Goal: Communication & Community: Answer question/provide support

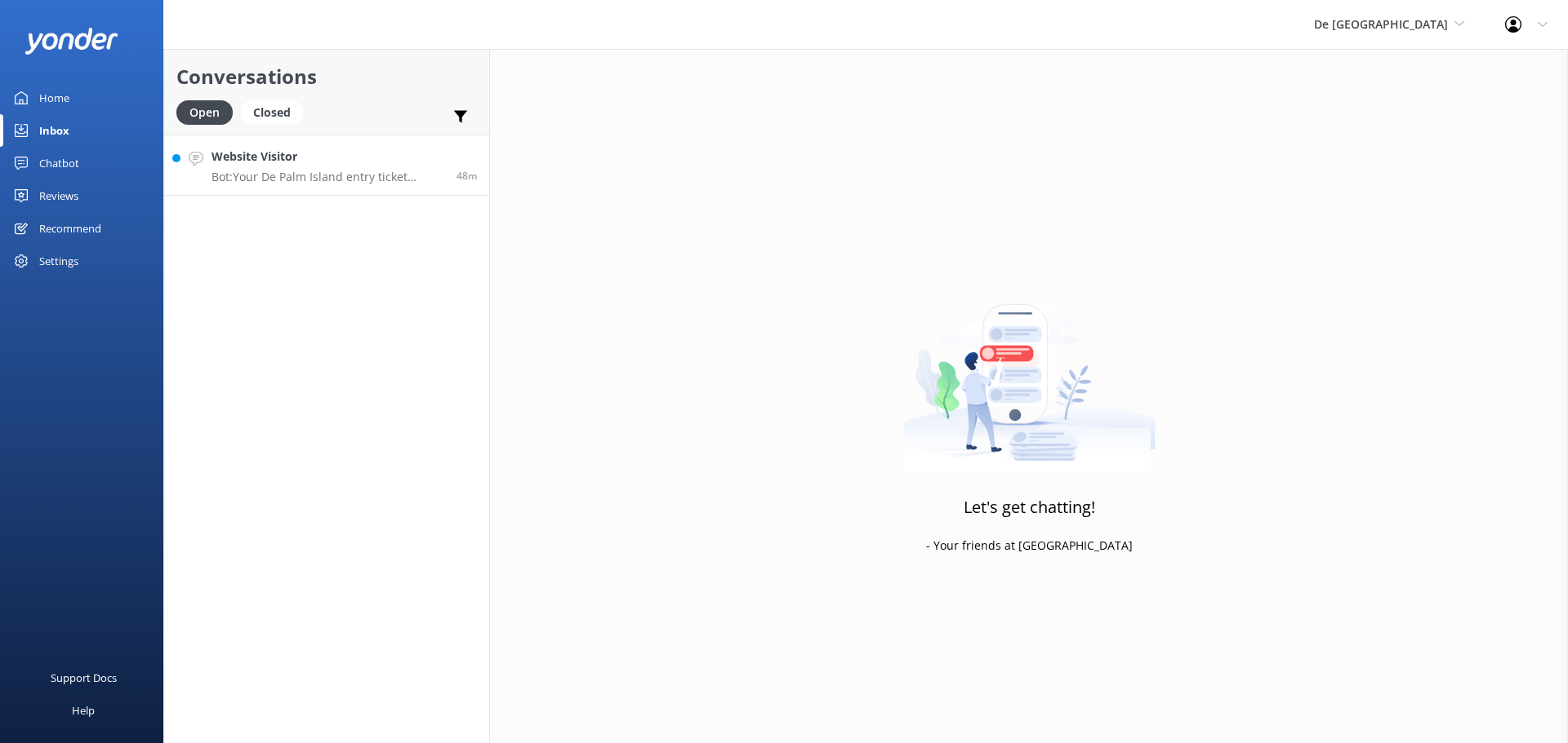
click at [285, 179] on p "Bot: Your De Palm Island entry ticket includes a lunch buffet, open bar with un…" at bounding box center [328, 177] width 233 height 15
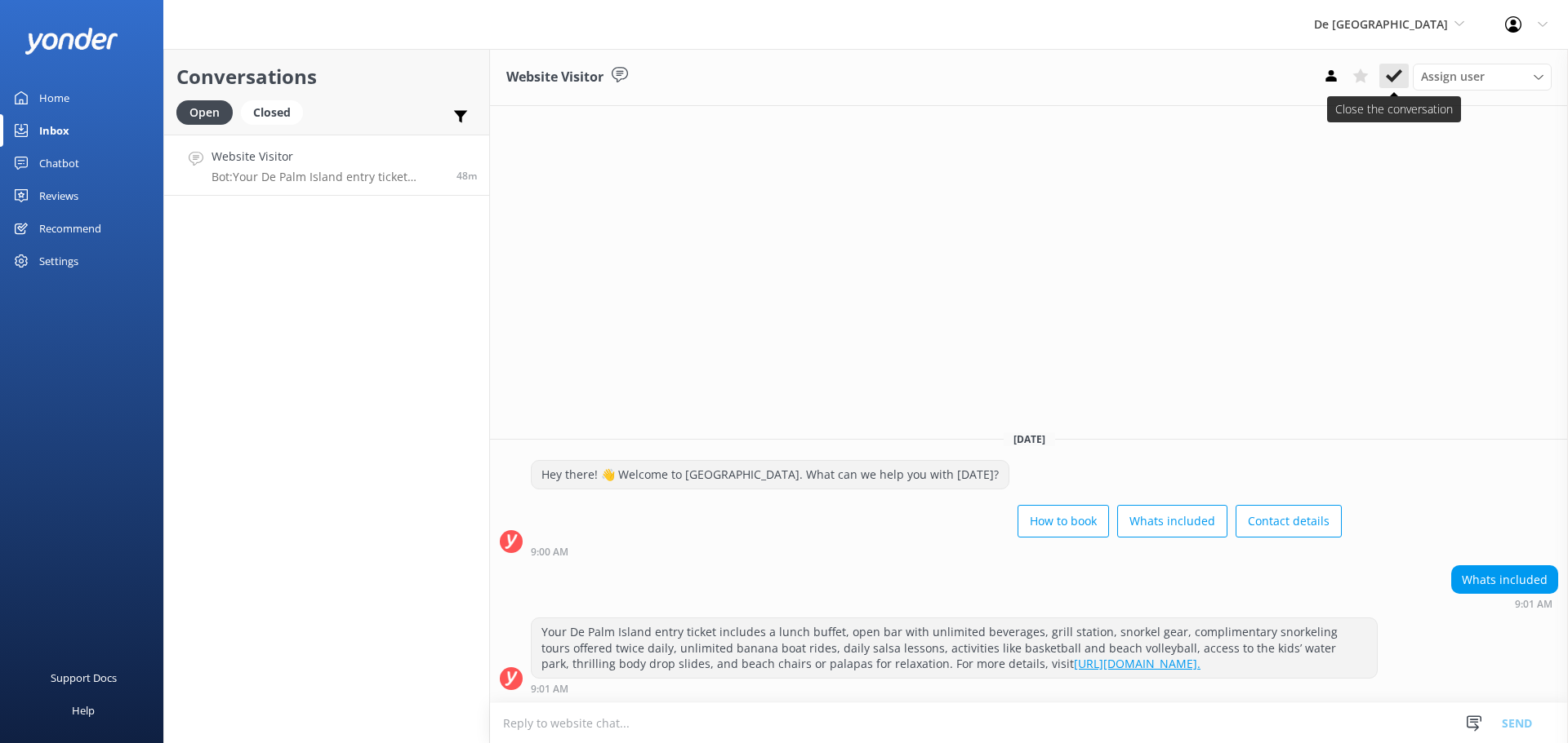
click at [1397, 84] on icon at bounding box center [1394, 76] width 17 height 17
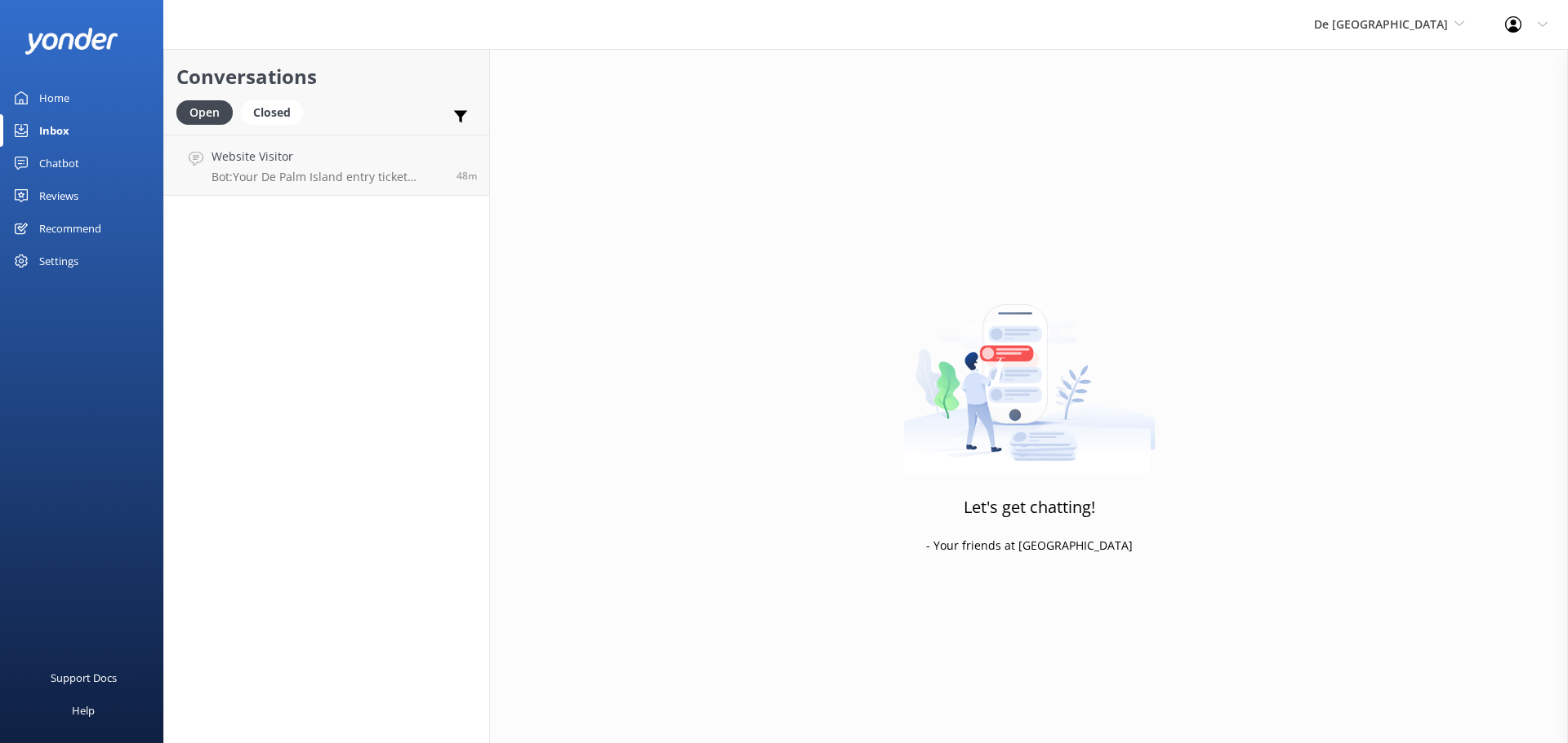
click at [1453, 25] on span "De [GEOGRAPHIC_DATA]" at bounding box center [1388, 25] width 151 height 18
click at [1439, 100] on link "Aruba's Activities Expert" at bounding box center [1374, 107] width 163 height 39
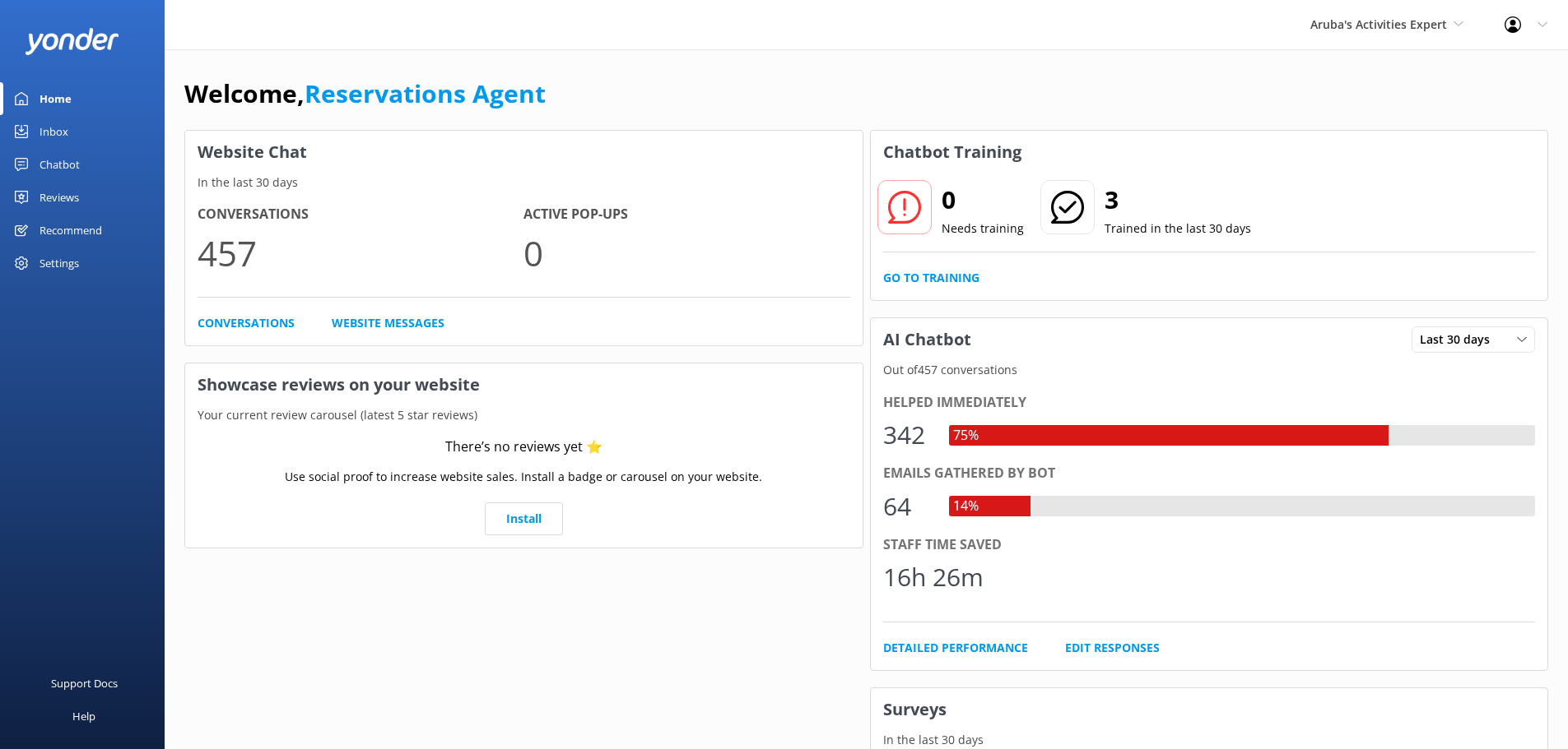
click at [67, 135] on div "Inbox" at bounding box center [53, 131] width 28 height 33
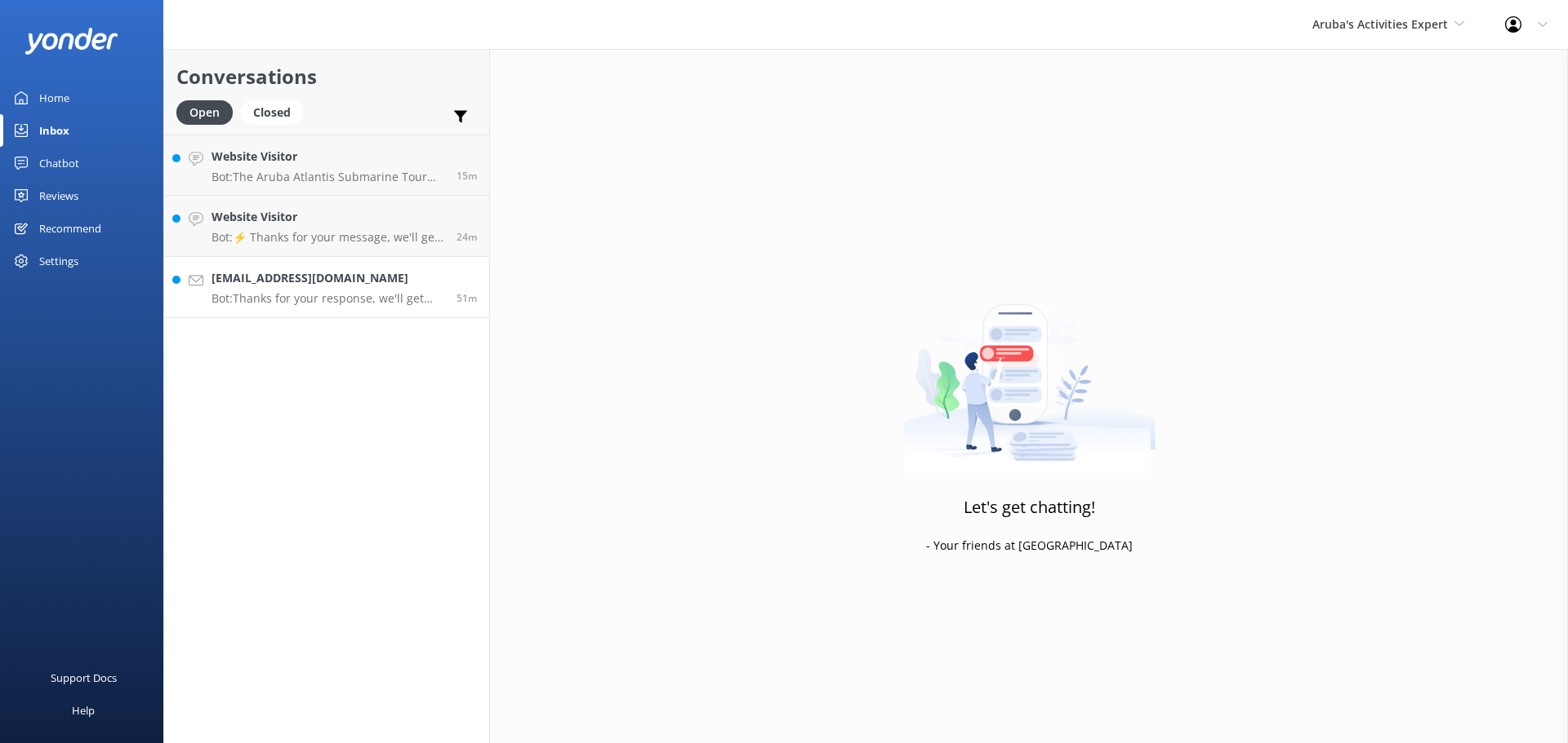
click at [353, 285] on h4 "dparham0923@yahoo.com" at bounding box center [328, 278] width 233 height 18
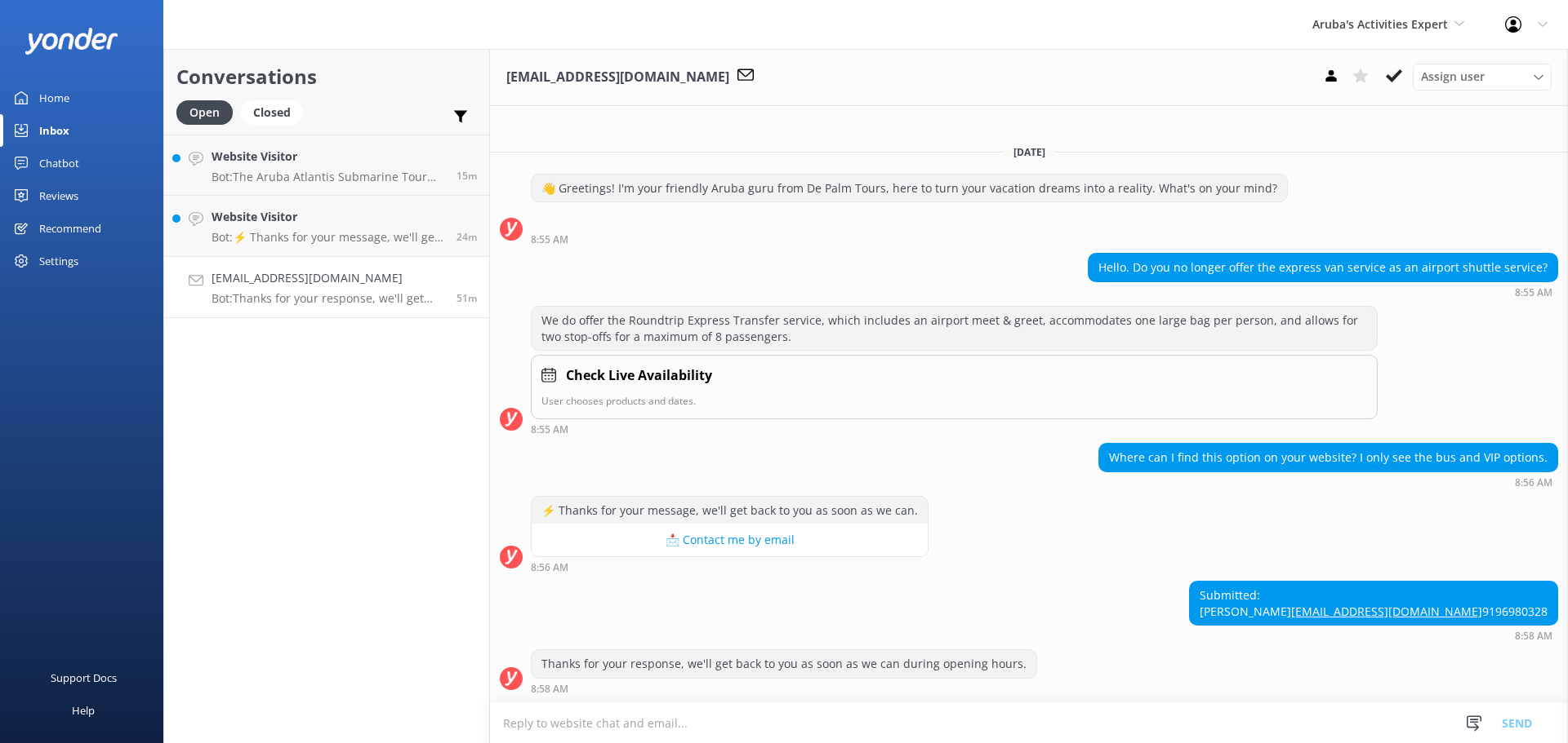
scroll to position [7, 0]
click at [629, 720] on textarea at bounding box center [1029, 723] width 1078 height 40
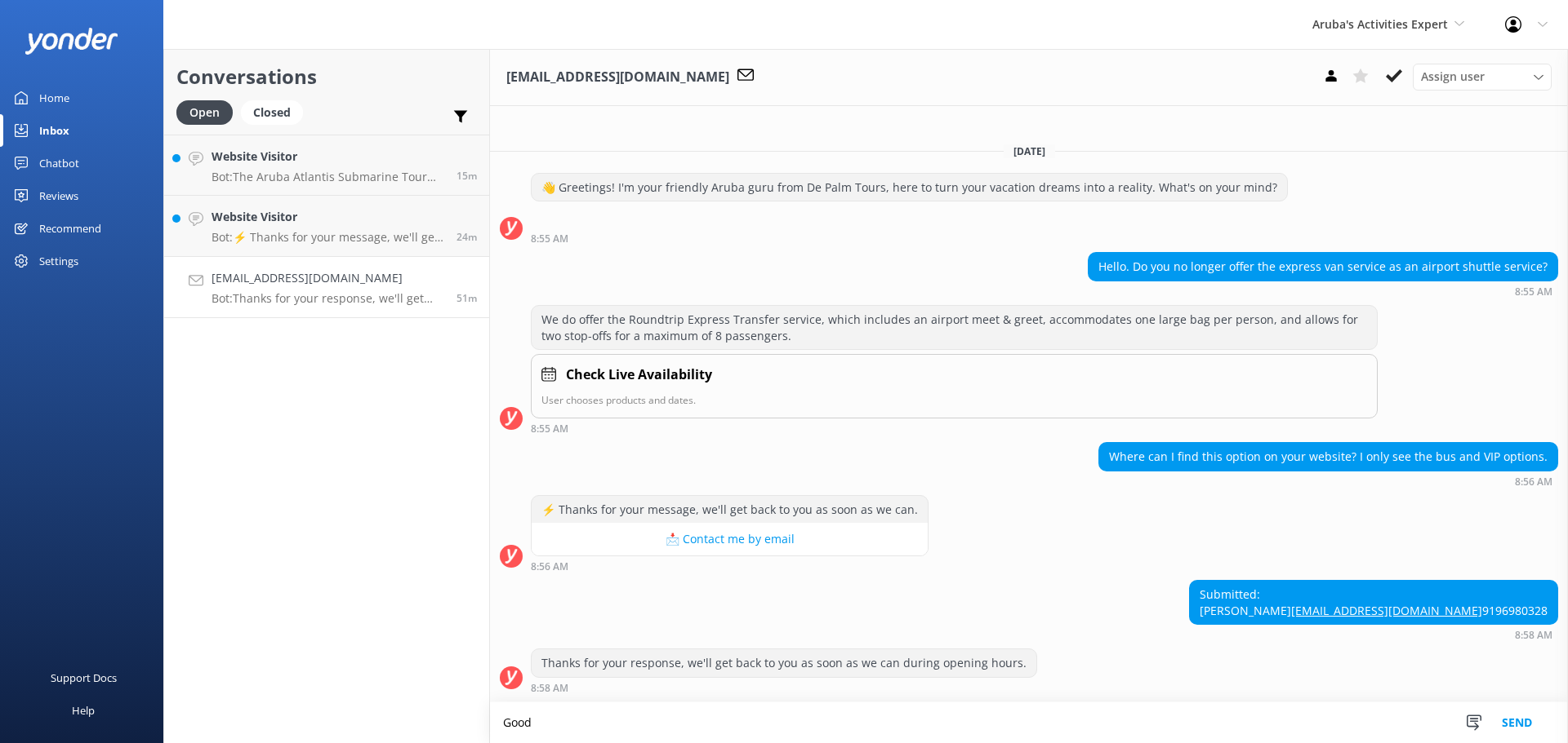
scroll to position [8, 0]
type textarea "Good morning, for now we do not have Express service until further notice"
click at [1525, 725] on button "Send" at bounding box center [1517, 723] width 62 height 40
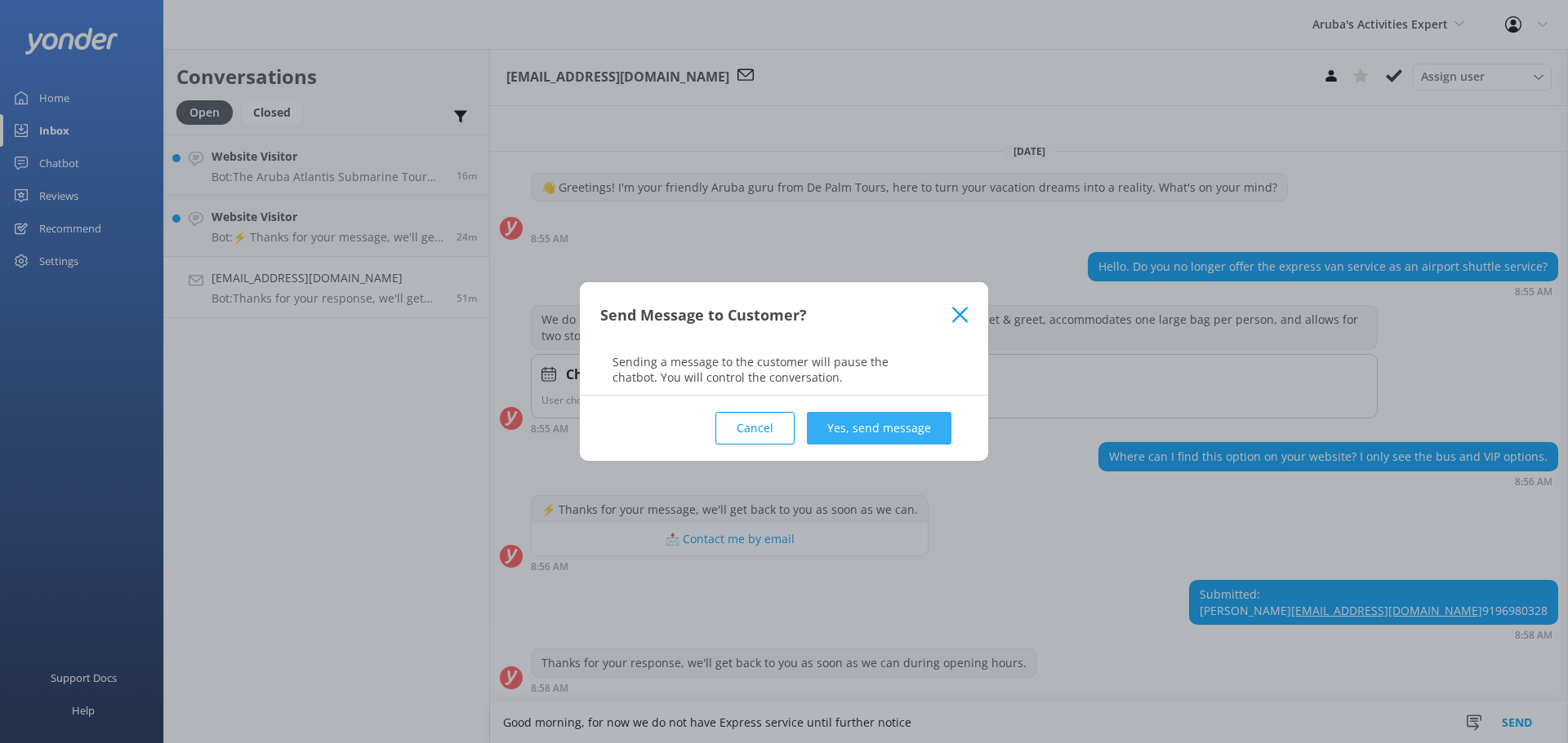
click at [906, 442] on button "Yes, send message" at bounding box center [879, 428] width 144 height 33
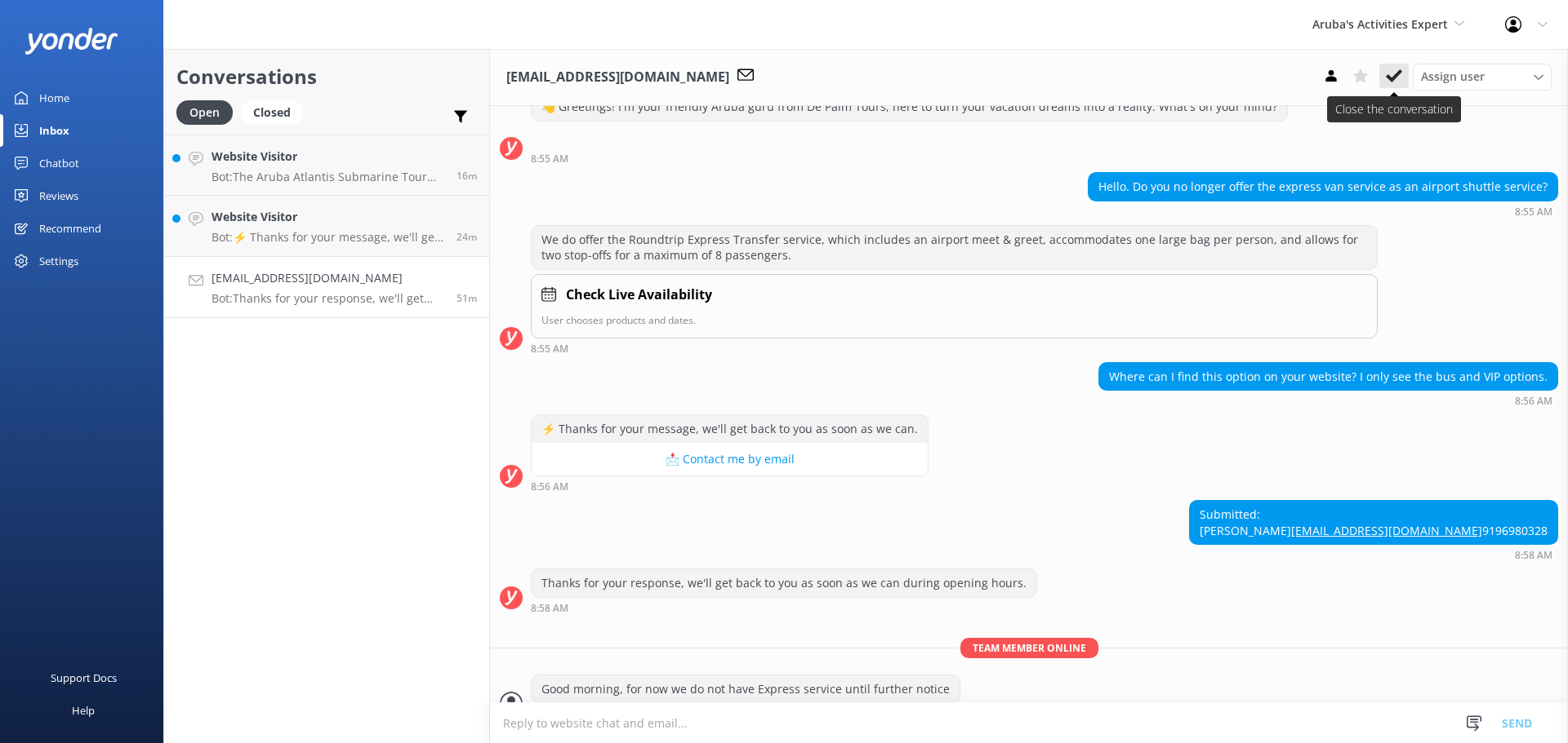
scroll to position [114, 0]
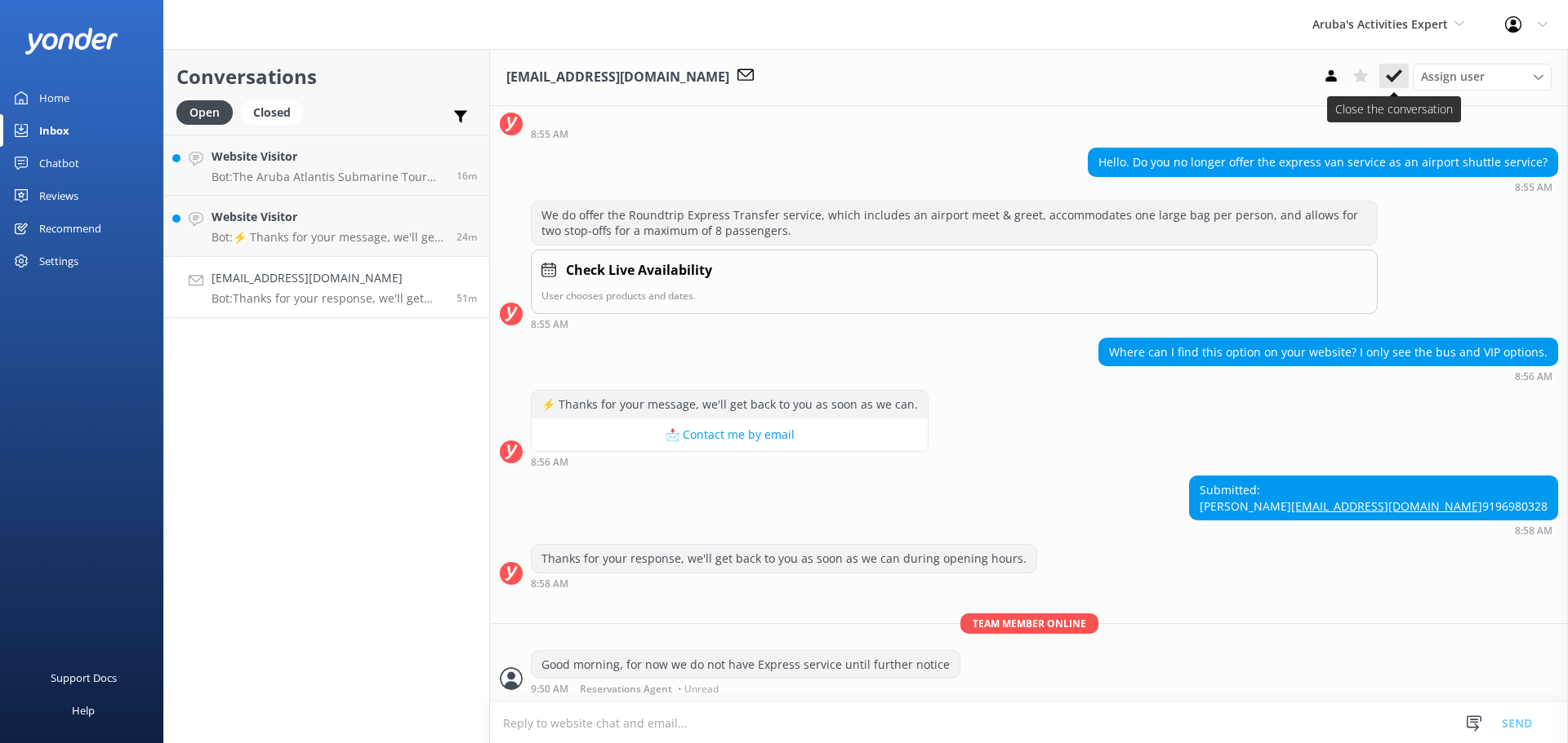
click at [1392, 77] on icon at bounding box center [1394, 76] width 17 height 17
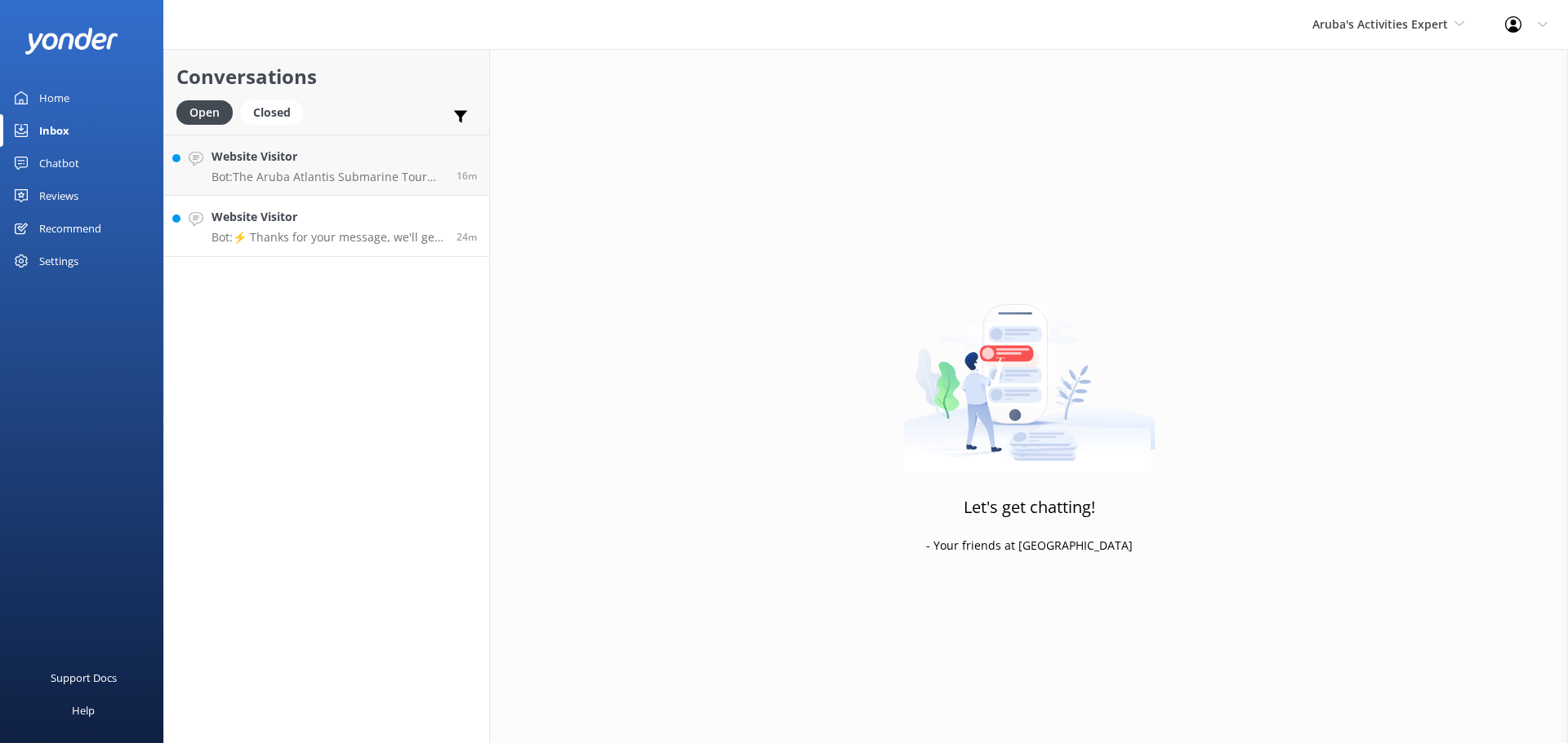
click at [344, 246] on link "Website Visitor Bot: ⚡ Thanks for your message, we'll get back to you as soon a…" at bounding box center [326, 226] width 325 height 62
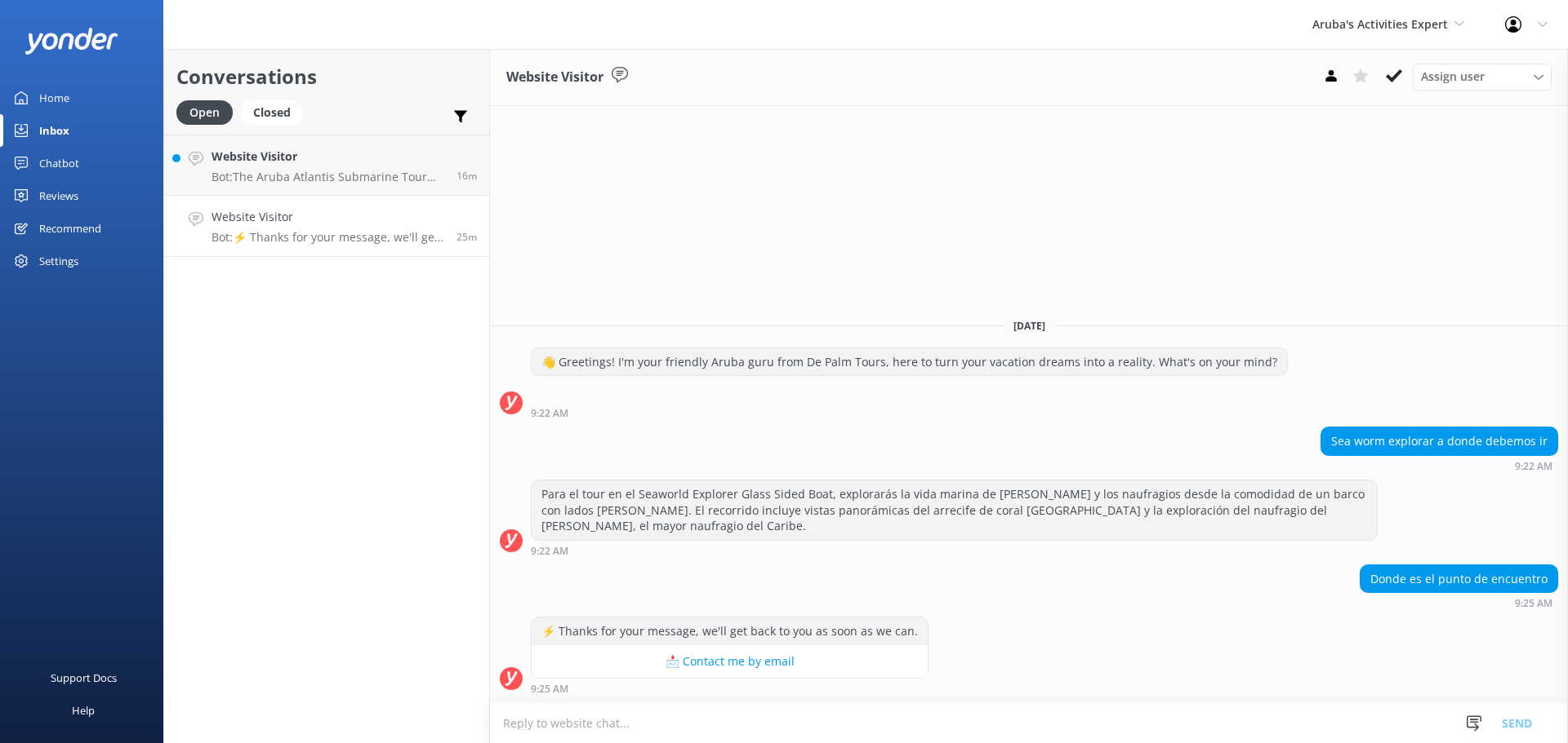
click at [1011, 717] on textarea at bounding box center [1029, 723] width 1078 height 40
type textarea "S"
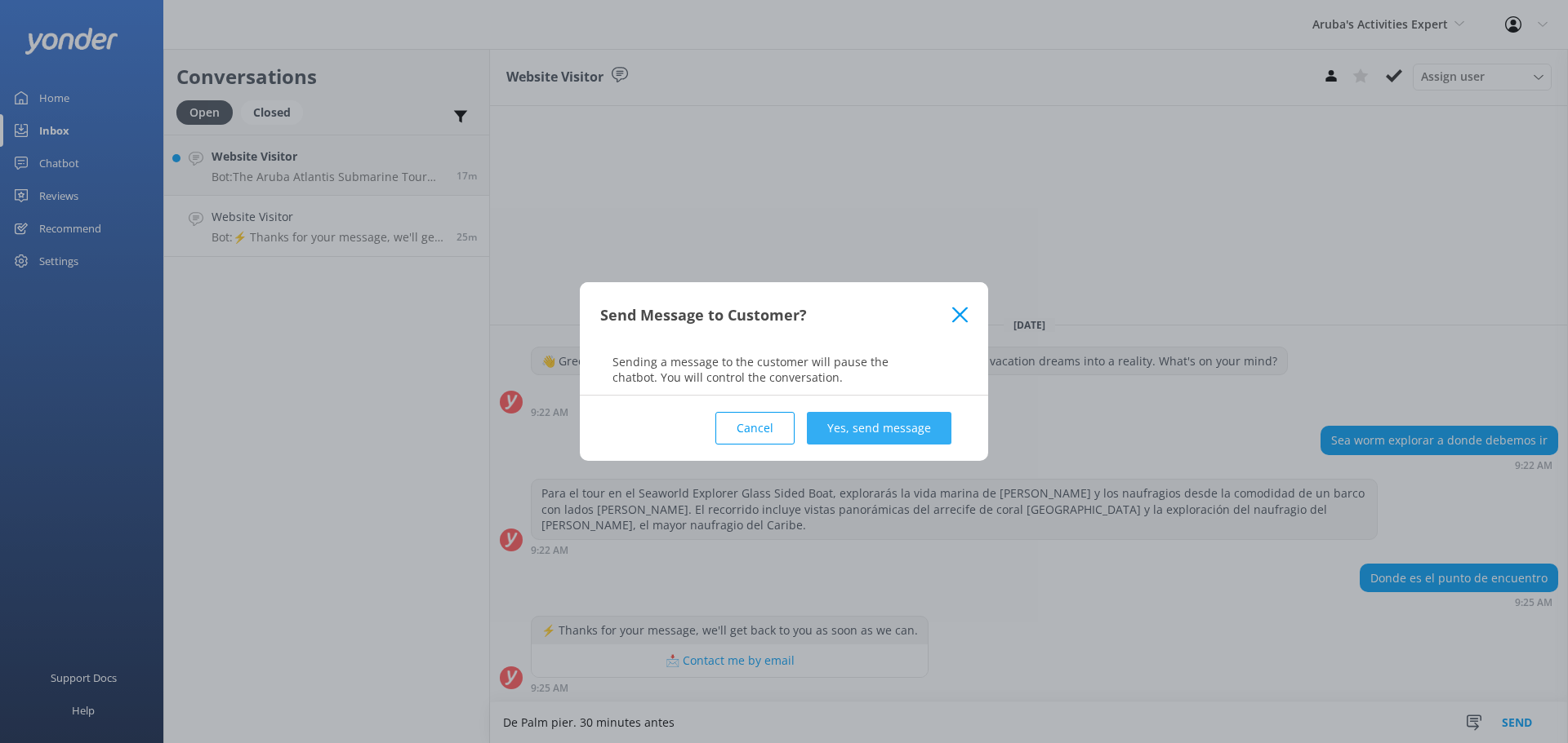
type textarea "De Palm pier. 30 minutes antes"
click at [880, 424] on button "Yes, send message" at bounding box center [879, 428] width 144 height 33
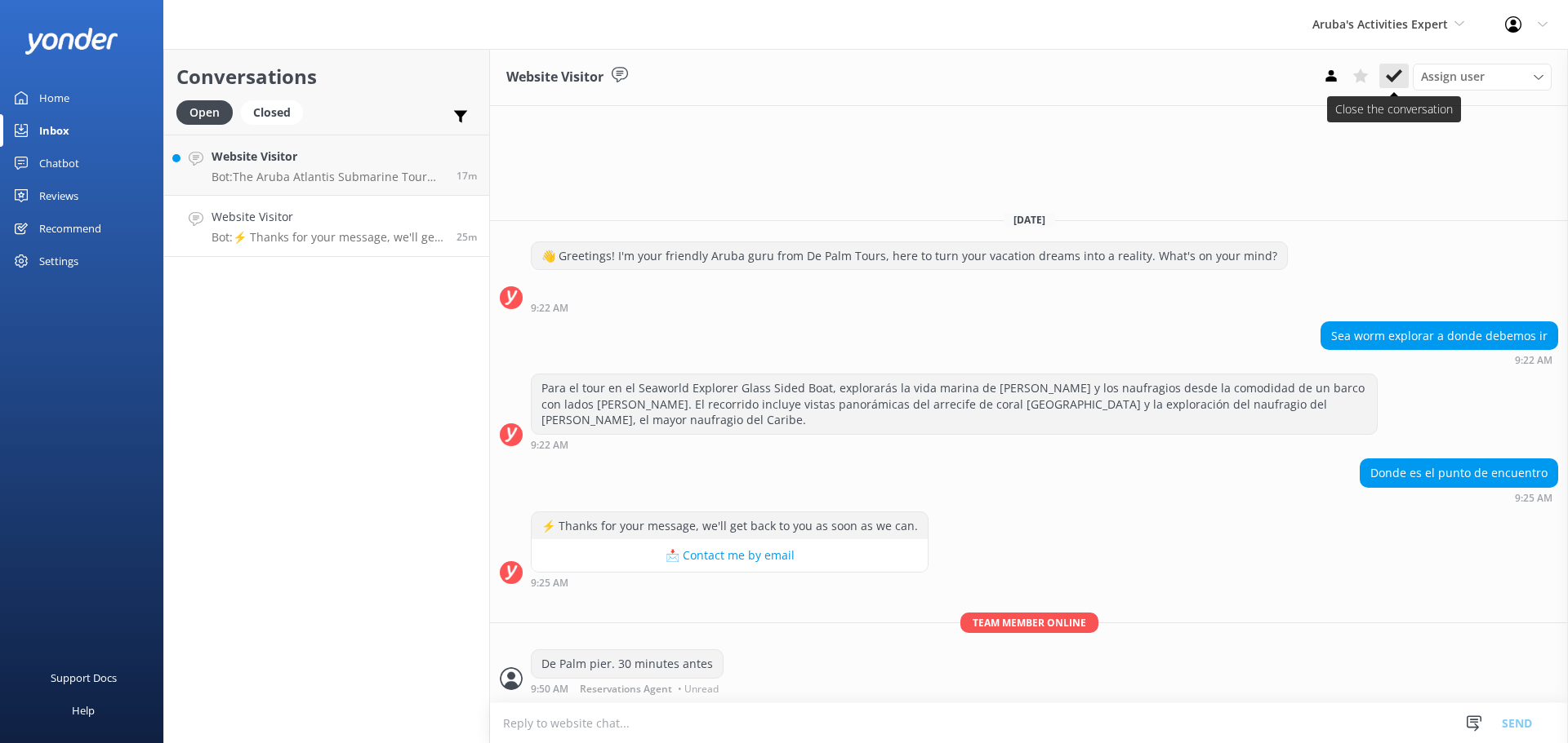
click at [1386, 67] on button at bounding box center [1394, 76] width 29 height 25
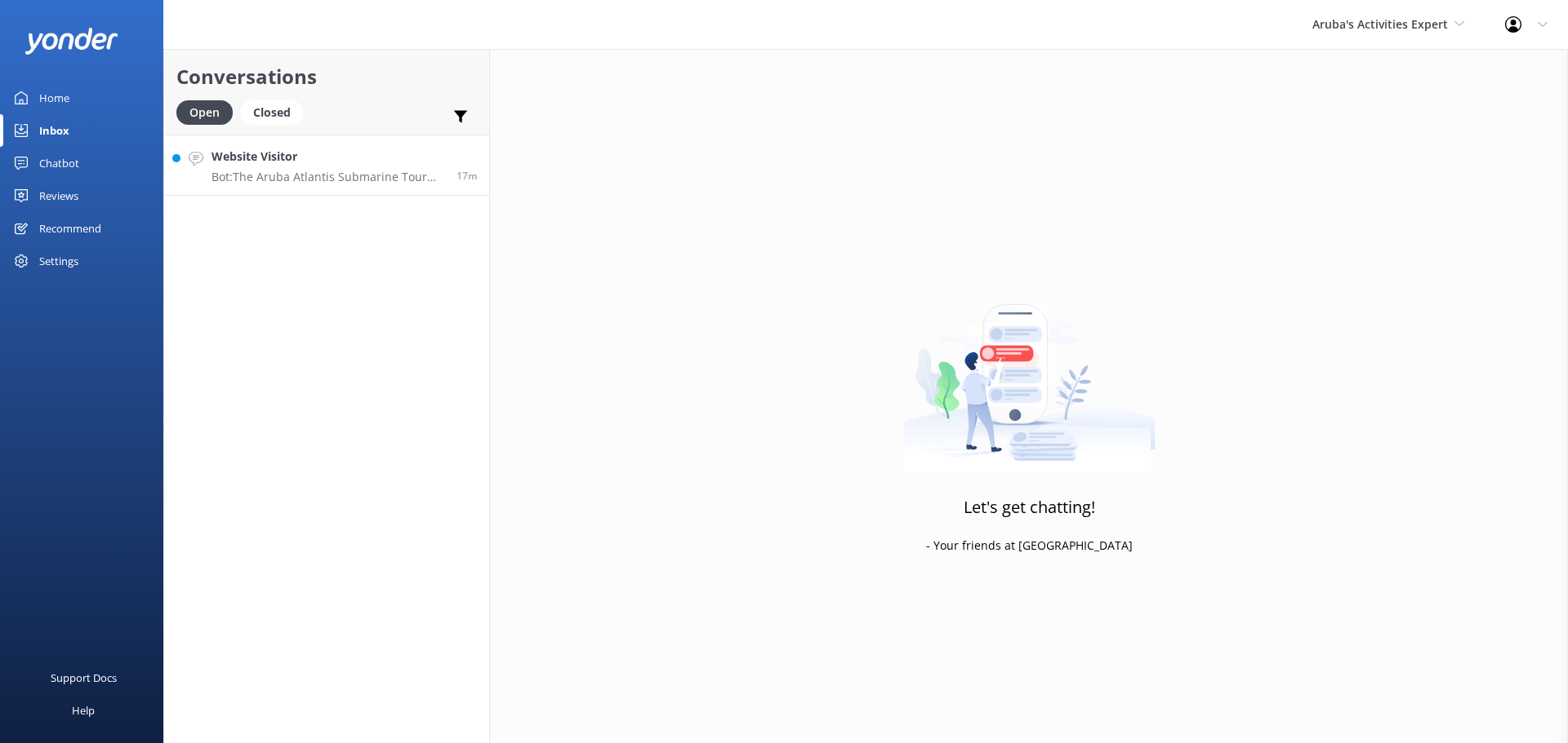
click at [334, 165] on h4 "Website Visitor" at bounding box center [328, 157] width 233 height 18
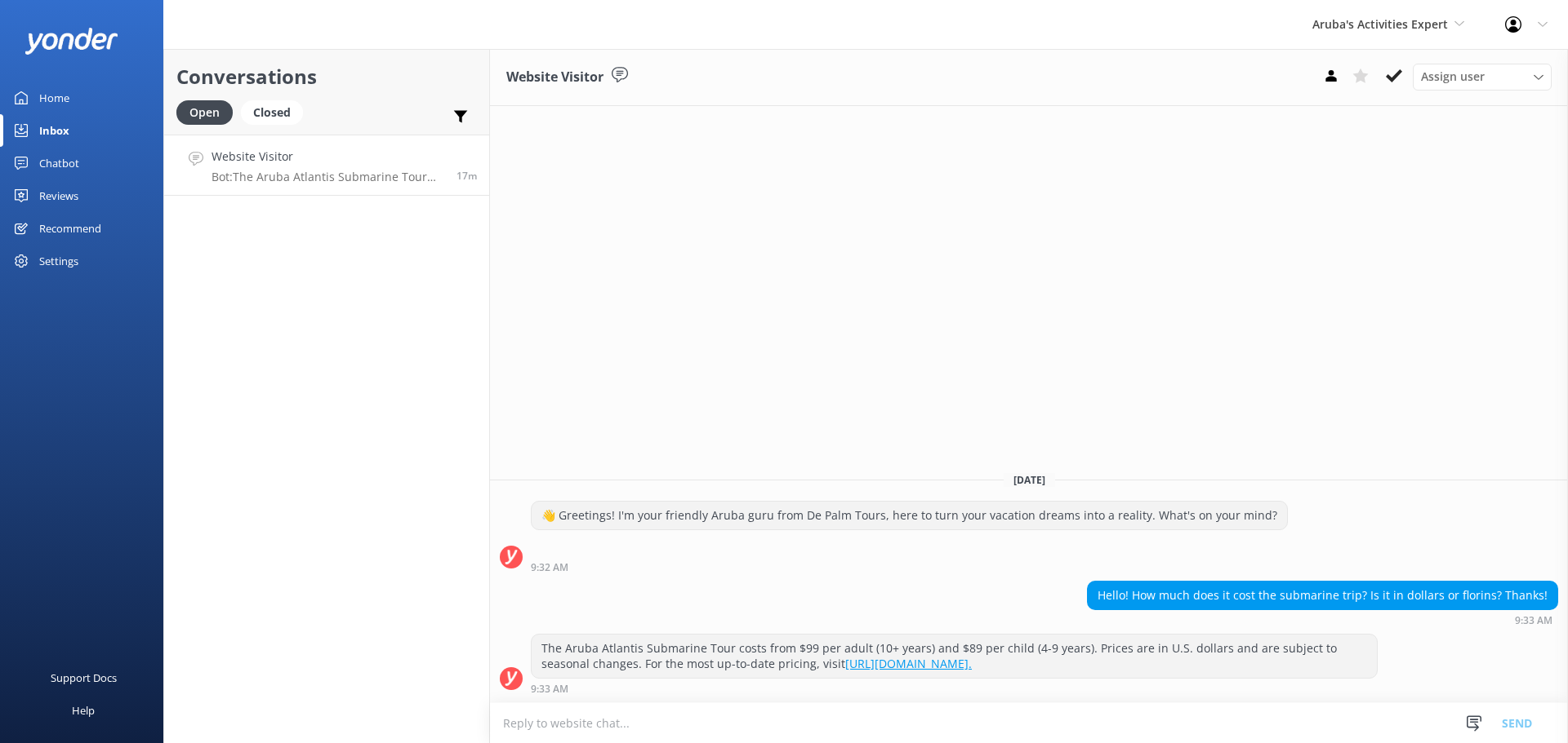
click at [609, 728] on textarea at bounding box center [1029, 723] width 1078 height 40
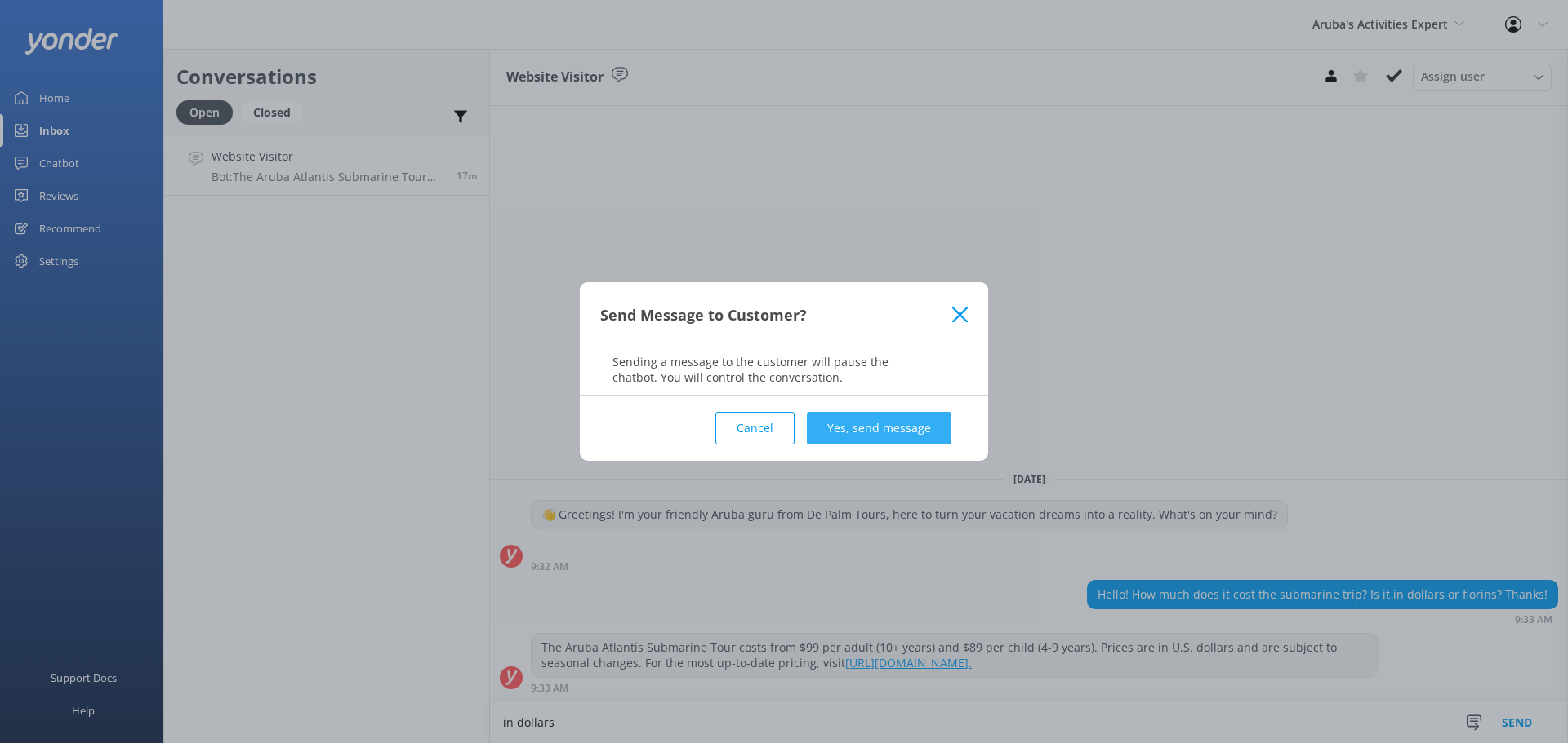
type textarea "in dollars"
click at [895, 429] on button "Yes, send message" at bounding box center [879, 428] width 144 height 33
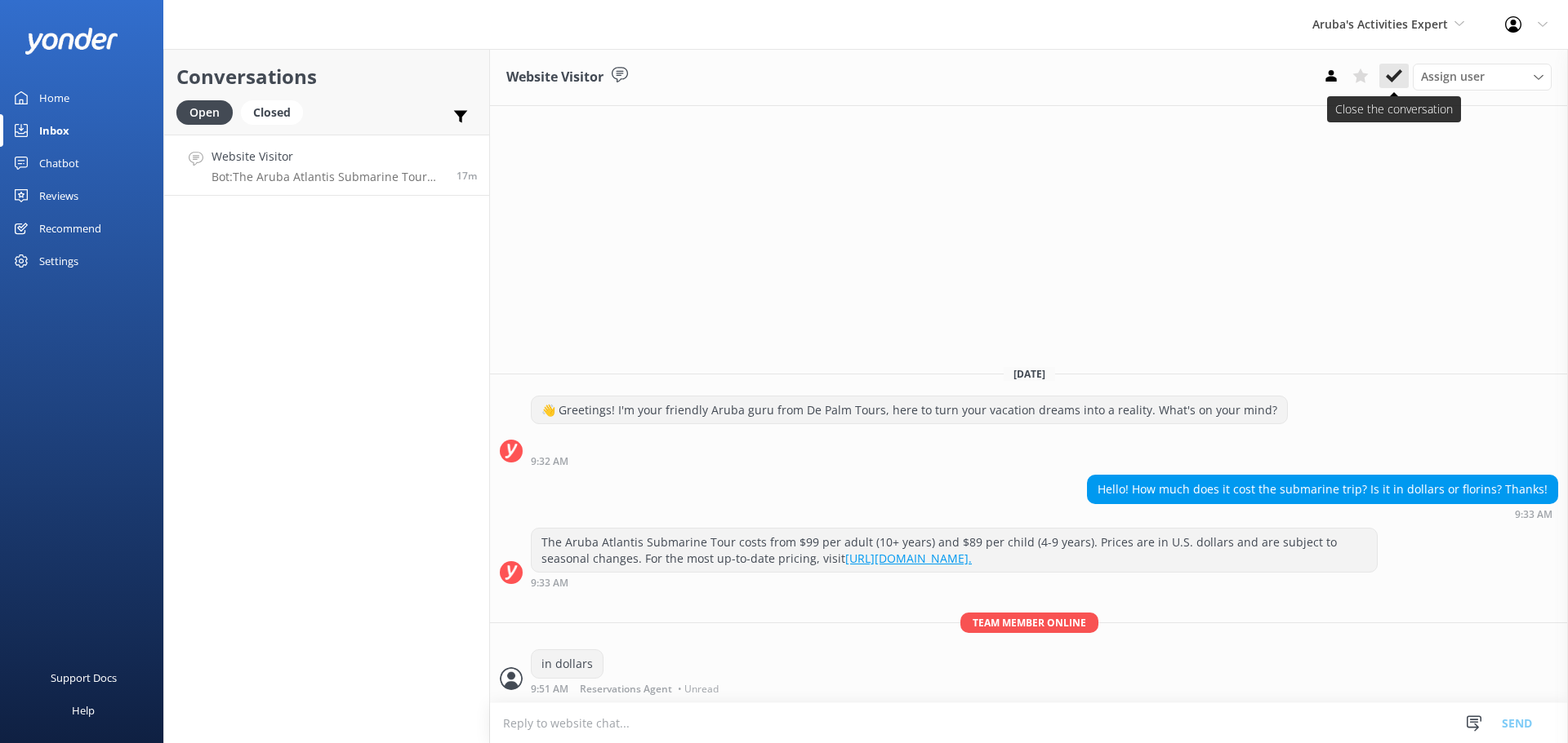
click at [1401, 75] on icon at bounding box center [1394, 76] width 17 height 17
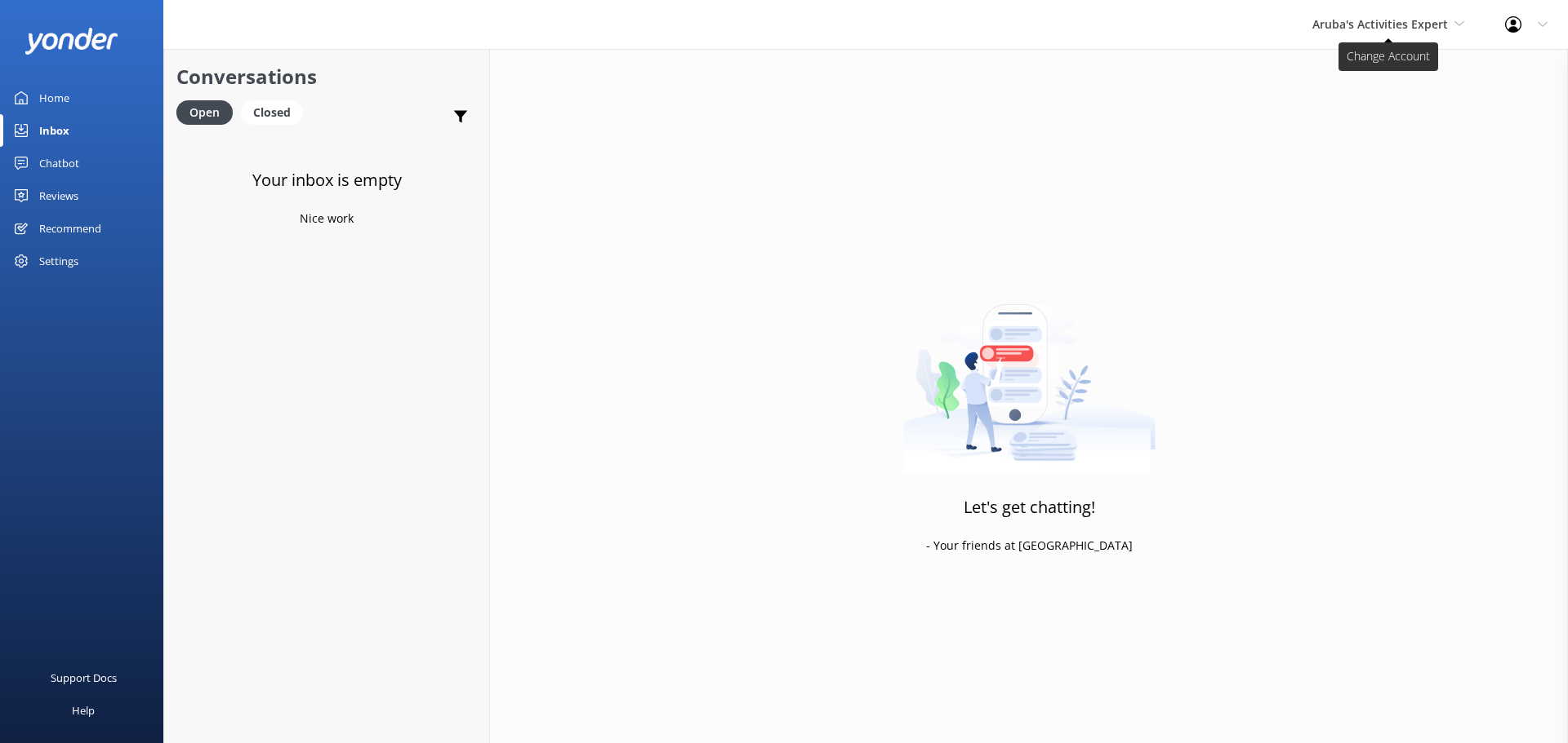
click at [1381, 26] on span "Aruba's Activities Expert" at bounding box center [1380, 25] width 136 height 16
click at [1360, 145] on link "The Captain" at bounding box center [1372, 147] width 163 height 39
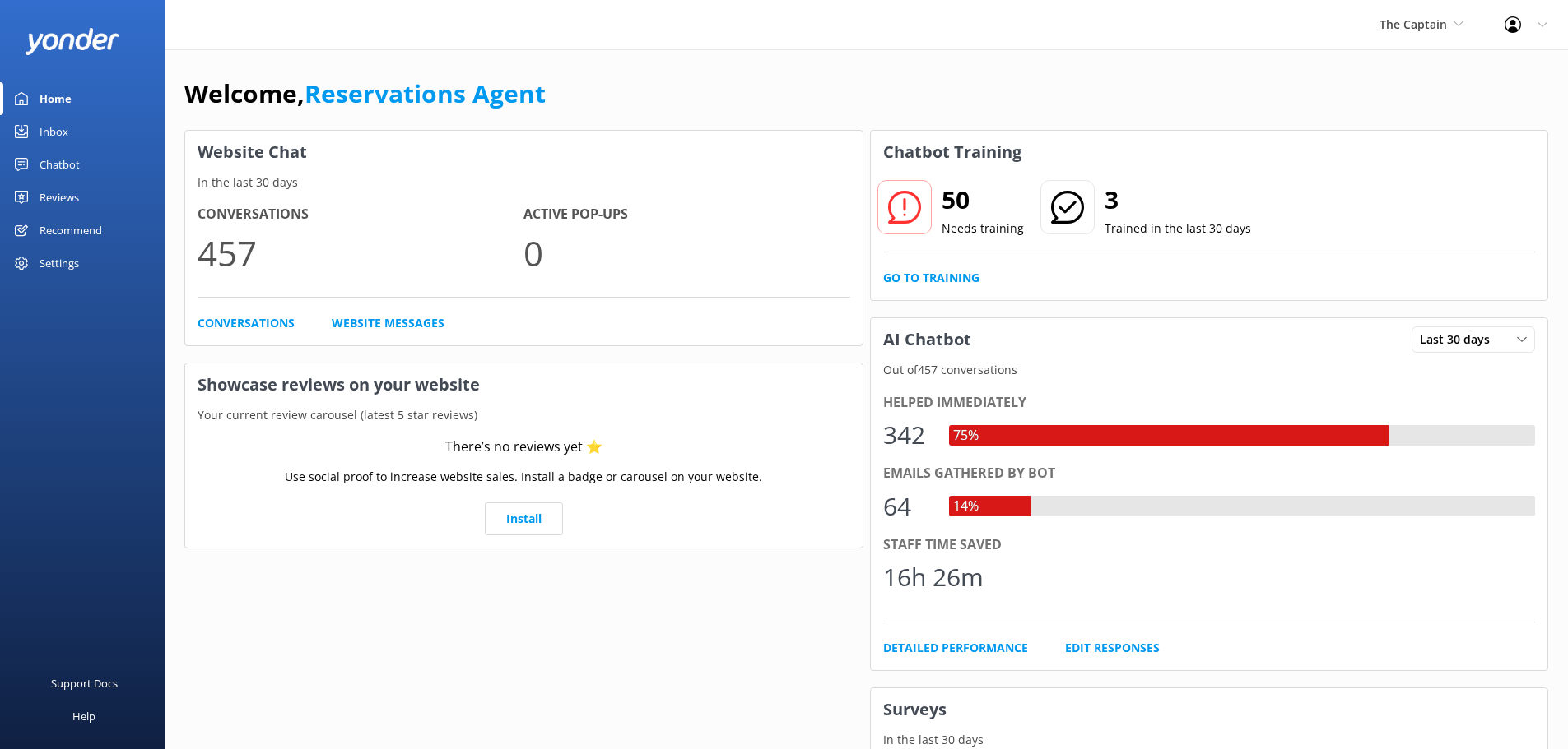
click at [74, 128] on link "Inbox" at bounding box center [82, 131] width 164 height 33
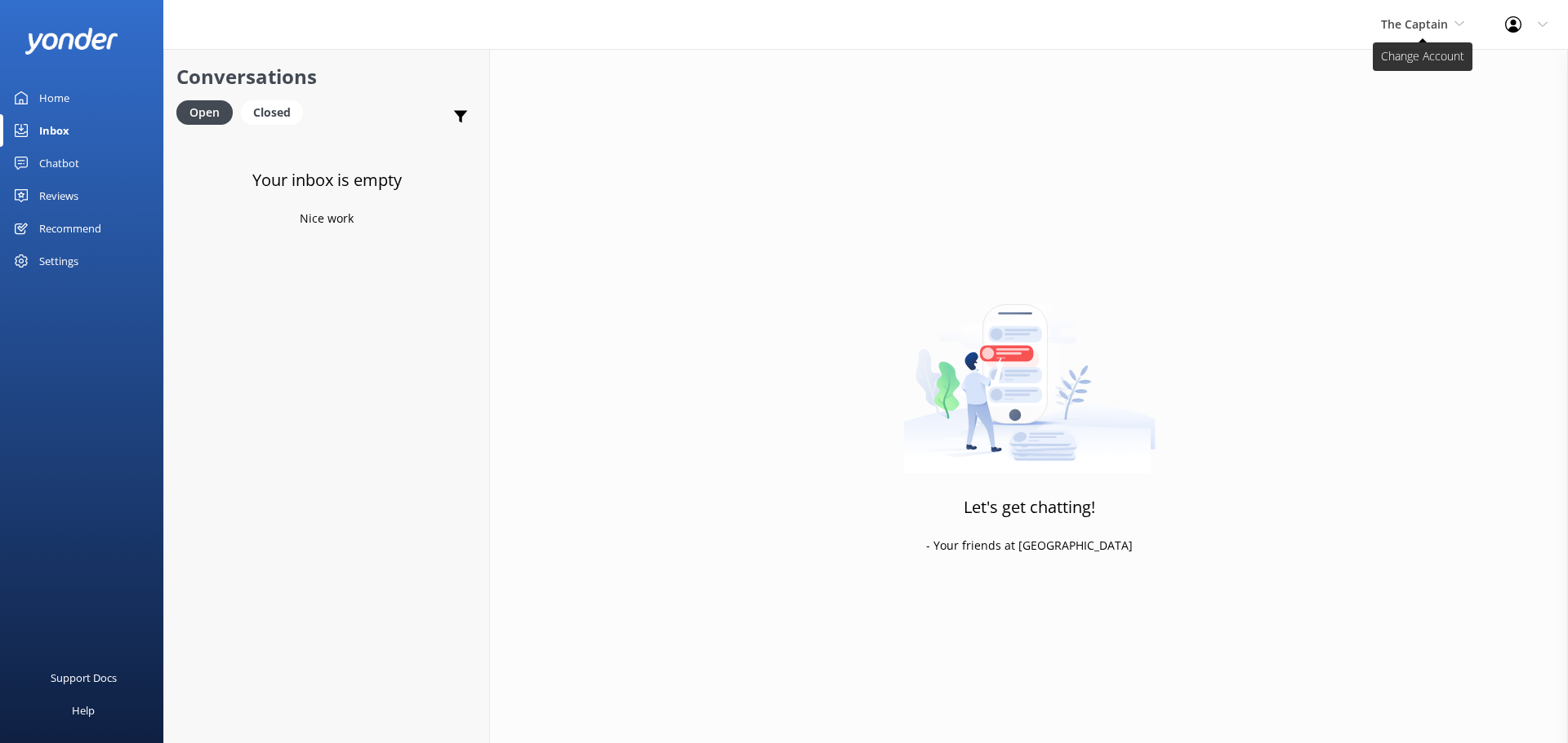
click at [1421, 33] on span "The Captain" at bounding box center [1423, 25] width 84 height 18
click at [1392, 108] on link "Aruba's Activities Expert" at bounding box center [1441, 107] width 163 height 39
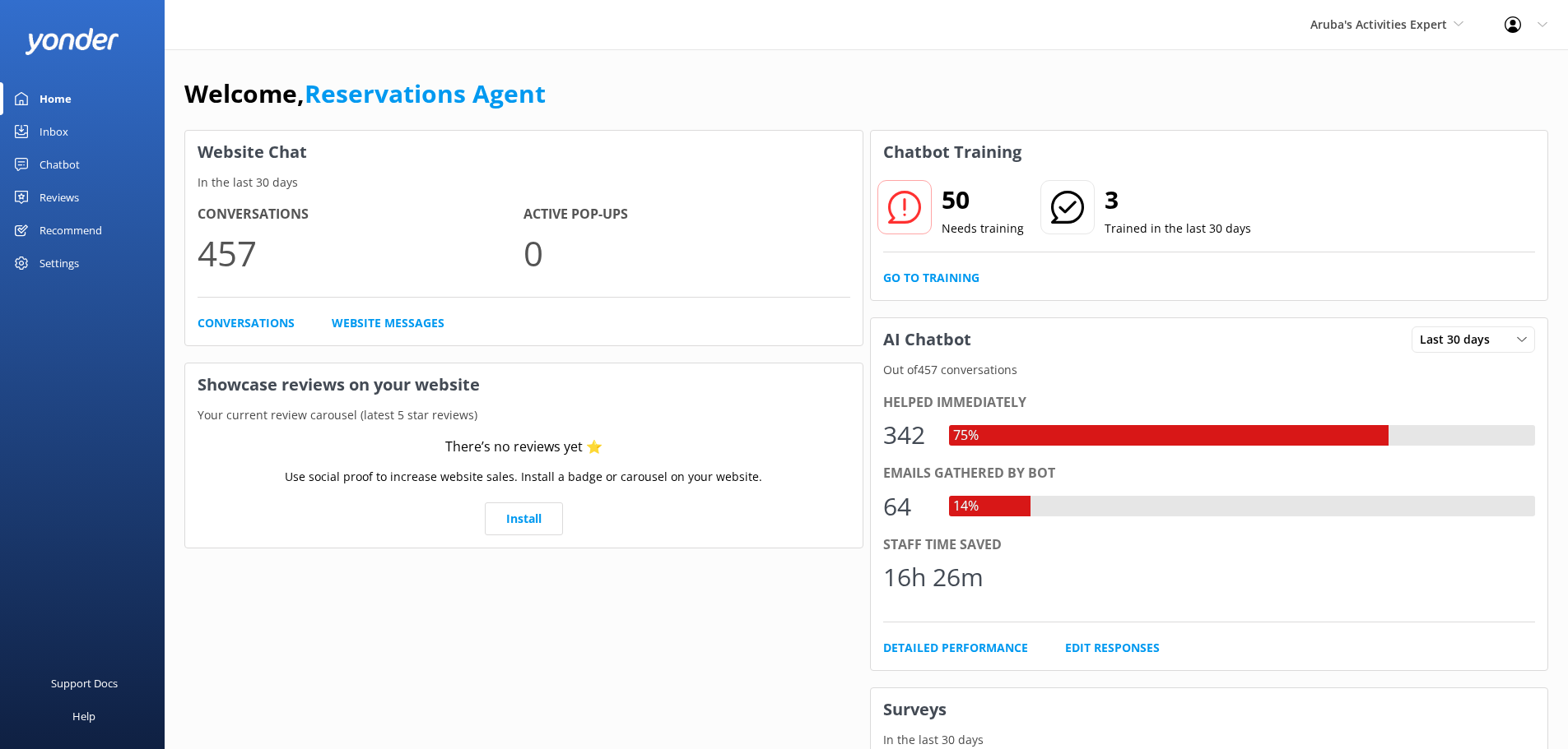
click at [74, 137] on link "Inbox" at bounding box center [82, 131] width 164 height 33
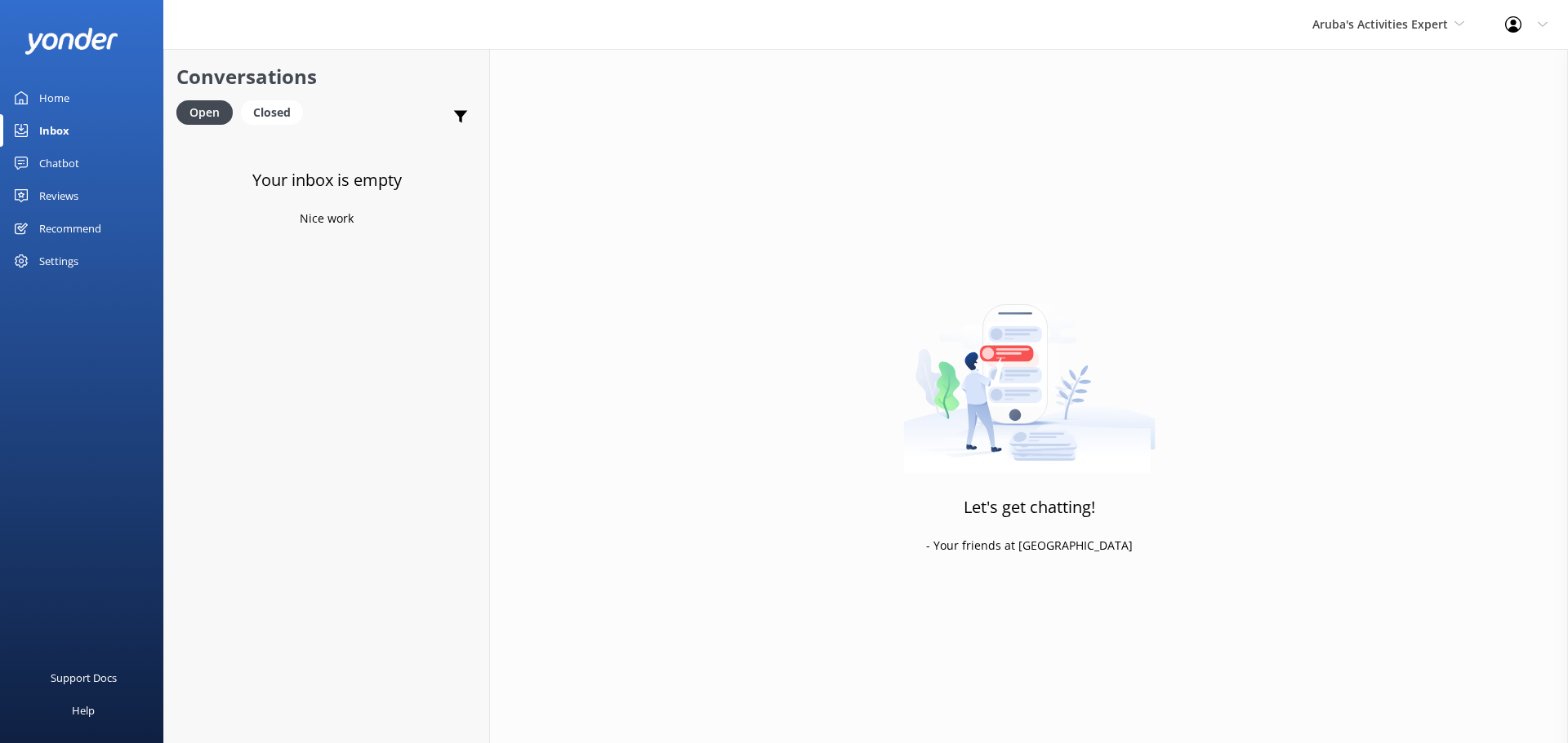
click at [1407, 35] on div "Aruba's Activities Expert De Palm Island Aruba's Activities Expert The Captain" at bounding box center [1387, 25] width 193 height 49
click at [1107, 98] on div "Let's get chatting! - Your friends at Yonder" at bounding box center [1029, 421] width 1078 height 743
click at [1346, 141] on link "The Captain" at bounding box center [1372, 147] width 163 height 39
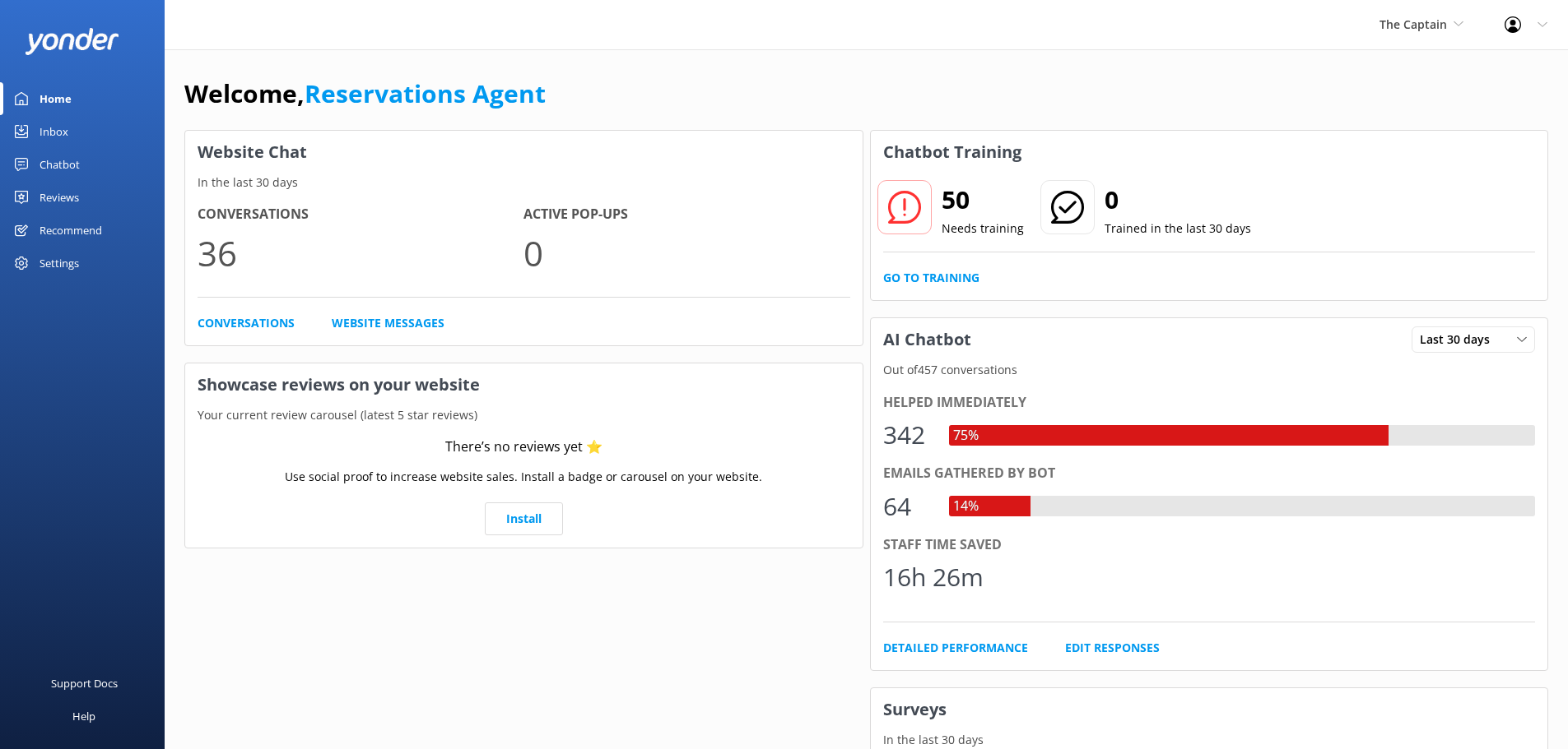
click at [52, 130] on div "Inbox" at bounding box center [53, 131] width 28 height 33
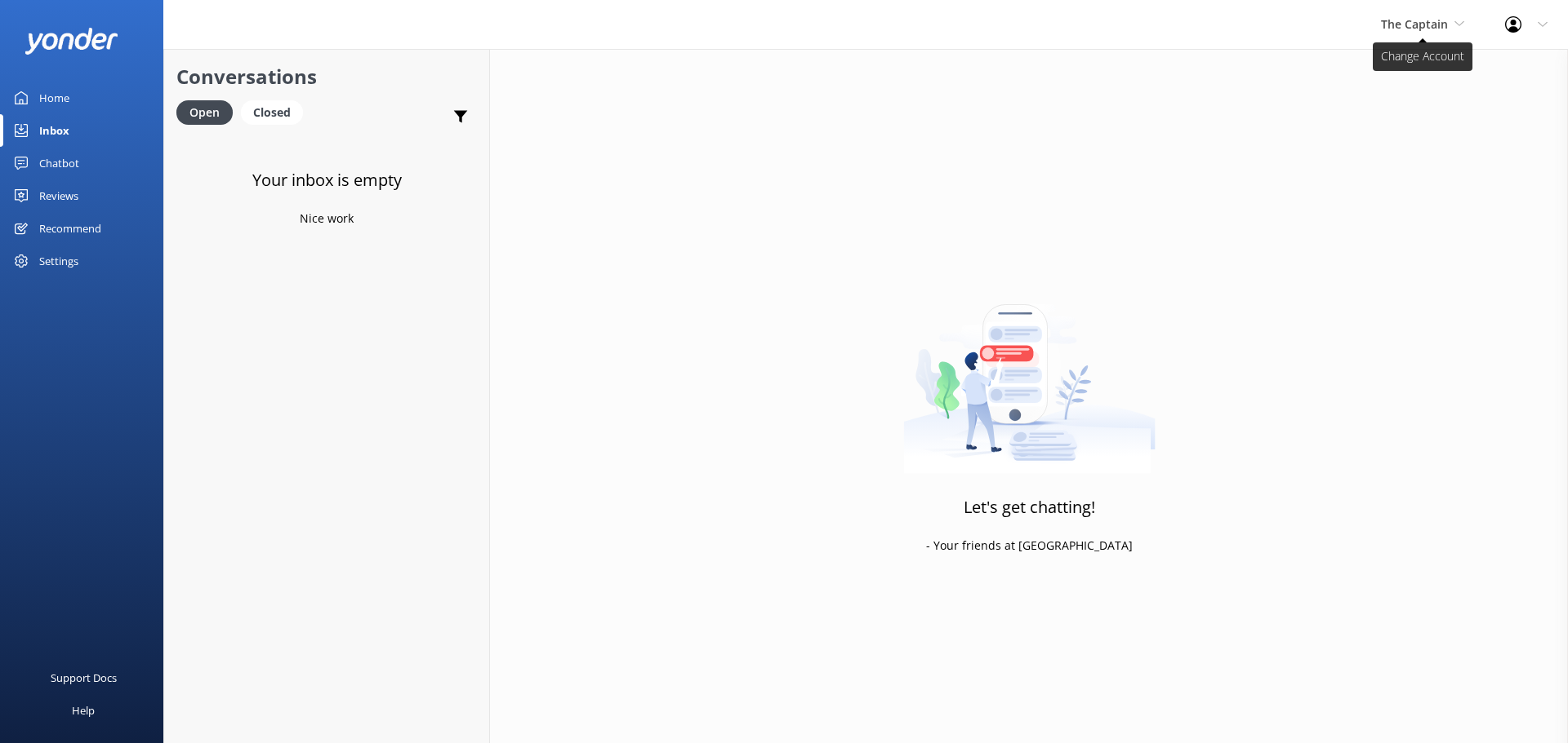
click at [1407, 32] on span "The Captain" at bounding box center [1423, 25] width 84 height 18
click at [1418, 107] on link "Aruba's Activities Expert" at bounding box center [1441, 107] width 163 height 39
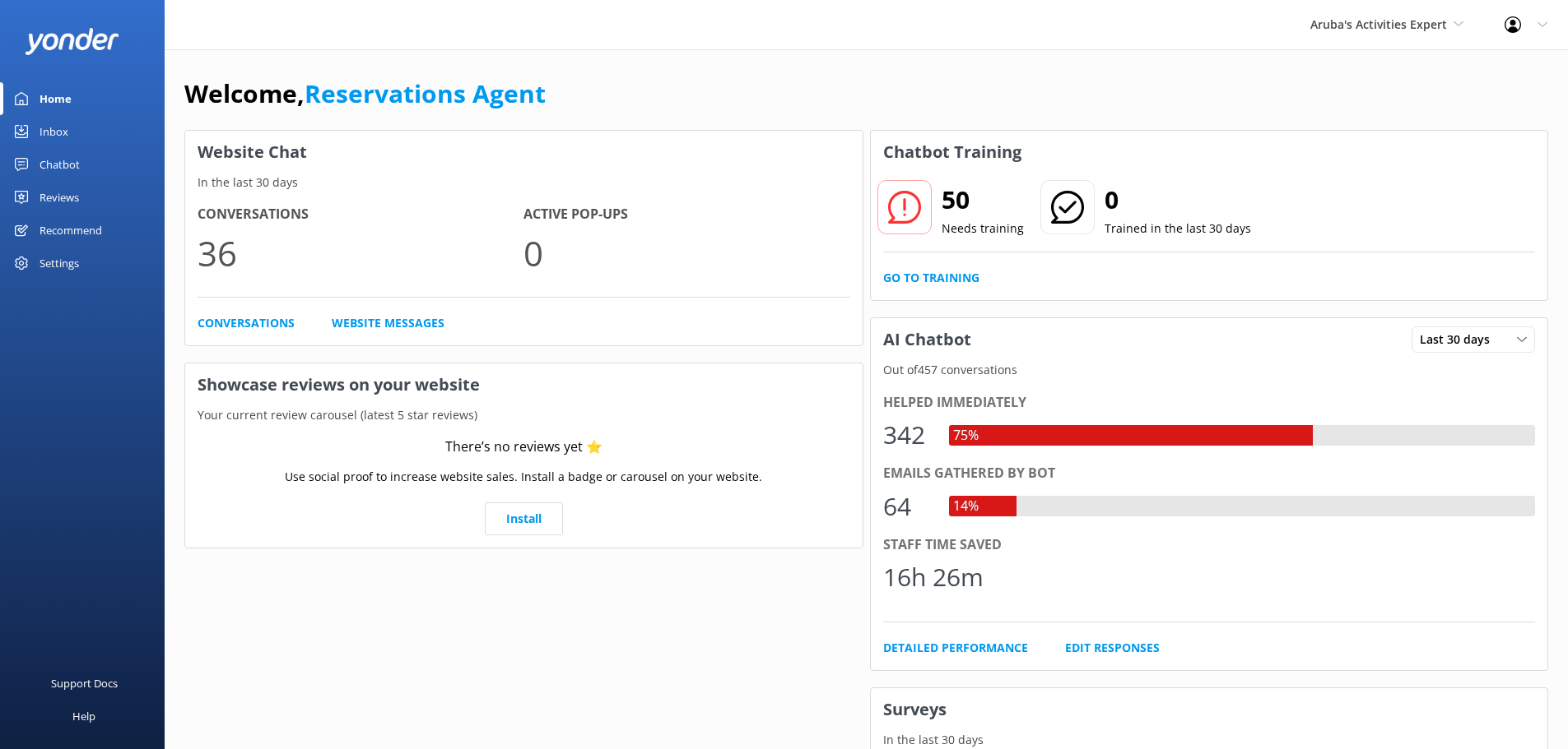
click at [48, 130] on div "Inbox" at bounding box center [53, 131] width 28 height 33
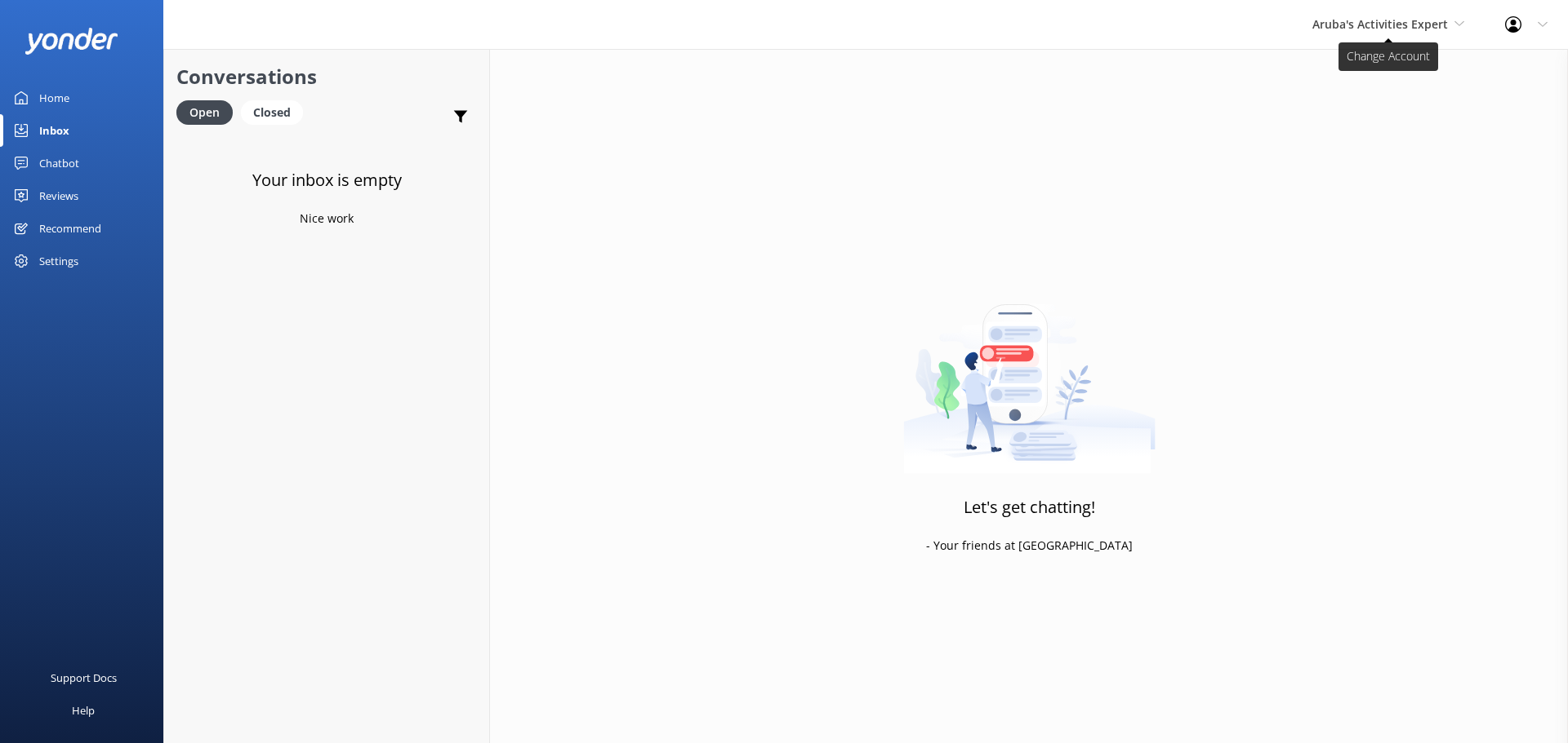
click at [1372, 30] on span "Aruba's Activities Expert" at bounding box center [1380, 25] width 136 height 16
click at [1363, 62] on link "De [GEOGRAPHIC_DATA]" at bounding box center [1372, 69] width 163 height 39
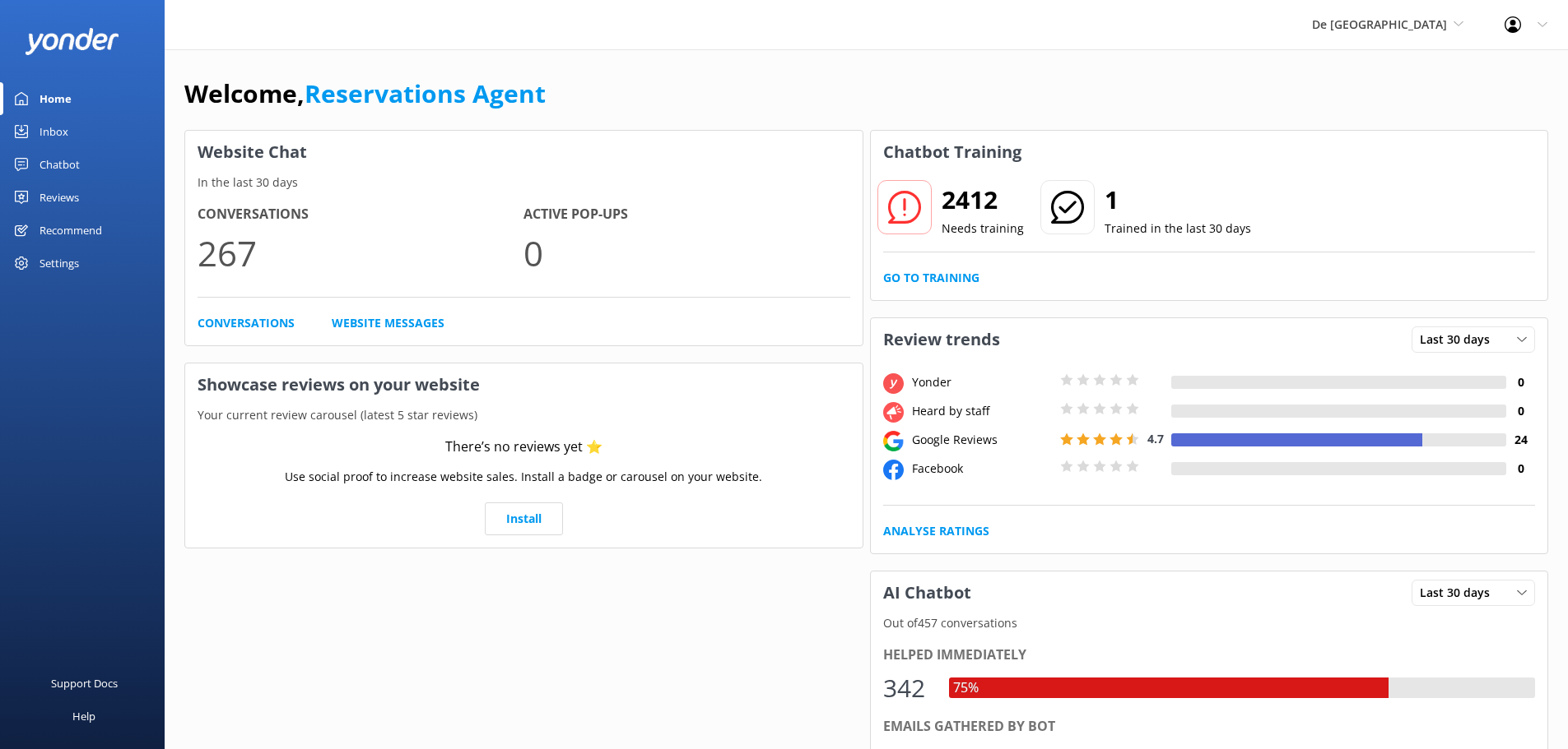
click at [80, 137] on link "Inbox" at bounding box center [82, 131] width 164 height 33
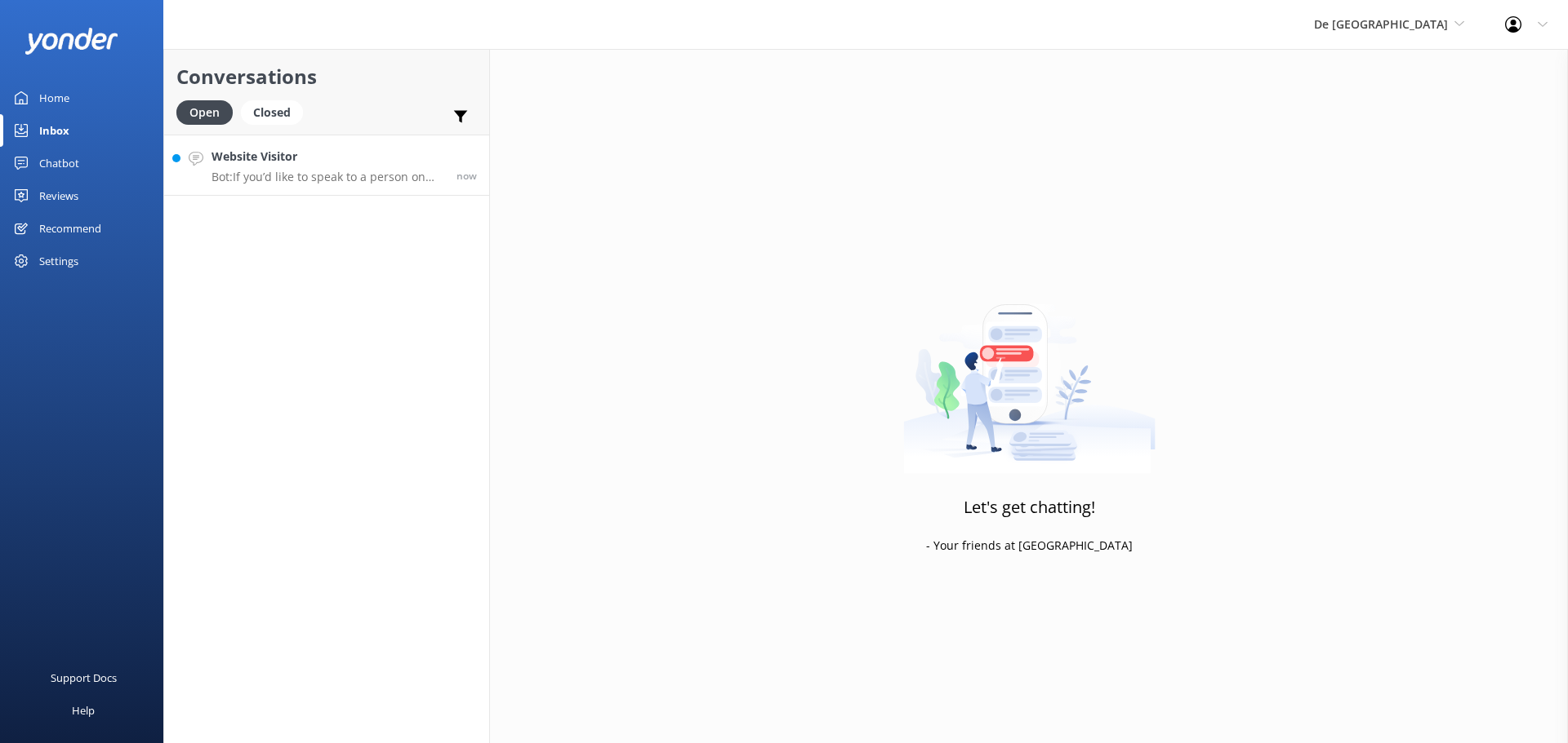
click at [277, 166] on h4 "Website Visitor" at bounding box center [328, 157] width 233 height 18
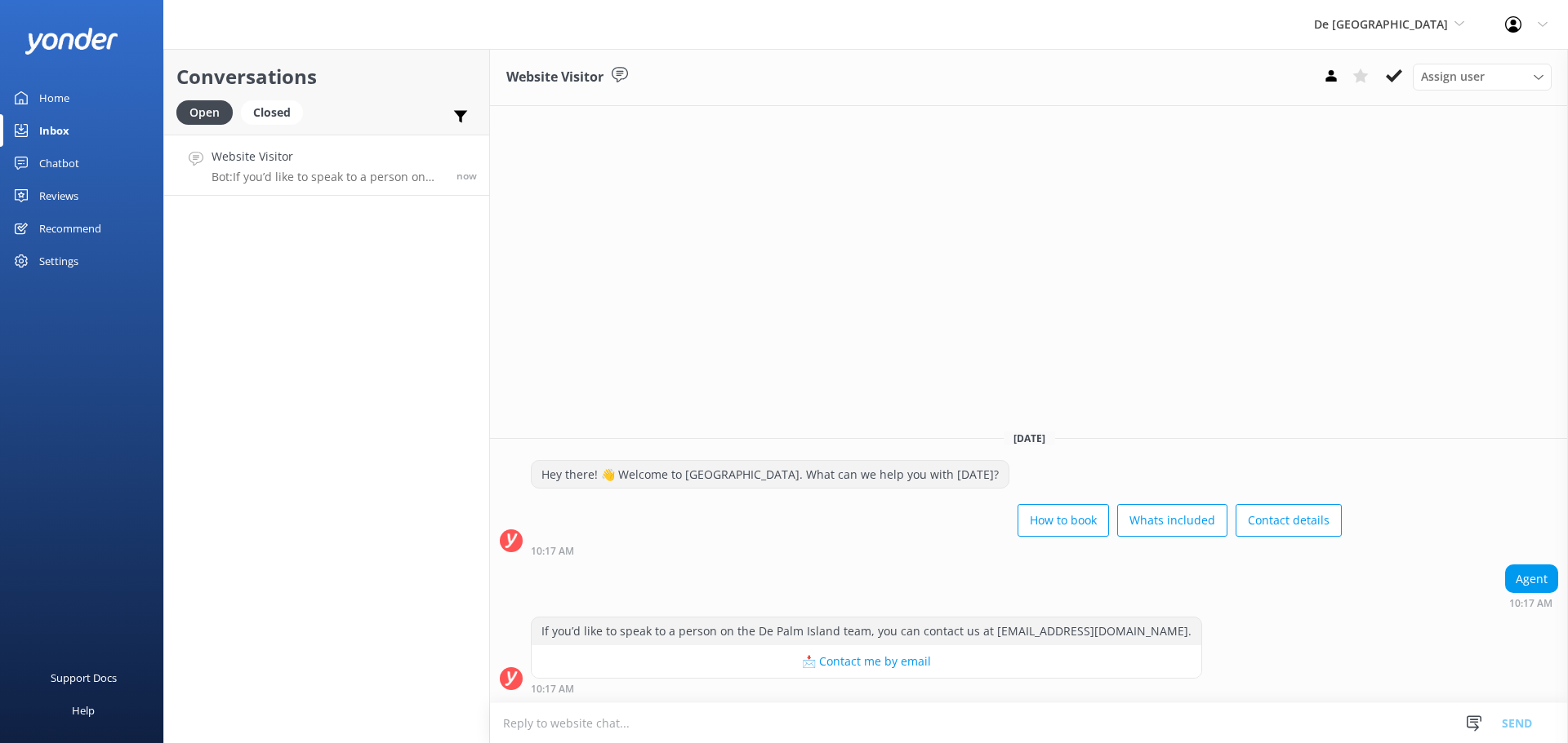
click at [594, 712] on textarea at bounding box center [1029, 723] width 1078 height 40
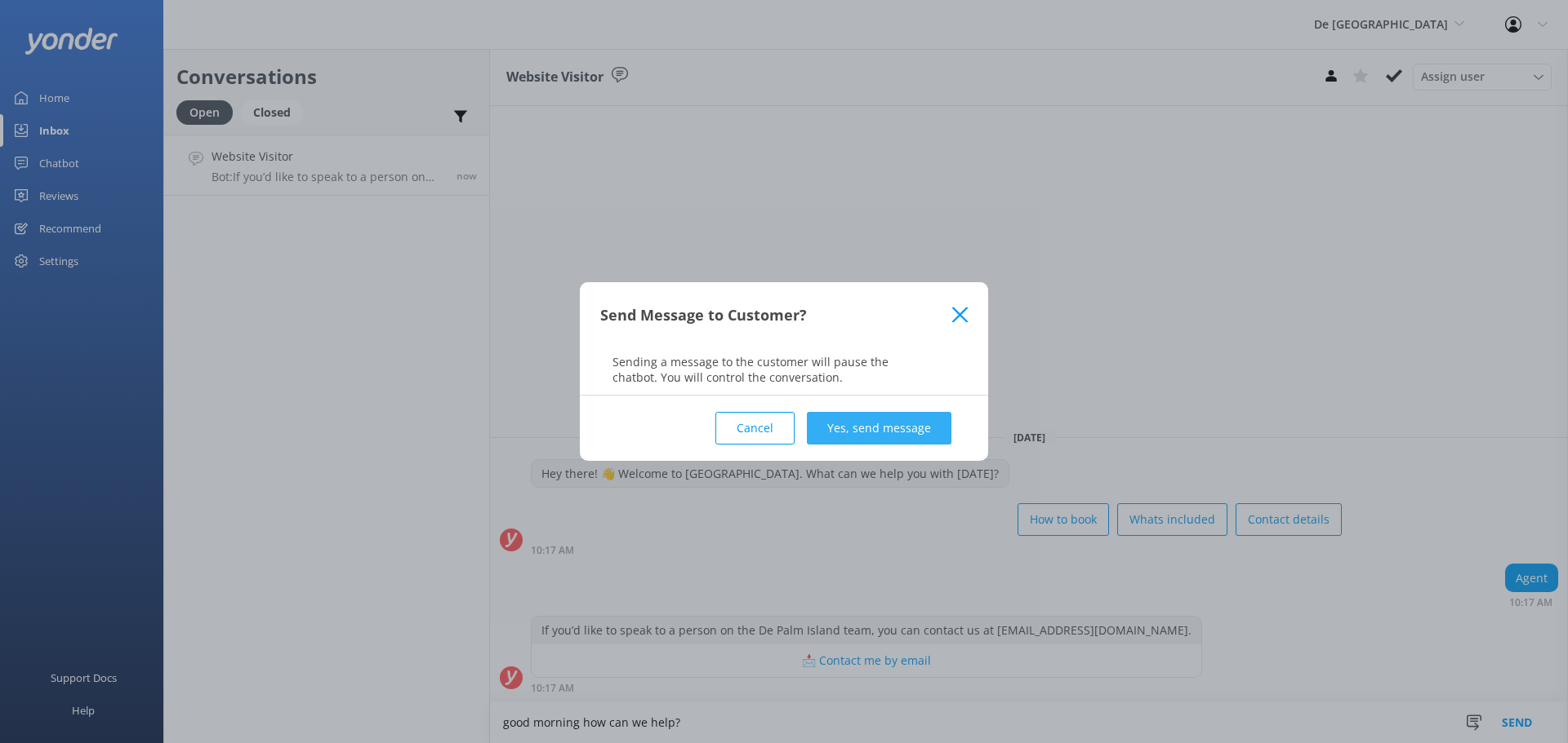
type textarea "good morning how can we help?"
click at [844, 434] on button "Yes, send message" at bounding box center [879, 428] width 144 height 33
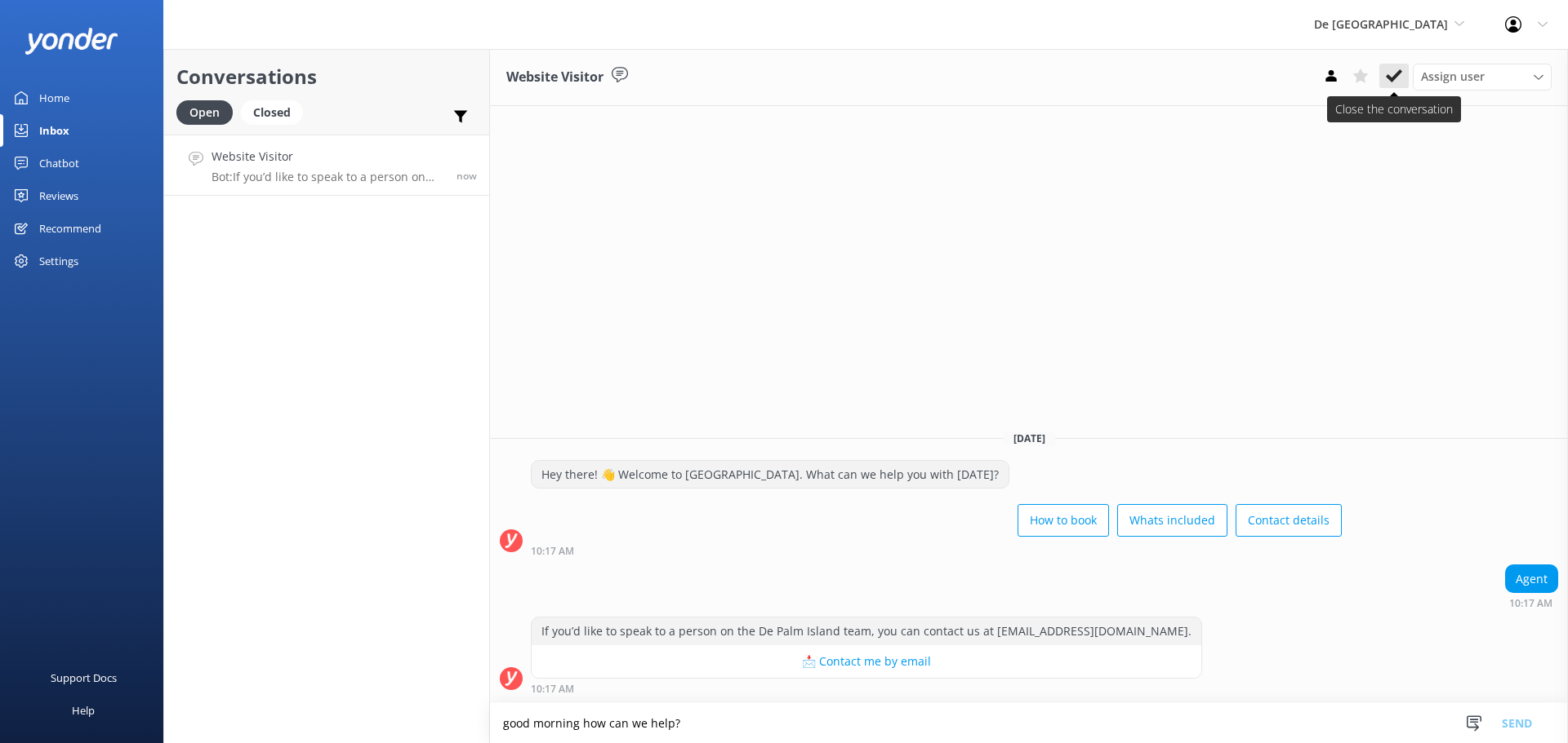
click at [1396, 78] on icon at bounding box center [1394, 76] width 17 height 17
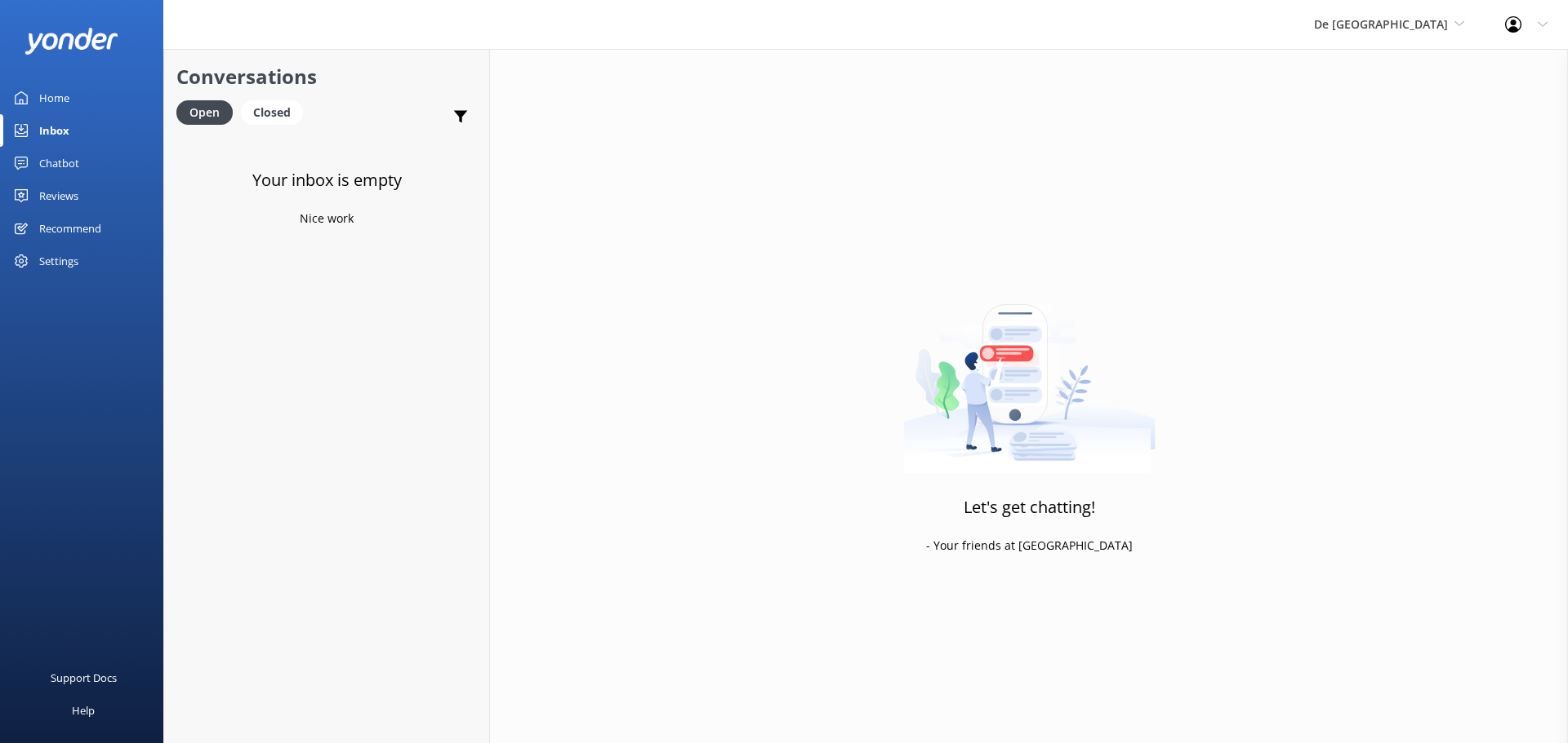
click at [1395, 12] on div "De Palm Island De Palm Island Aruba's Activities Expert The Captain" at bounding box center [1388, 25] width 191 height 49
click at [1402, 102] on link "Aruba's Activities Expert" at bounding box center [1374, 107] width 163 height 39
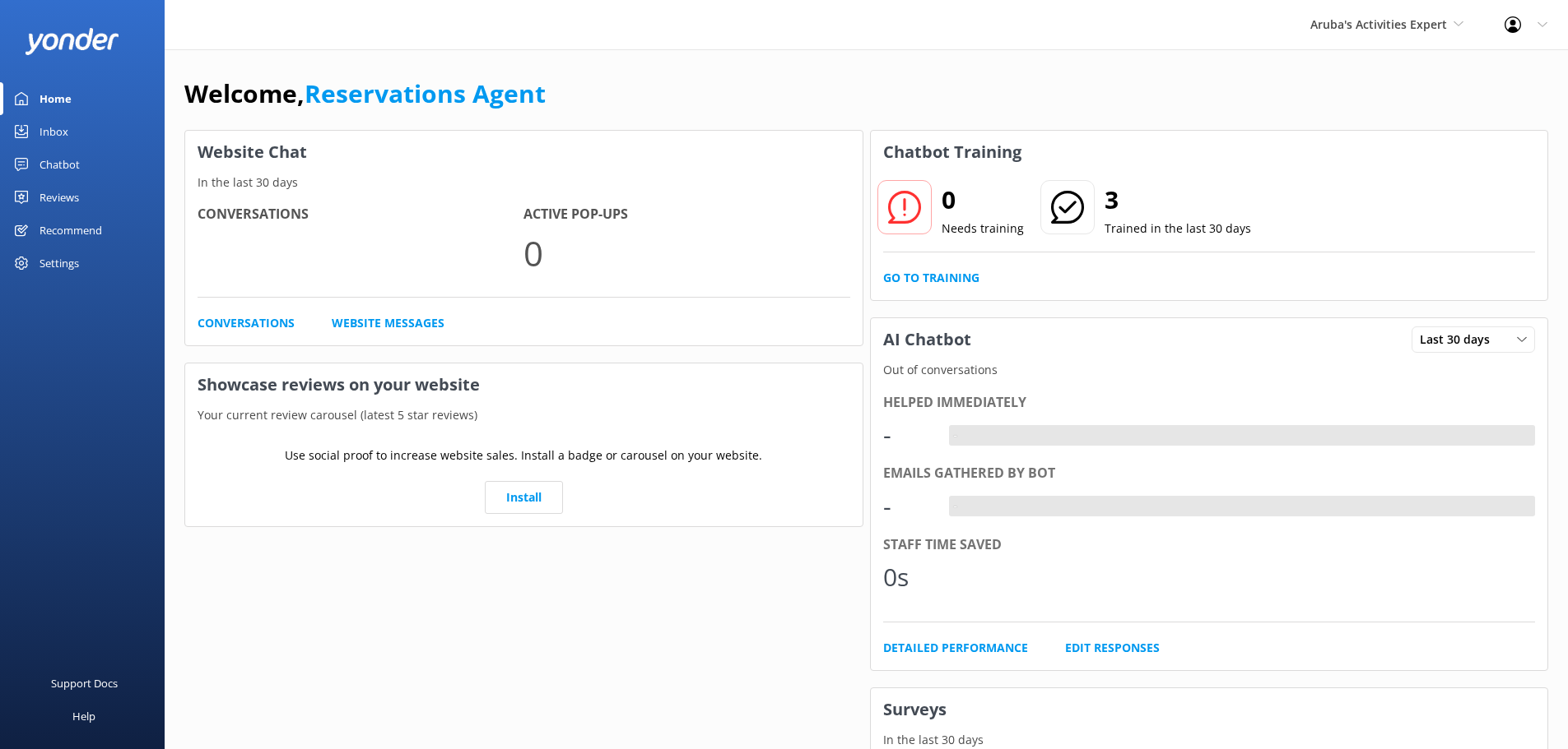
click at [48, 135] on div "Inbox" at bounding box center [53, 131] width 28 height 33
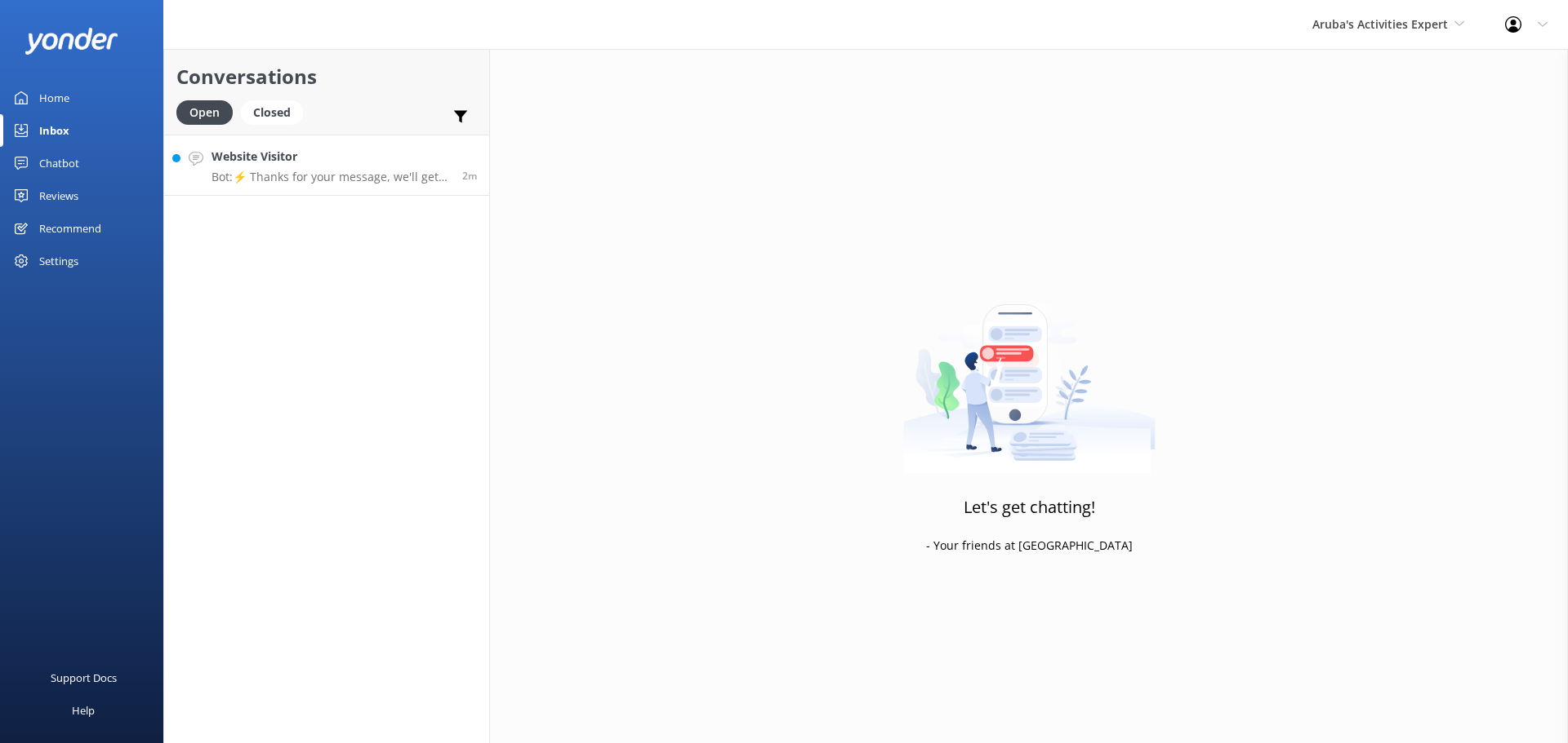
click at [399, 164] on h4 "Website Visitor" at bounding box center [330, 157] width 239 height 18
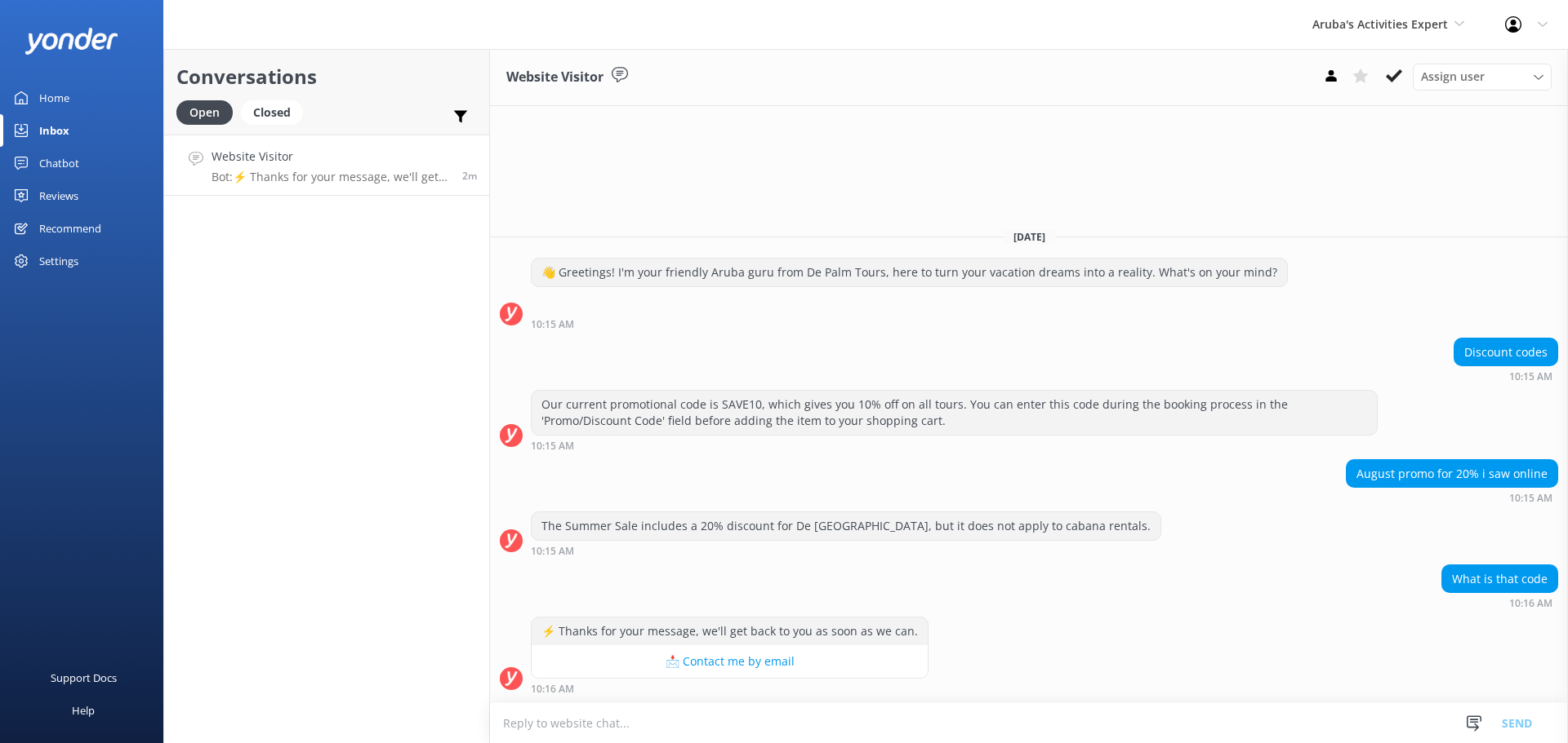
click at [856, 721] on textarea at bounding box center [1029, 723] width 1078 height 40
click at [783, 729] on textarea "the summer special was till August 15th. now we hav the save10" at bounding box center [1029, 723] width 1078 height 40
type textarea "the summer special was till August 15th. now we have the save10"
click at [1524, 714] on button "Send" at bounding box center [1517, 723] width 62 height 40
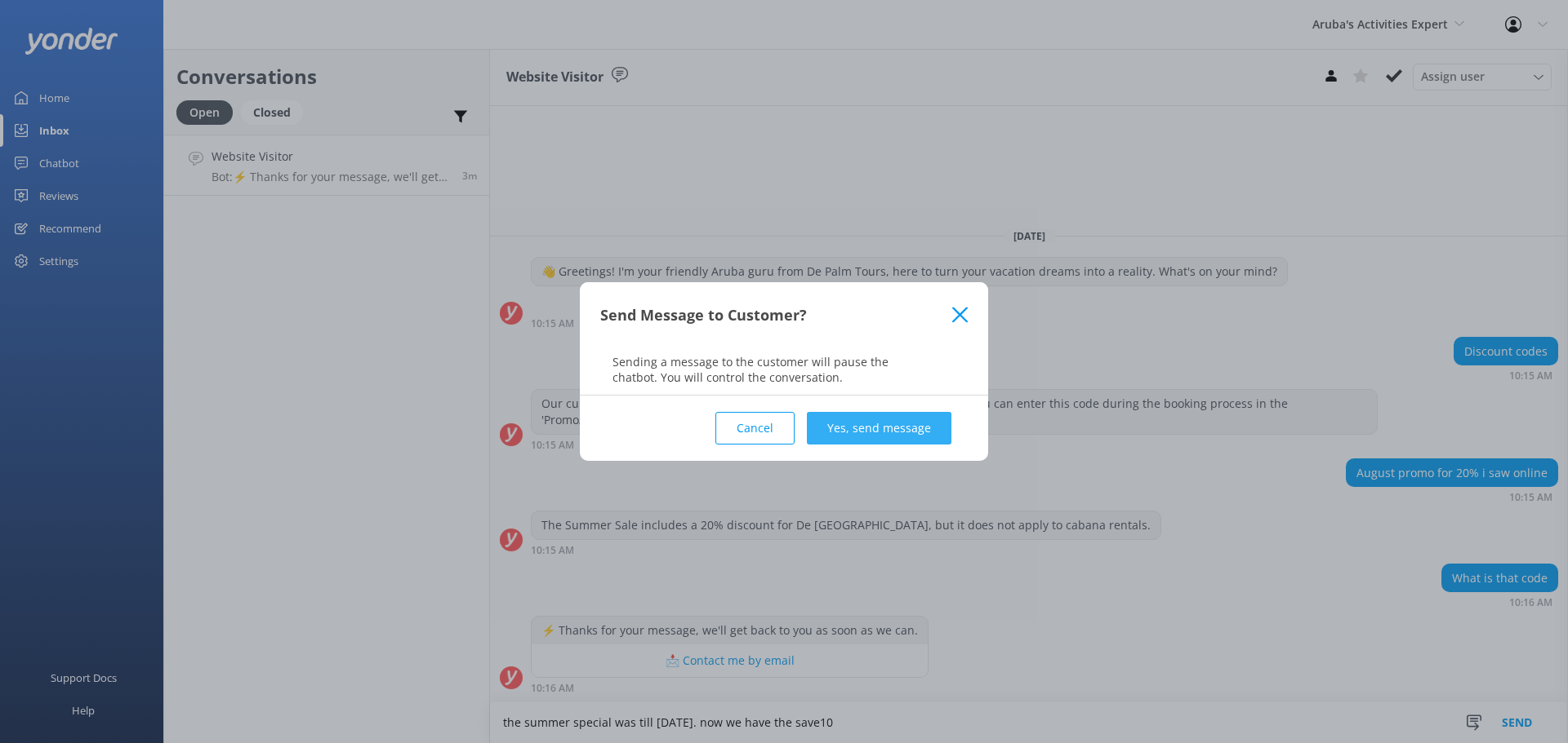
click at [891, 430] on button "Yes, send message" at bounding box center [879, 428] width 144 height 33
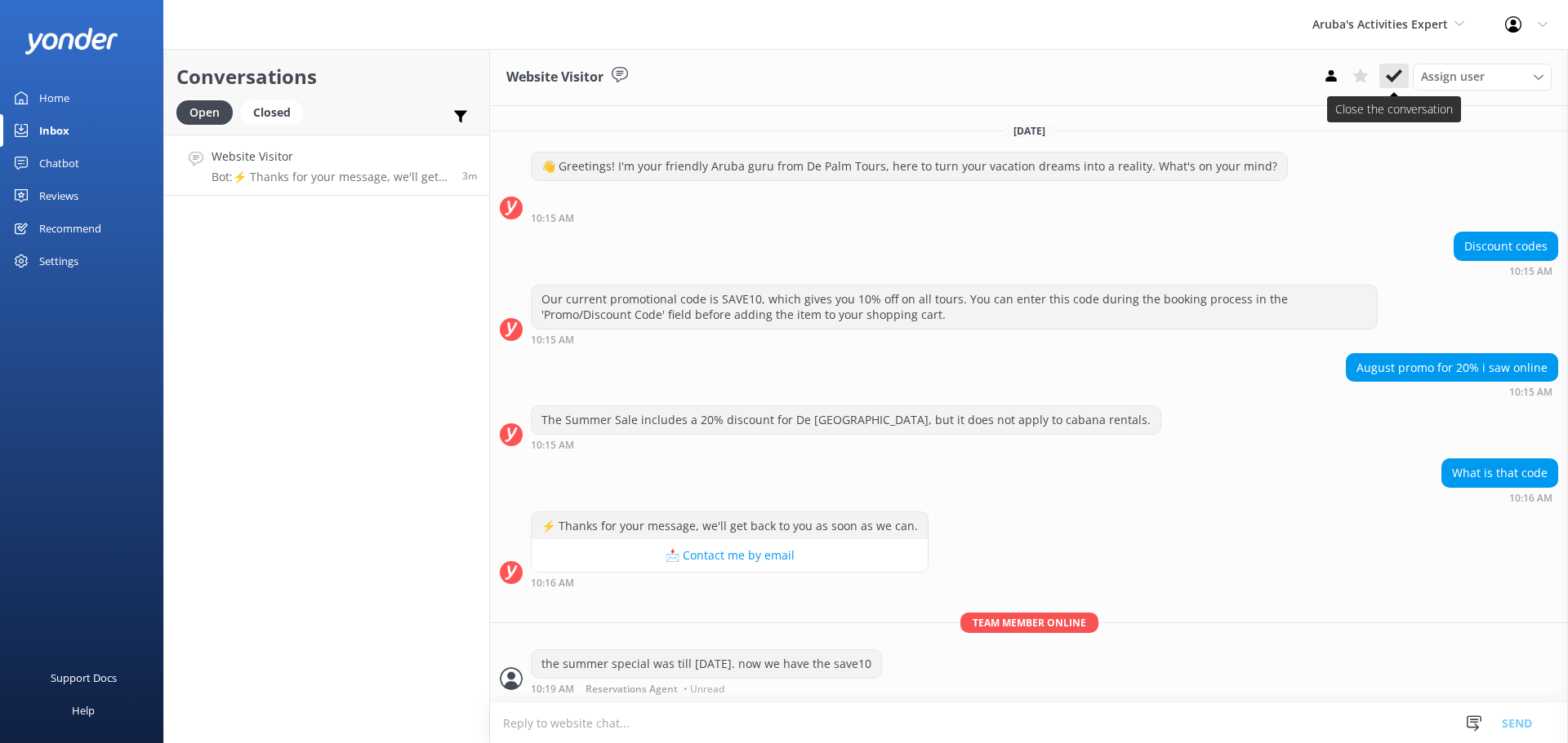
click at [1387, 70] on icon at bounding box center [1394, 76] width 17 height 17
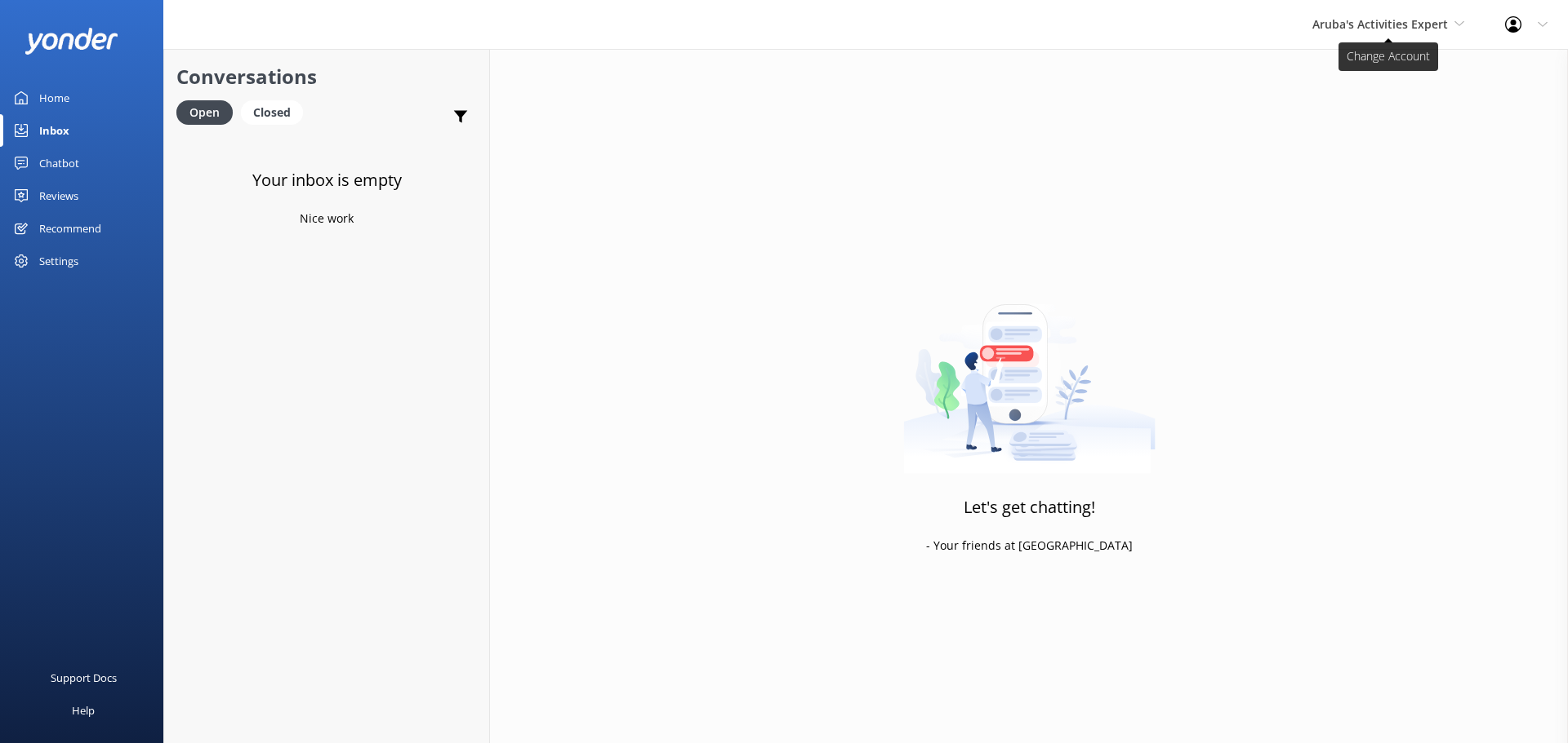
click at [1366, 29] on span "Aruba's Activities Expert" at bounding box center [1380, 25] width 136 height 16
click at [1351, 127] on link "Aruba's Activities Expert" at bounding box center [1372, 107] width 163 height 39
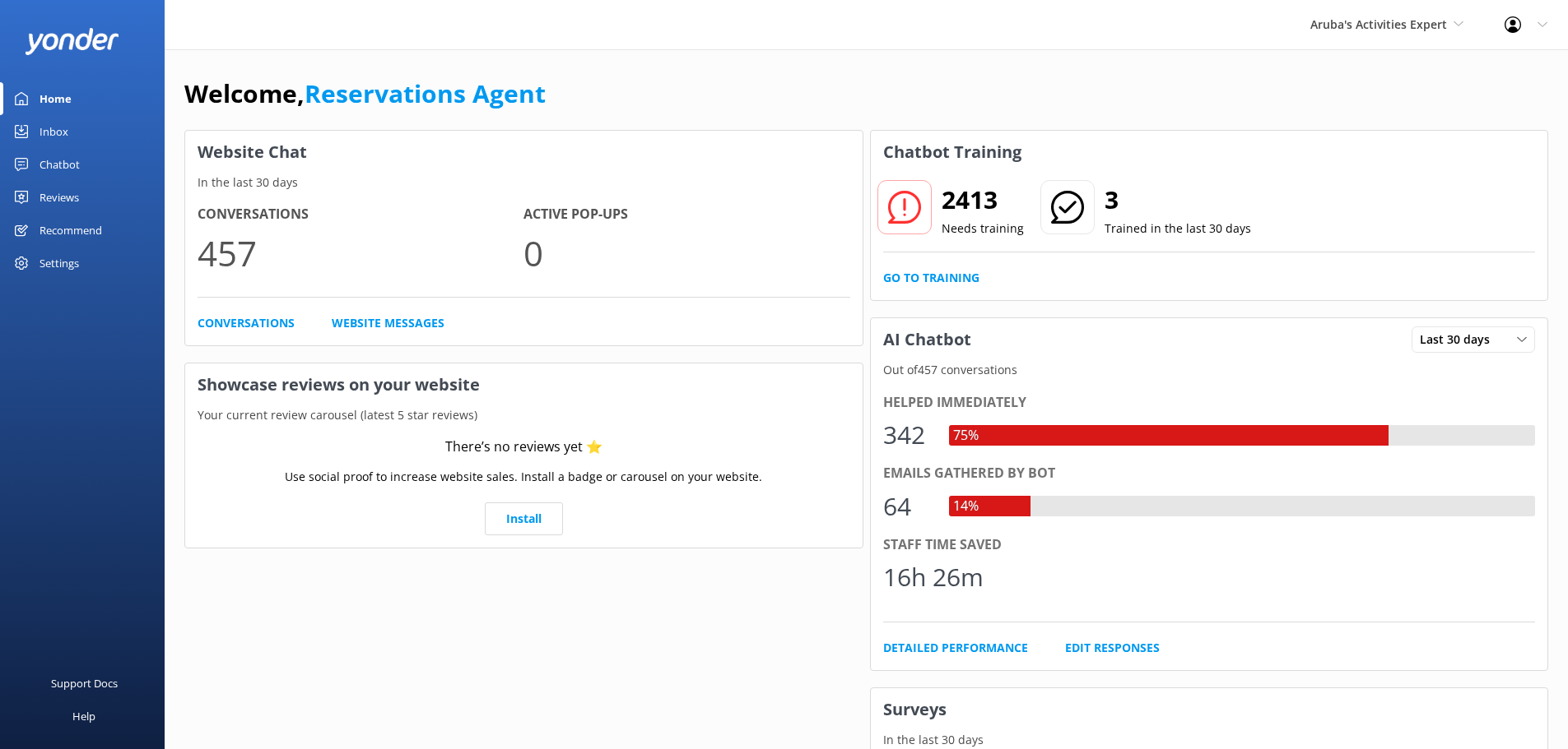
click at [61, 130] on div "Inbox" at bounding box center [53, 131] width 28 height 33
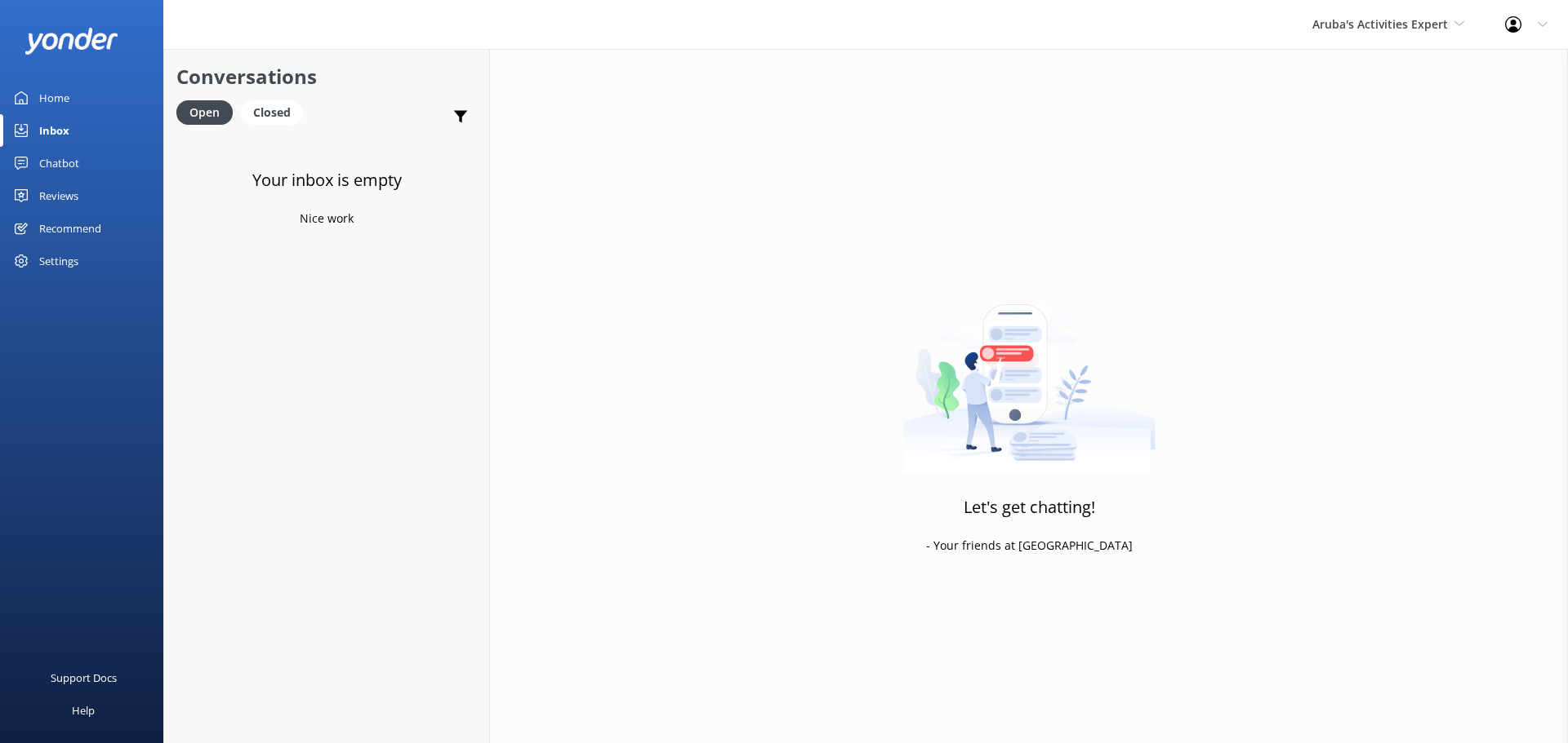
click at [1350, 37] on div "Aruba's Activities Expert De Palm Island Aruba's Activities Expert The Captain" at bounding box center [1387, 25] width 193 height 49
click at [1338, 154] on link "The Captain" at bounding box center [1372, 147] width 163 height 39
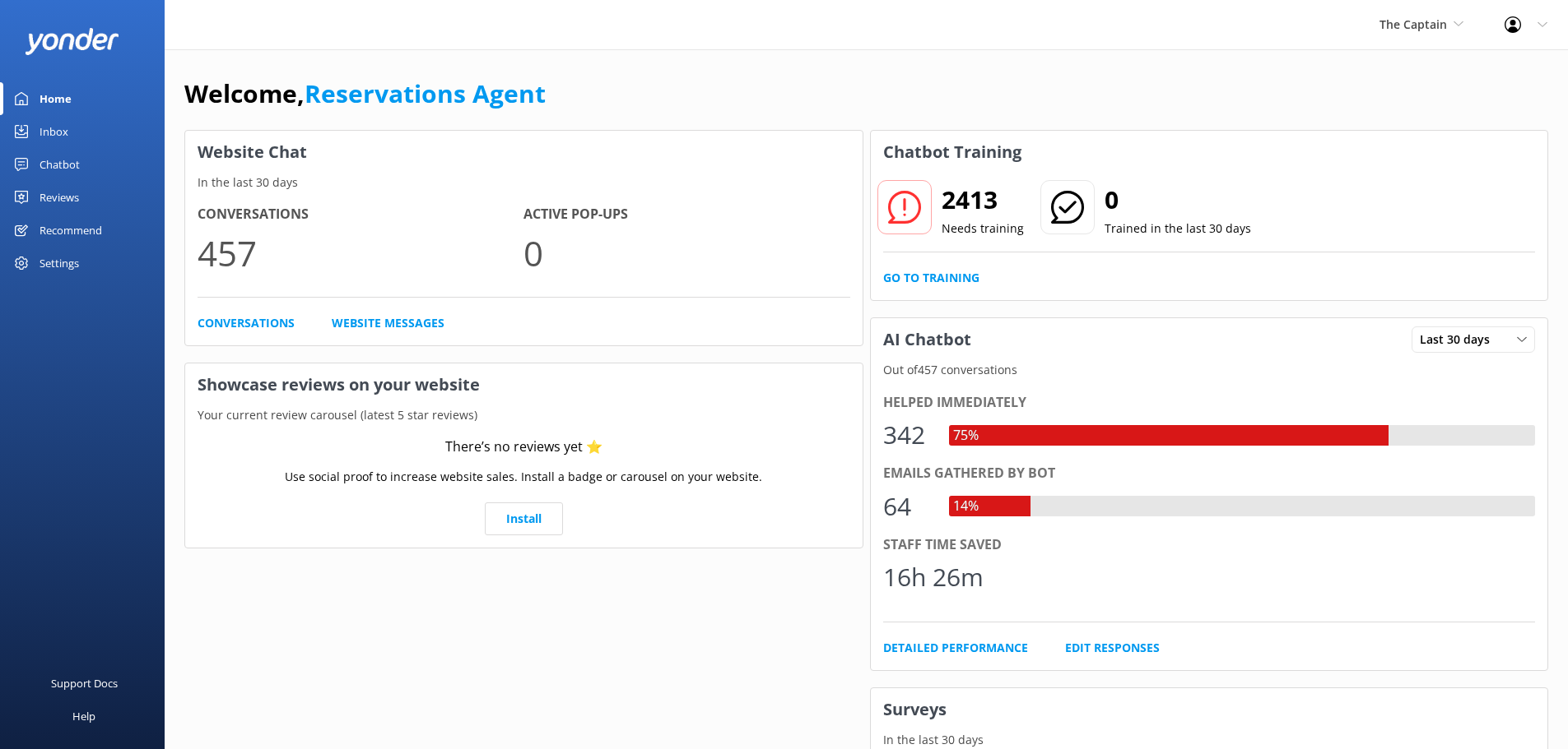
click at [63, 130] on div "Inbox" at bounding box center [53, 131] width 28 height 33
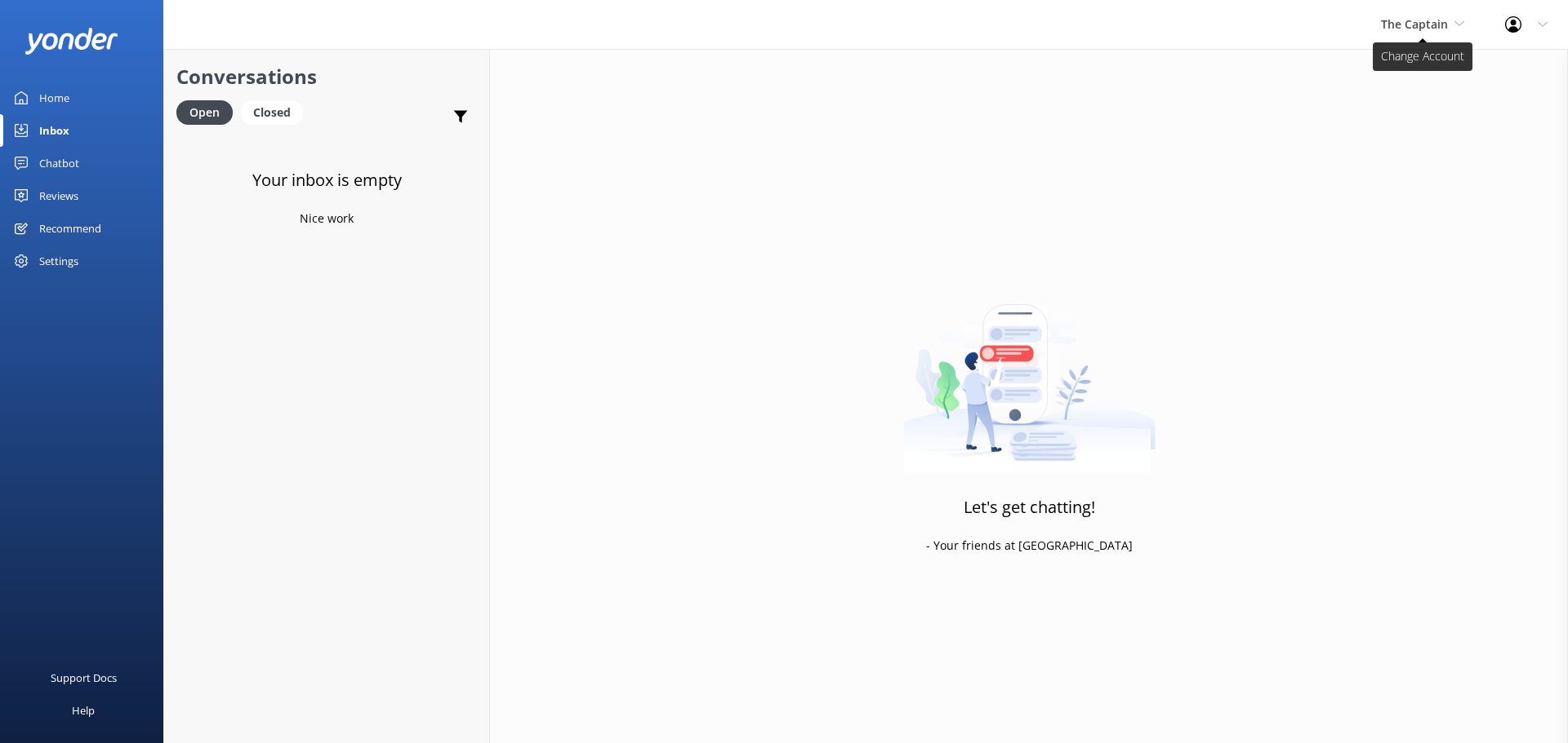
click at [1412, 16] on span "The Captain" at bounding box center [1423, 25] width 84 height 18
click at [1414, 63] on link "De [GEOGRAPHIC_DATA]" at bounding box center [1441, 69] width 163 height 39
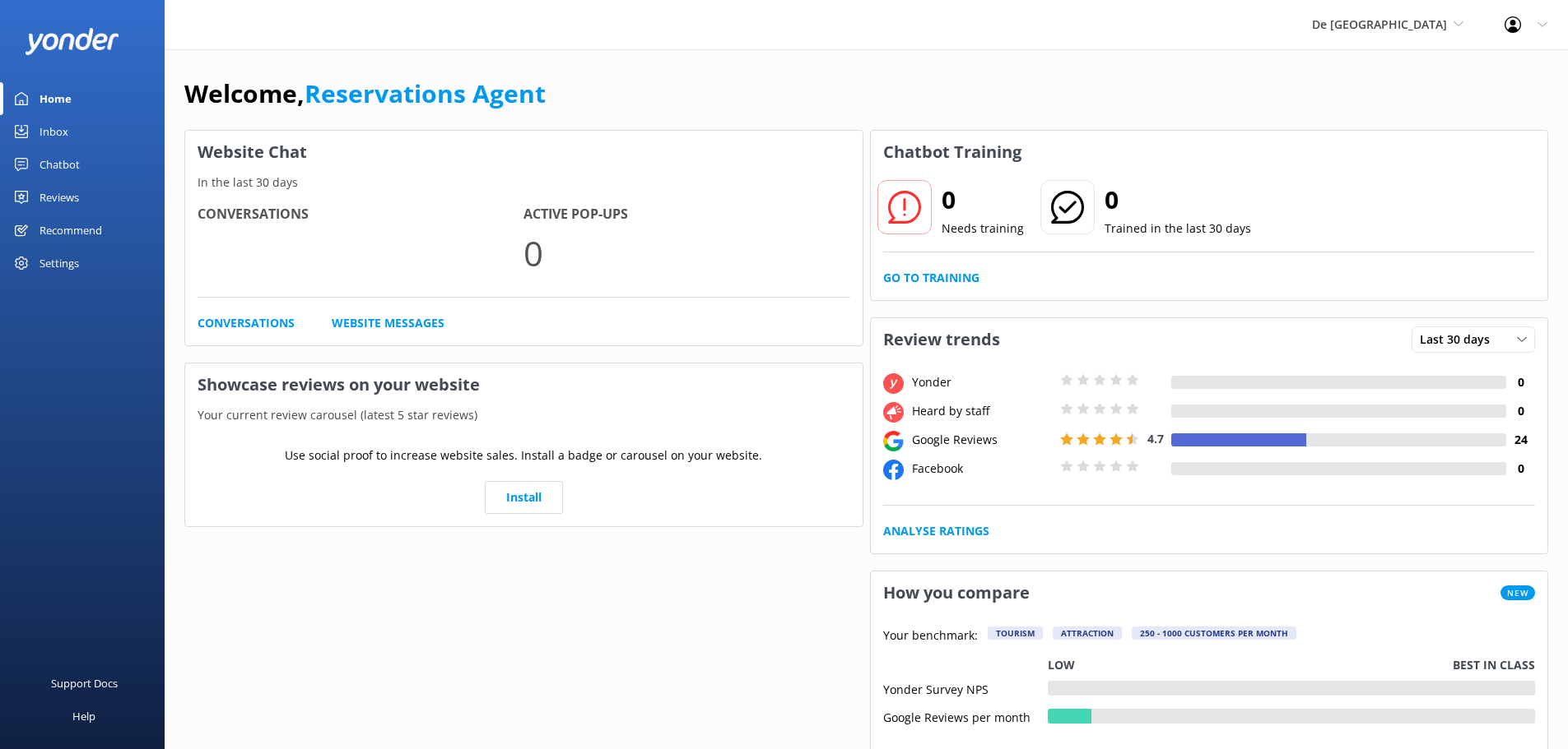
click at [75, 131] on link "Inbox" at bounding box center [82, 131] width 164 height 33
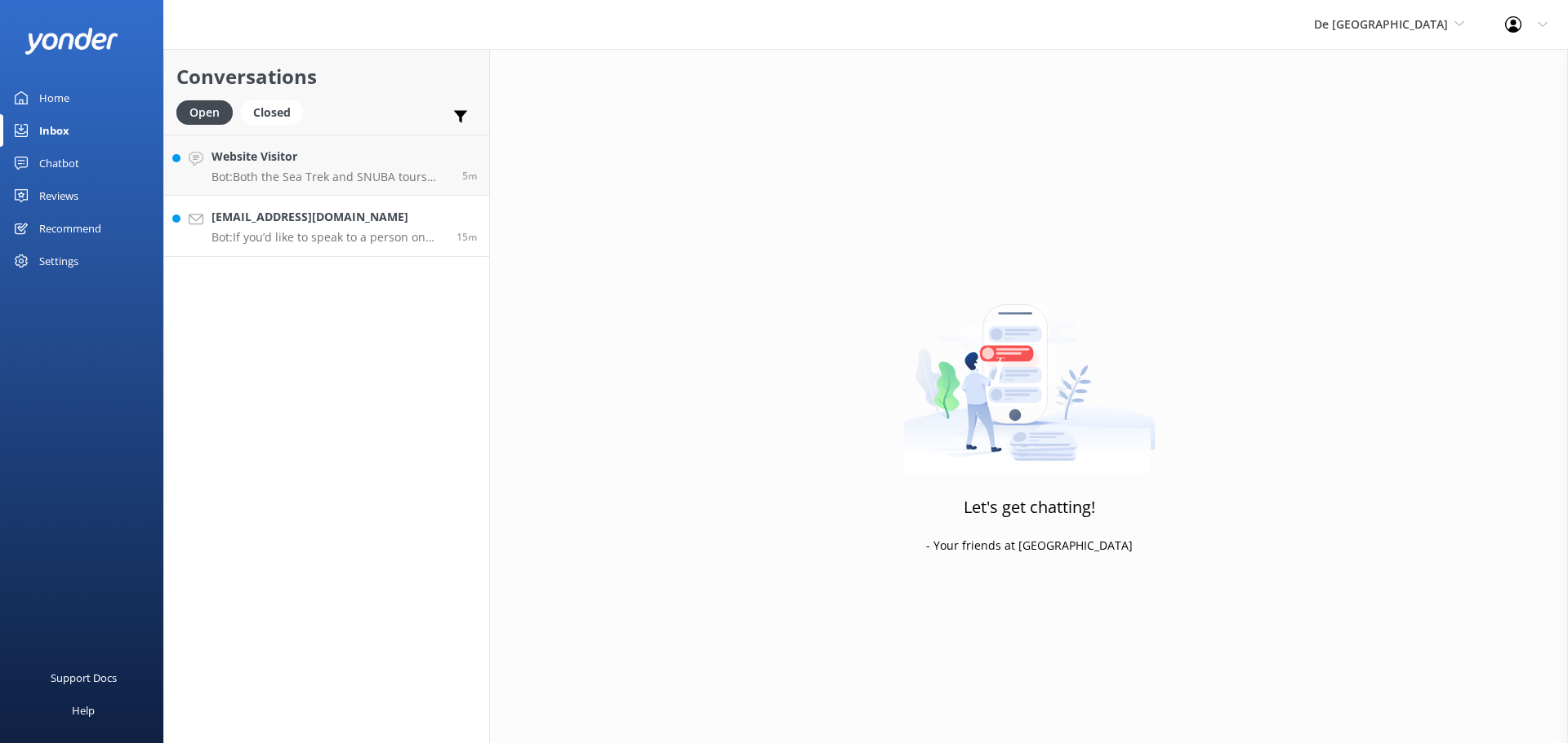
click at [314, 210] on h4 "Babecris@aol.com" at bounding box center [328, 217] width 233 height 18
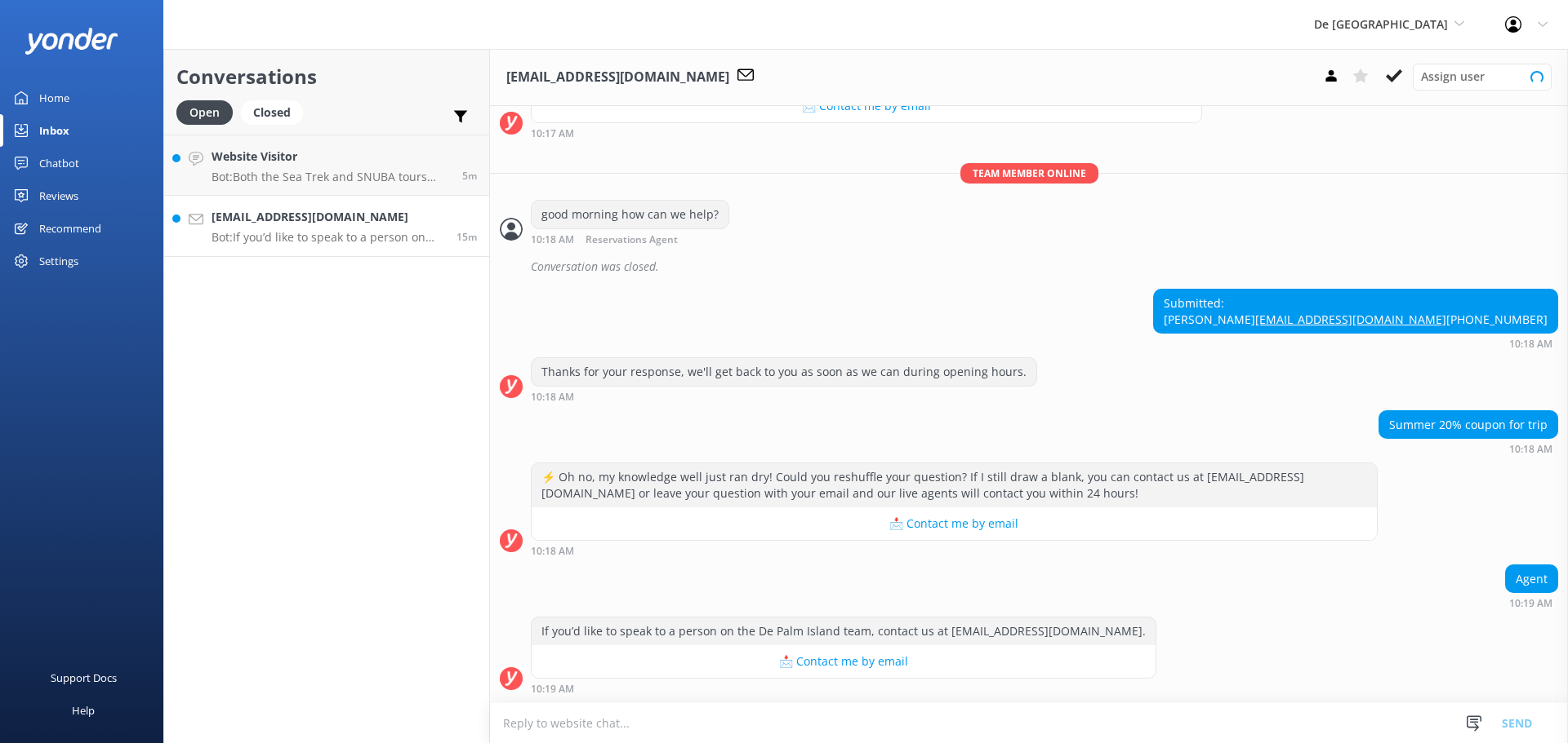
scroll to position [276, 0]
click at [973, 717] on textarea at bounding box center [1029, 723] width 1078 height 40
type textarea "e"
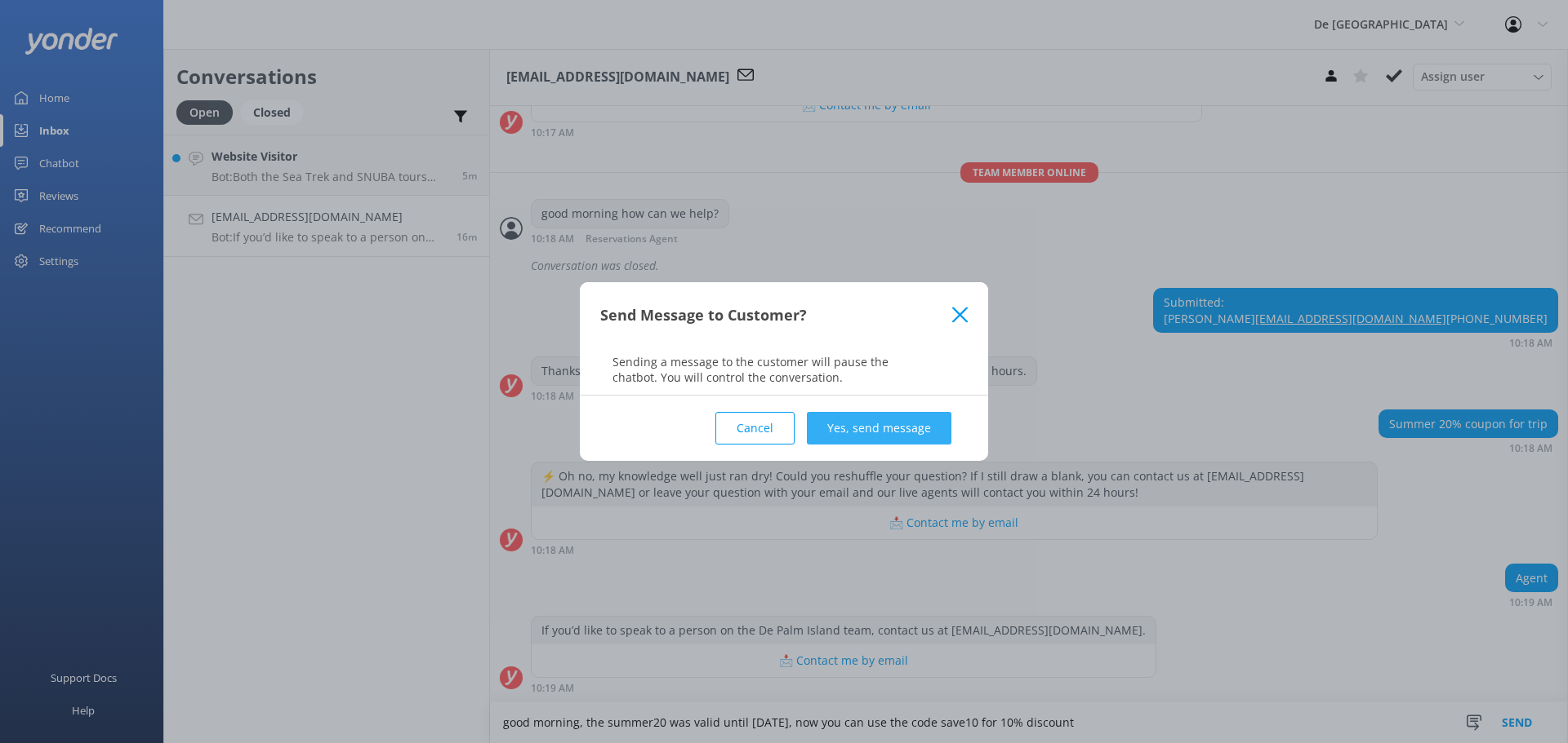
type textarea "good morning, the summer20 was valid until August 15th, now you can use the cod…"
click at [873, 426] on button "Yes, send message" at bounding box center [879, 428] width 144 height 33
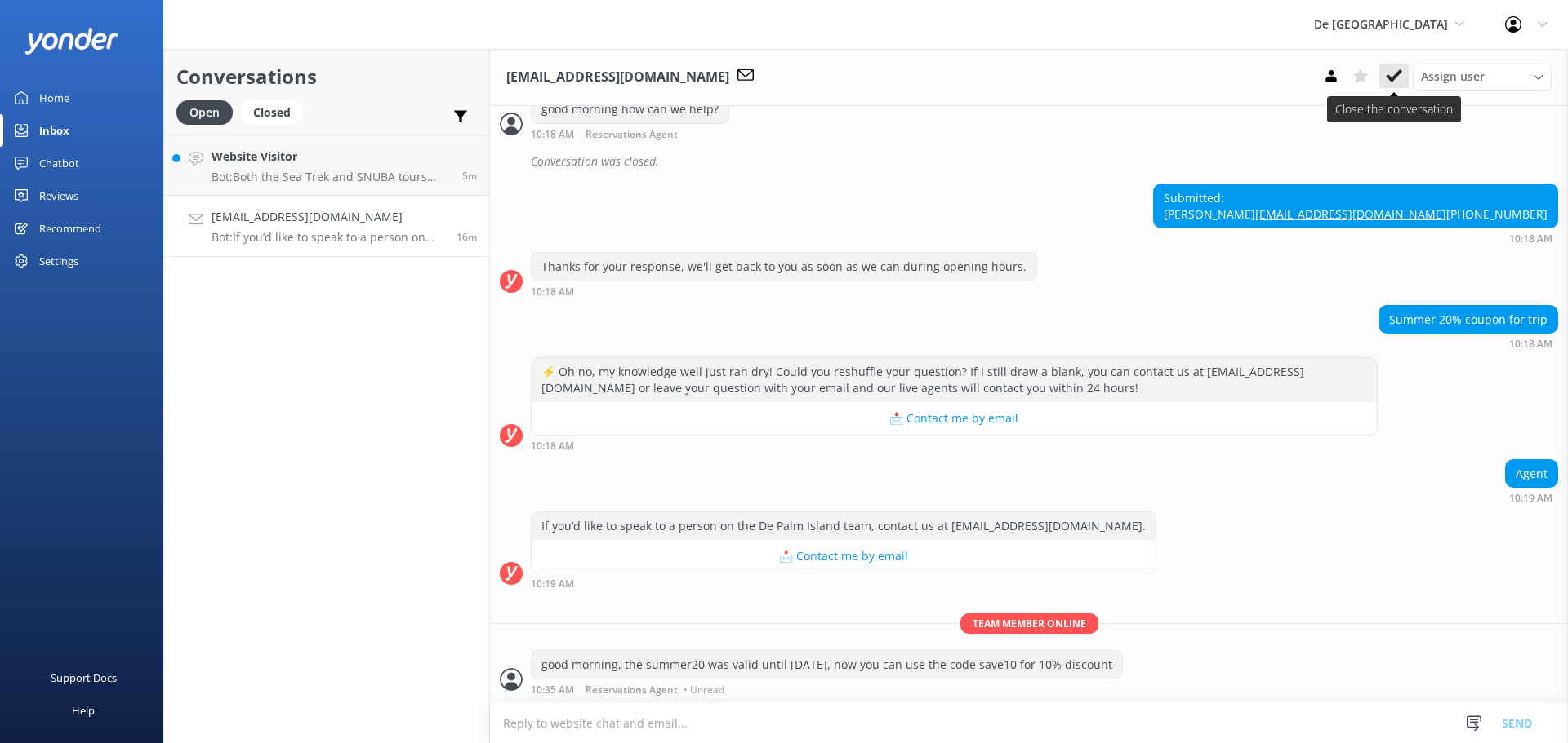
scroll to position [383, 0]
click at [1392, 87] on button at bounding box center [1394, 76] width 29 height 25
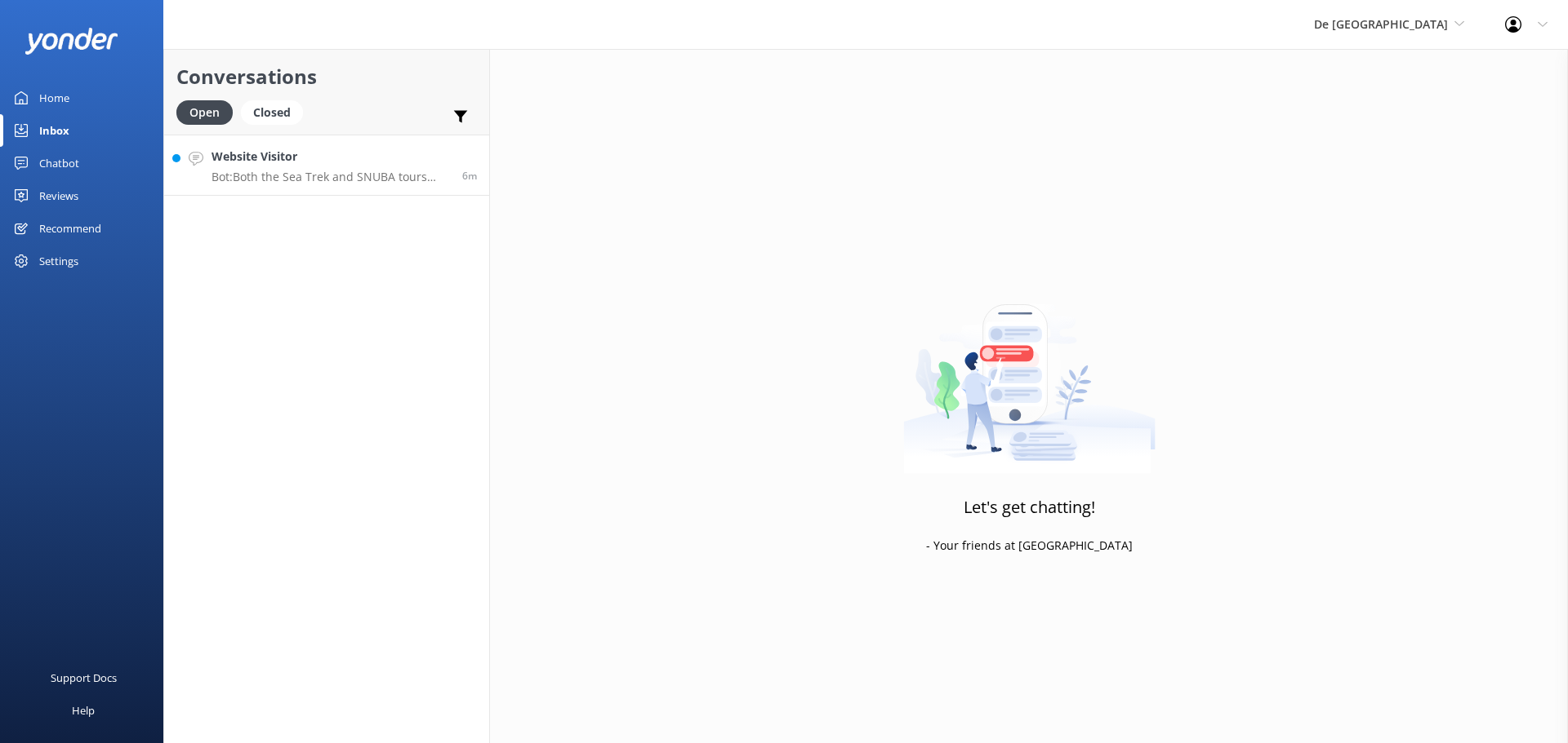
click at [329, 167] on div "Website Visitor Bot: Both the Sea Trek and SNUBA tours operate daily, so they s…" at bounding box center [330, 166] width 239 height 35
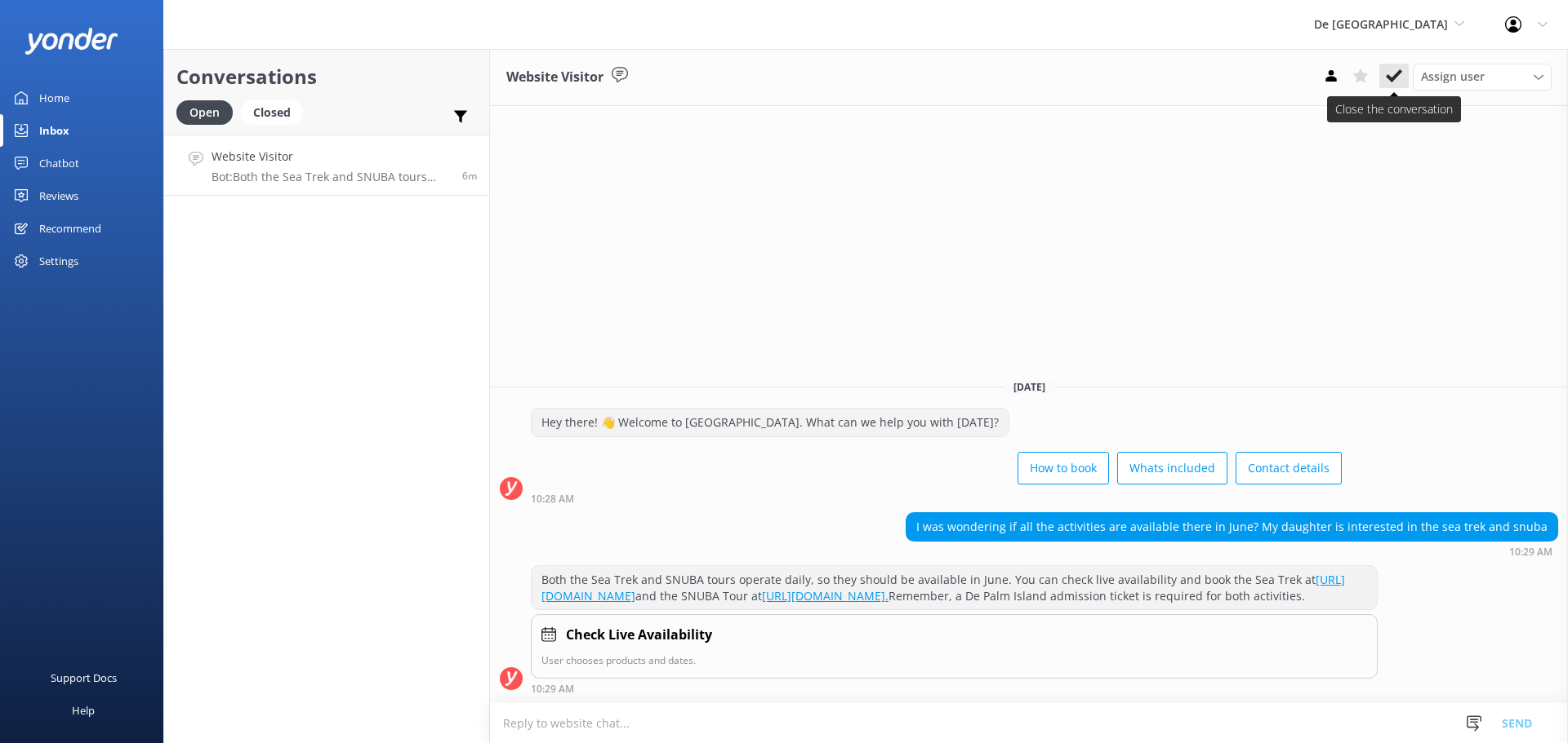
click at [1389, 84] on icon at bounding box center [1394, 76] width 17 height 17
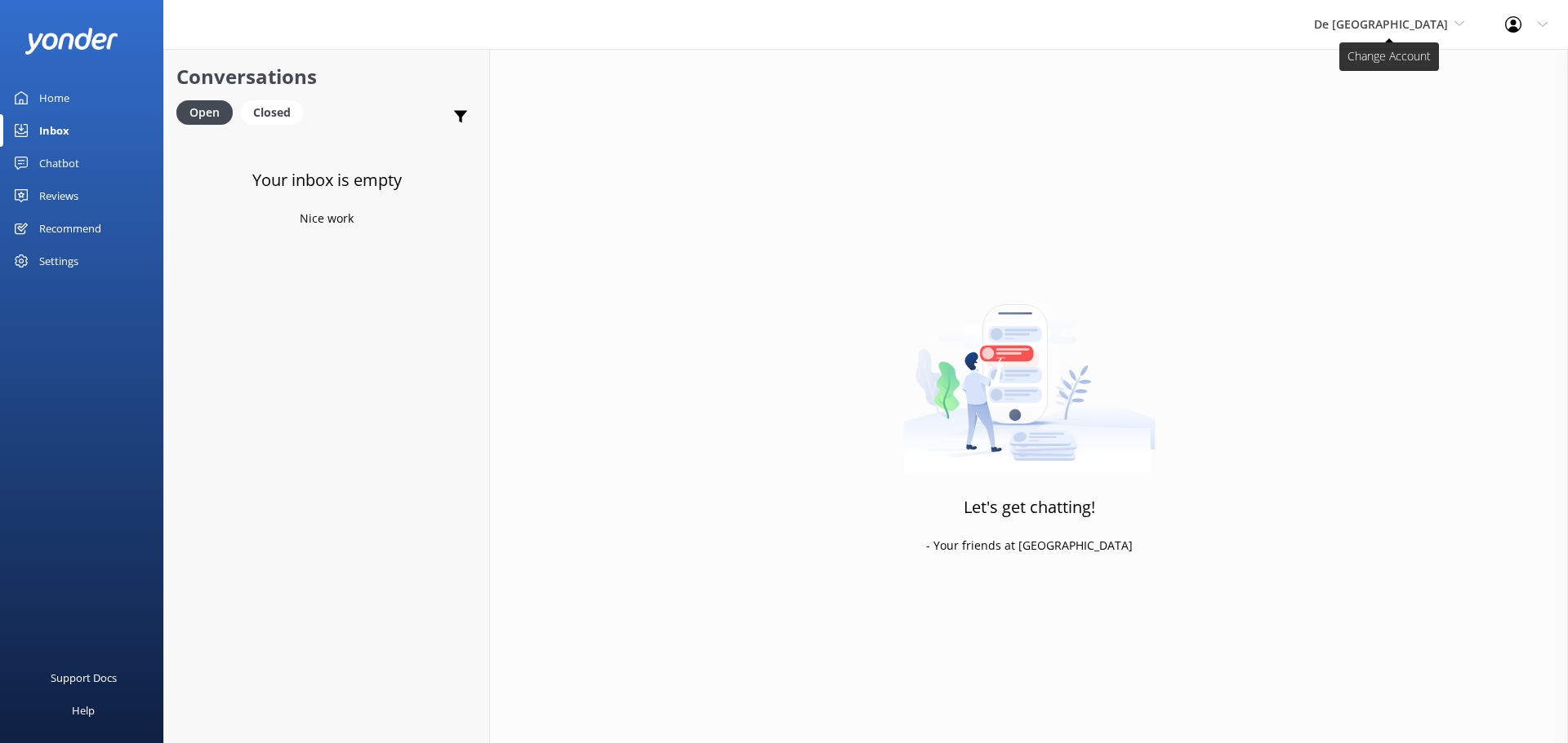
click at [1415, 26] on span "De [GEOGRAPHIC_DATA]" at bounding box center [1380, 25] width 134 height 16
click at [1395, 144] on link "The Captain" at bounding box center [1374, 147] width 163 height 39
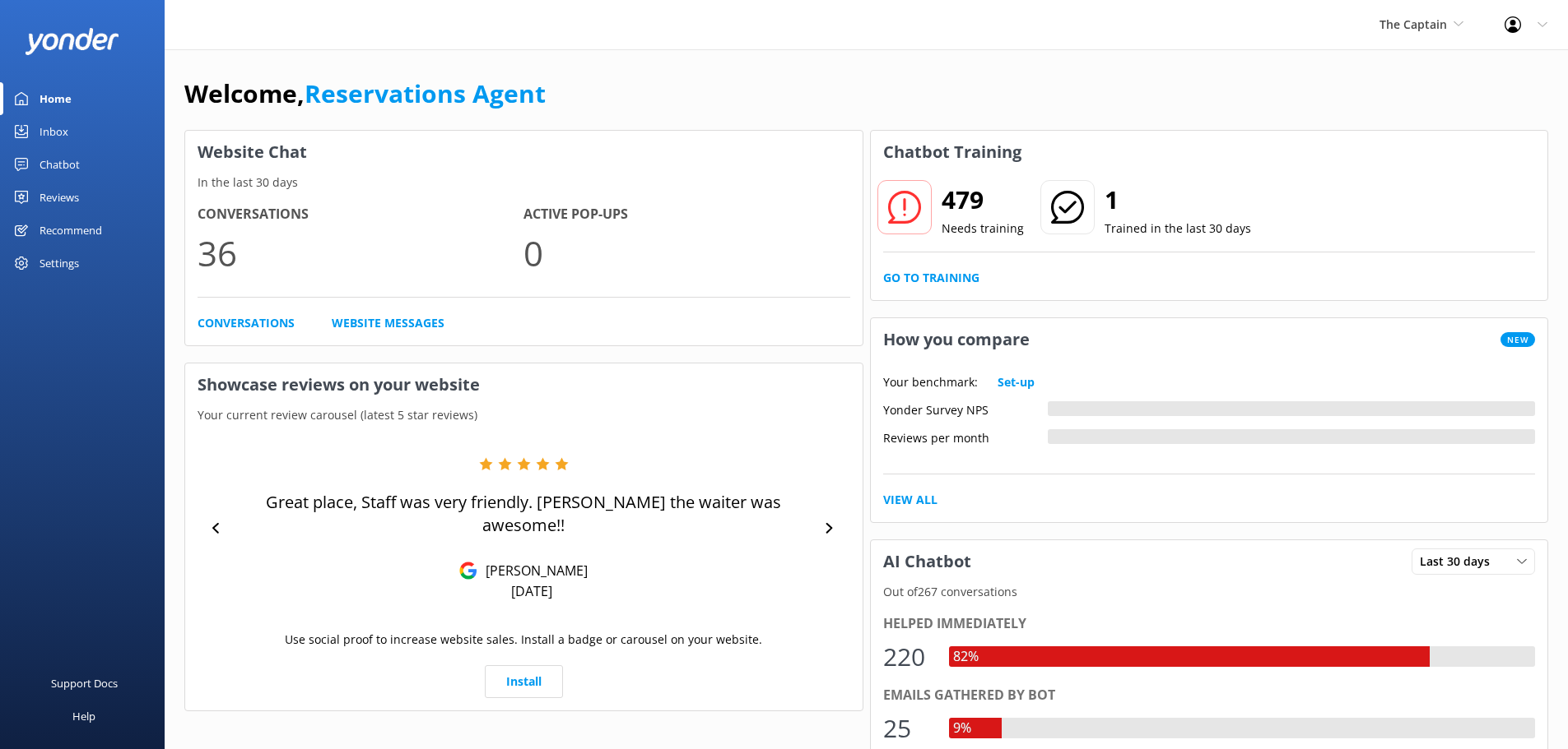
click at [64, 136] on div "Inbox" at bounding box center [53, 131] width 28 height 33
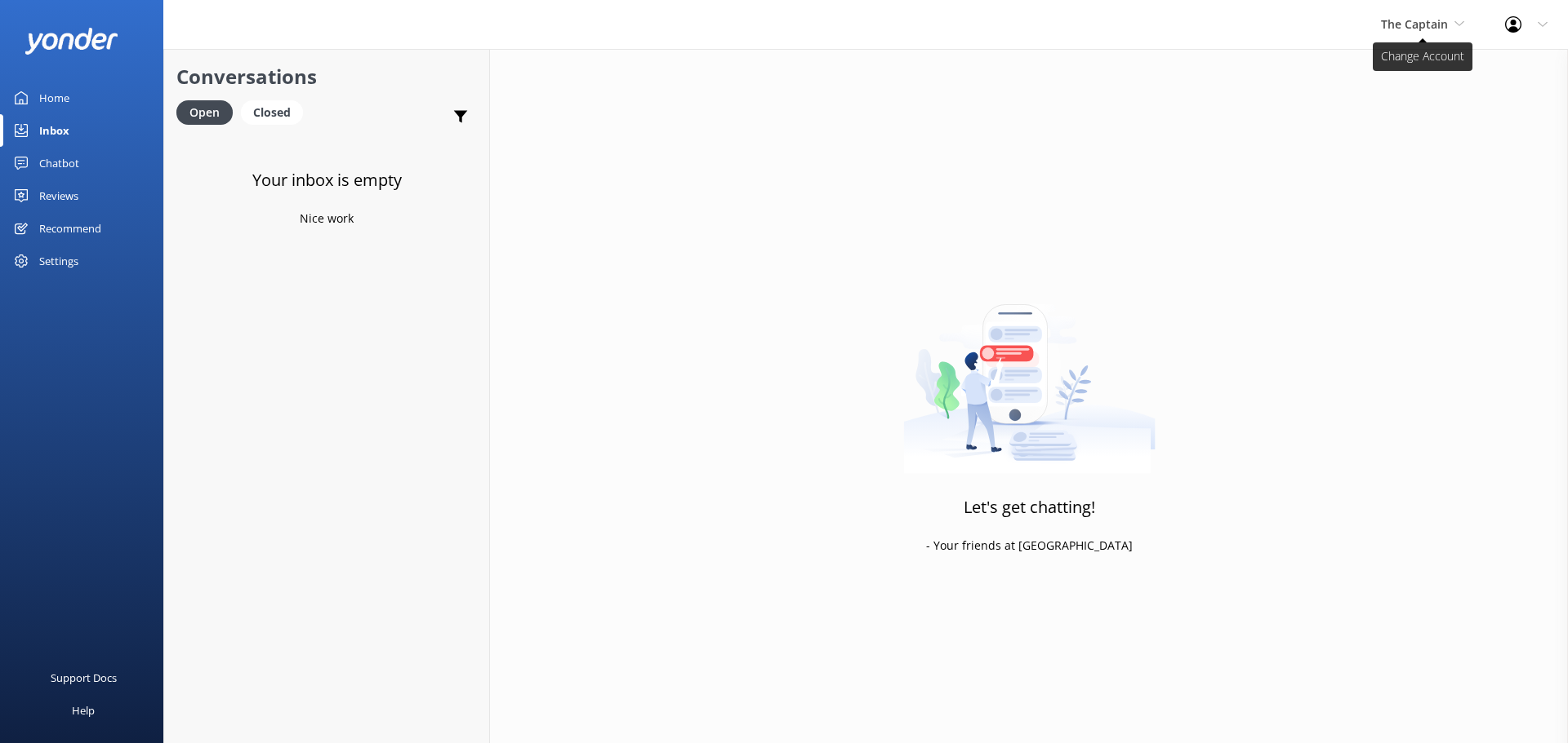
click at [1415, 32] on span "The Captain" at bounding box center [1423, 25] width 84 height 18
click at [1398, 103] on link "Aruba's Activities Expert" at bounding box center [1441, 107] width 163 height 39
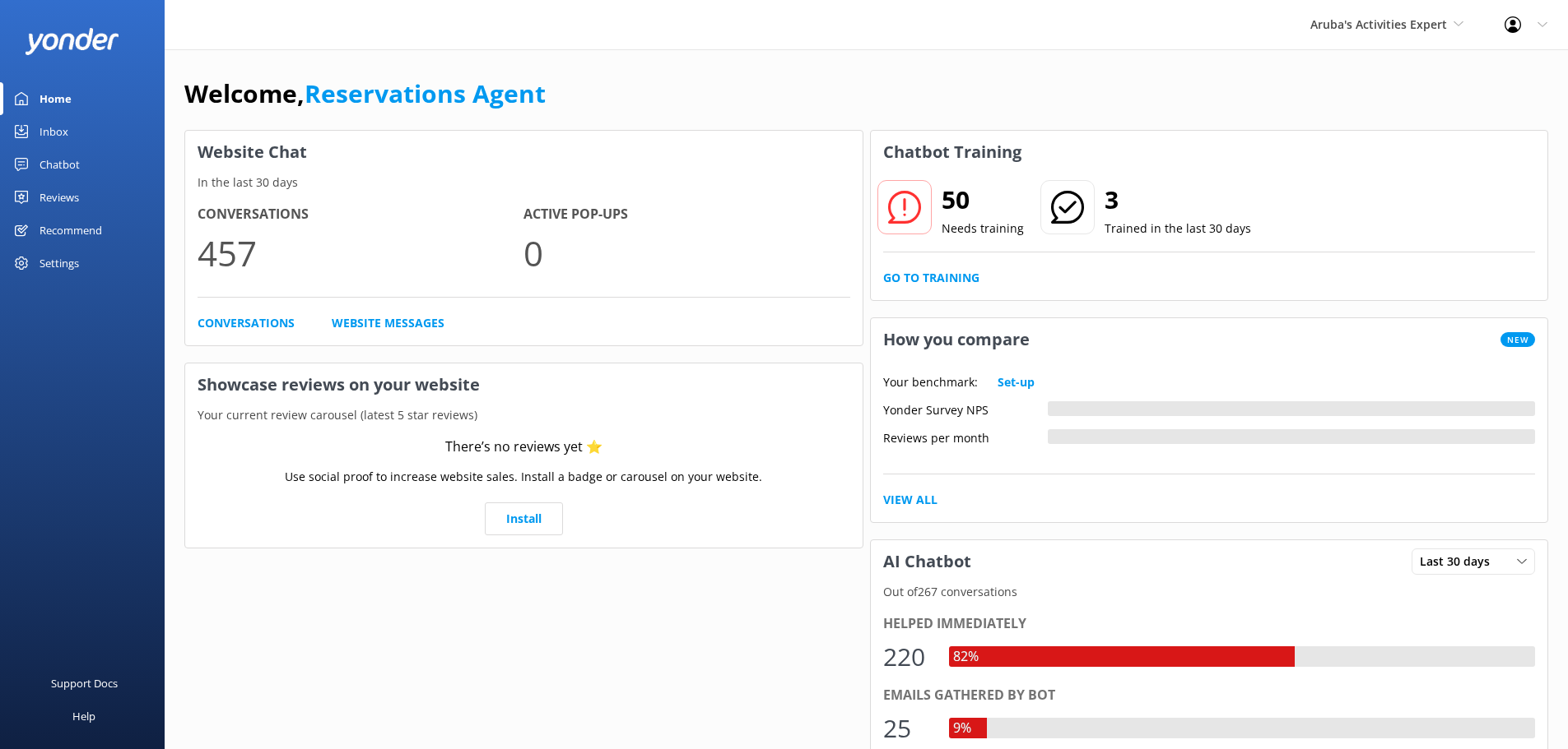
click at [44, 143] on div "Inbox" at bounding box center [53, 131] width 28 height 33
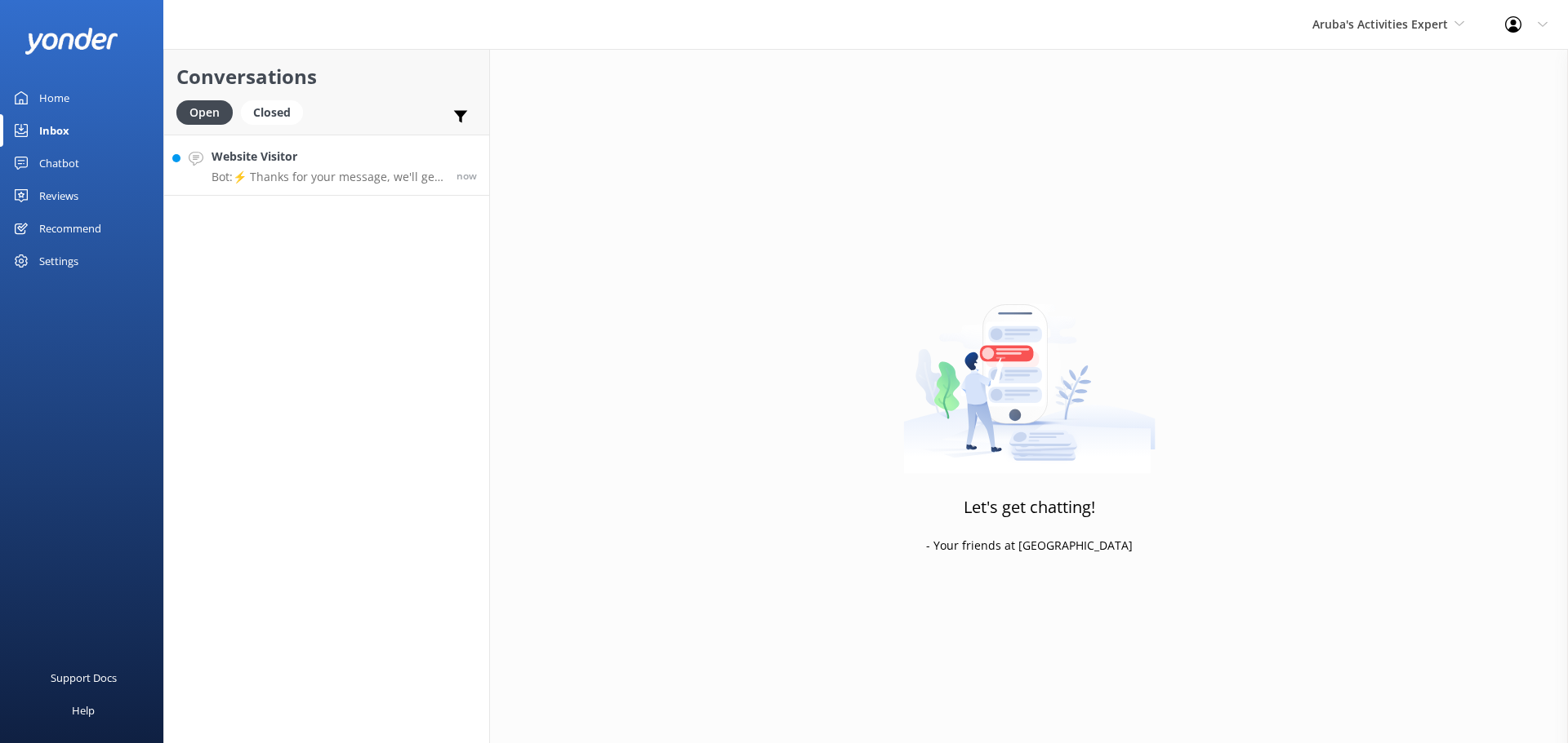
click at [301, 162] on h4 "Website Visitor" at bounding box center [328, 157] width 233 height 18
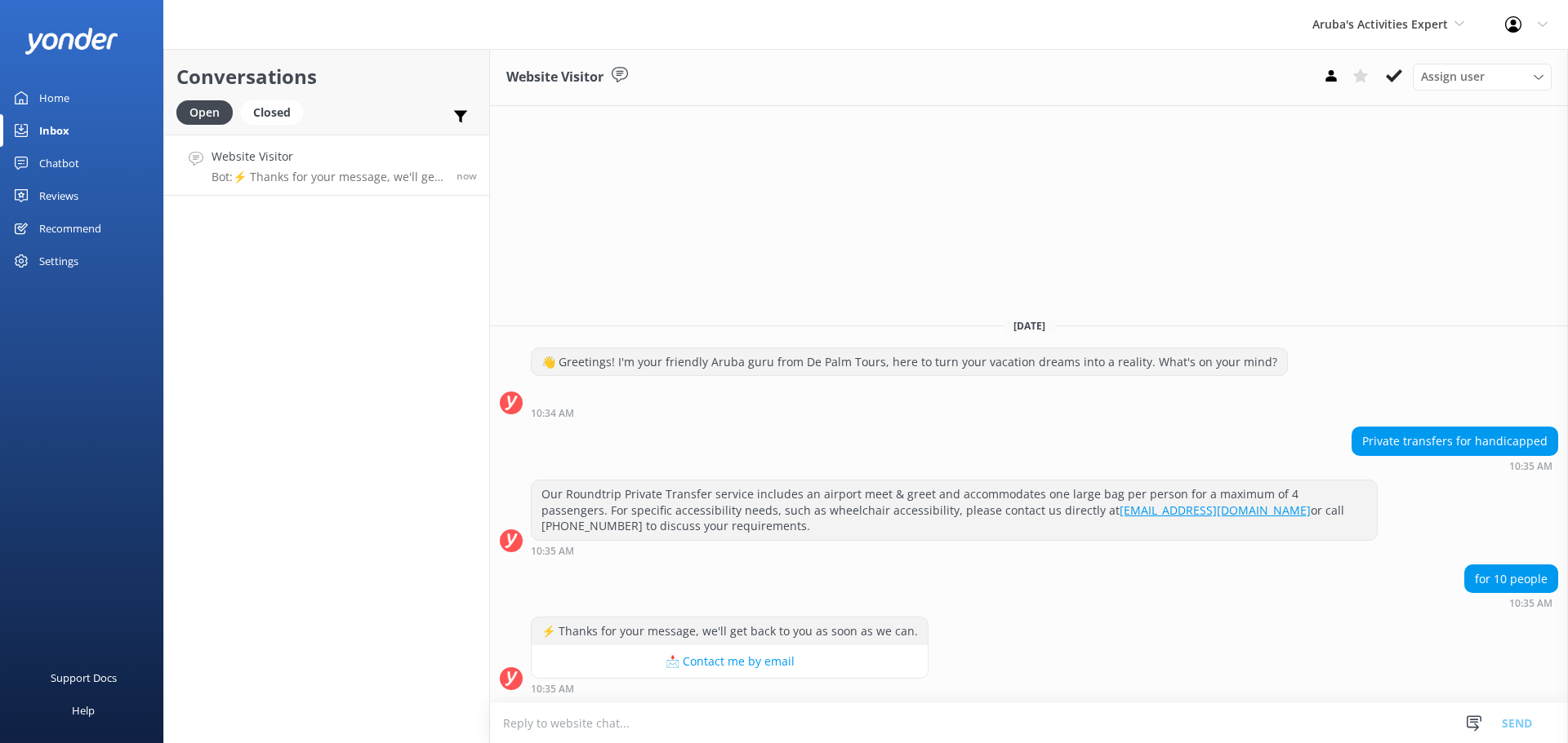
click at [655, 721] on textarea at bounding box center [1029, 723] width 1078 height 40
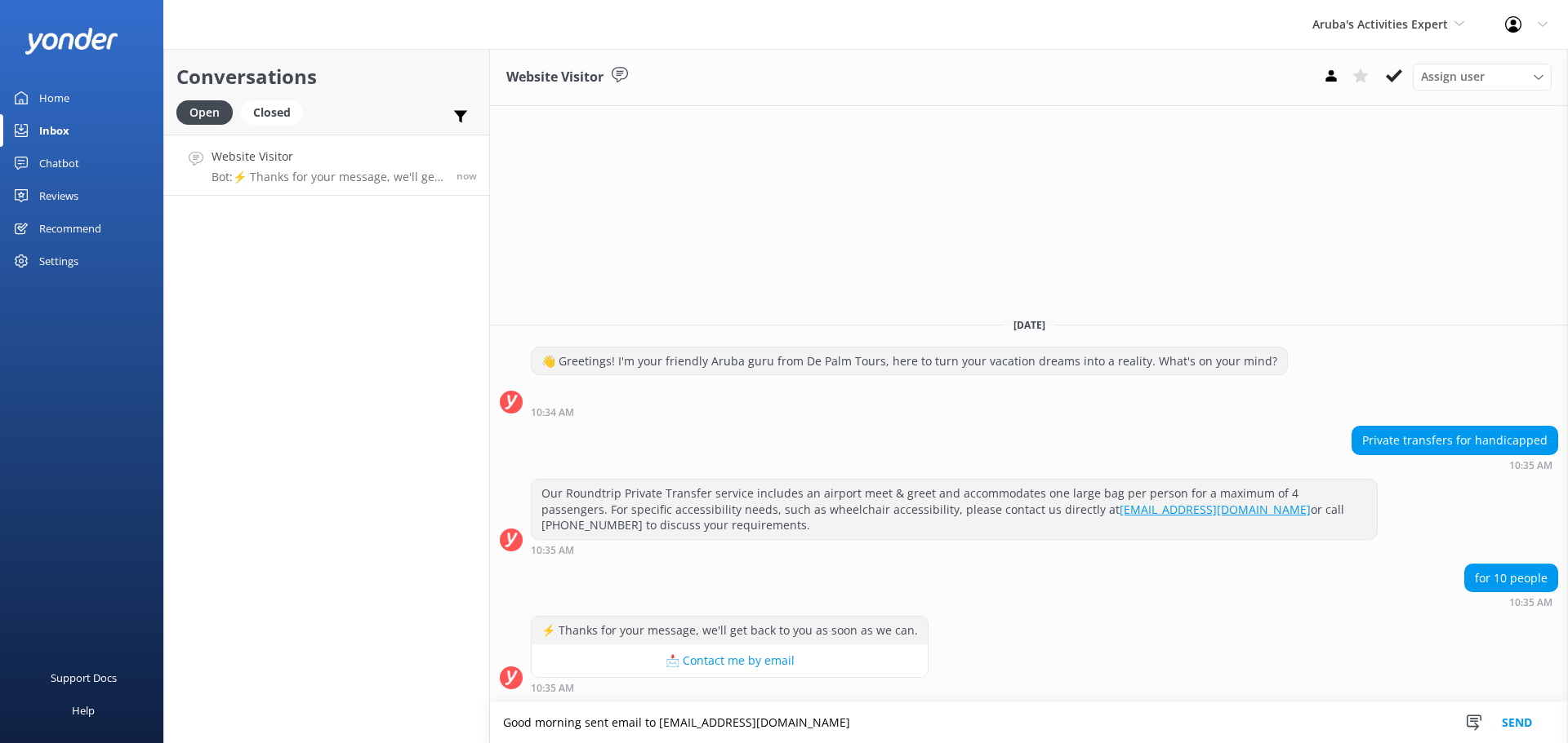
type textarea "Good morning sent email to info@depalmtours.com"
click at [1513, 717] on button "Send" at bounding box center [1517, 723] width 62 height 40
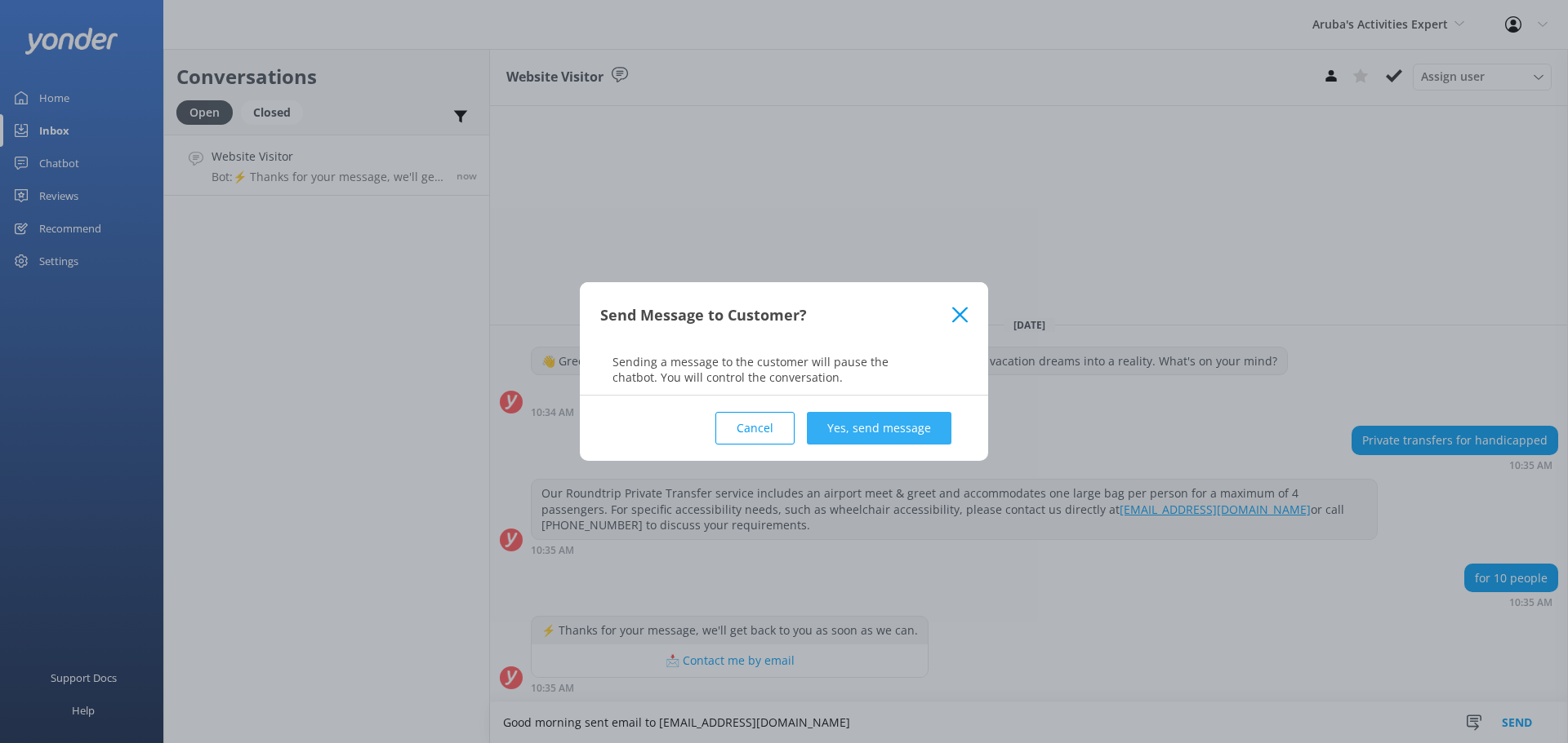
click at [851, 438] on button "Yes, send message" at bounding box center [879, 428] width 144 height 33
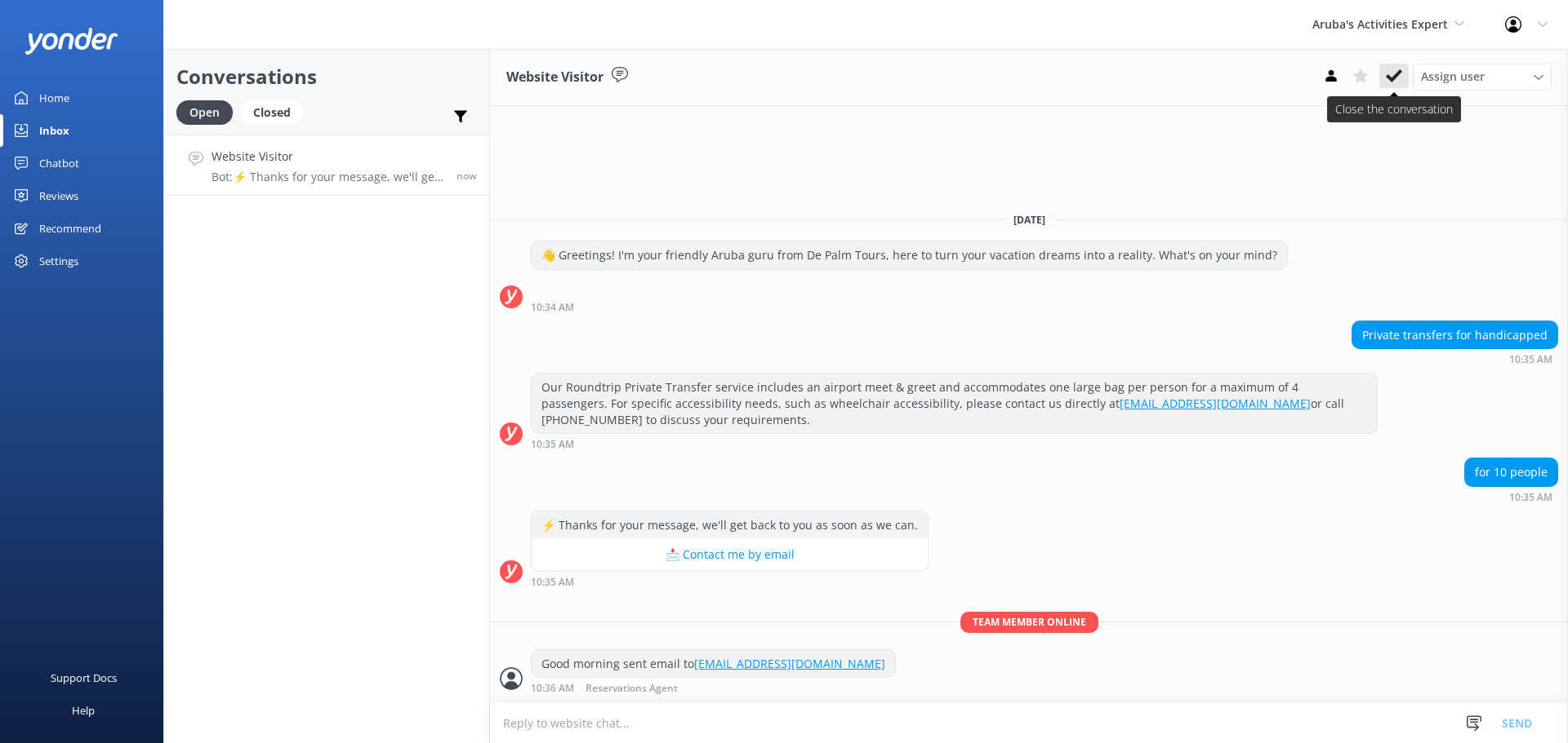
click at [1389, 72] on icon at bounding box center [1394, 76] width 17 height 17
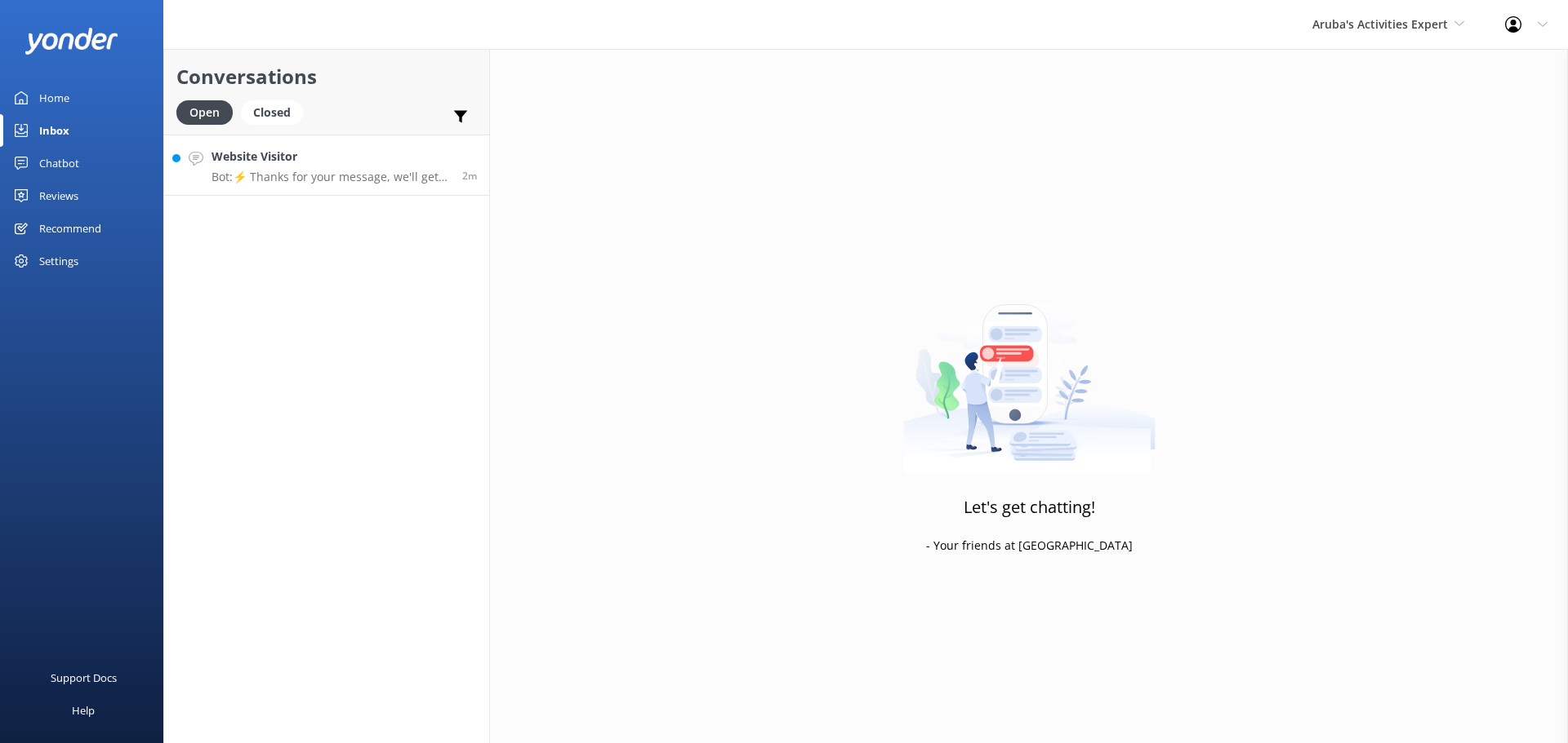
click at [397, 184] on link "Website Visitor Bot: ⚡ Thanks for your message, we'll get back to you as soon a…" at bounding box center [326, 166] width 325 height 62
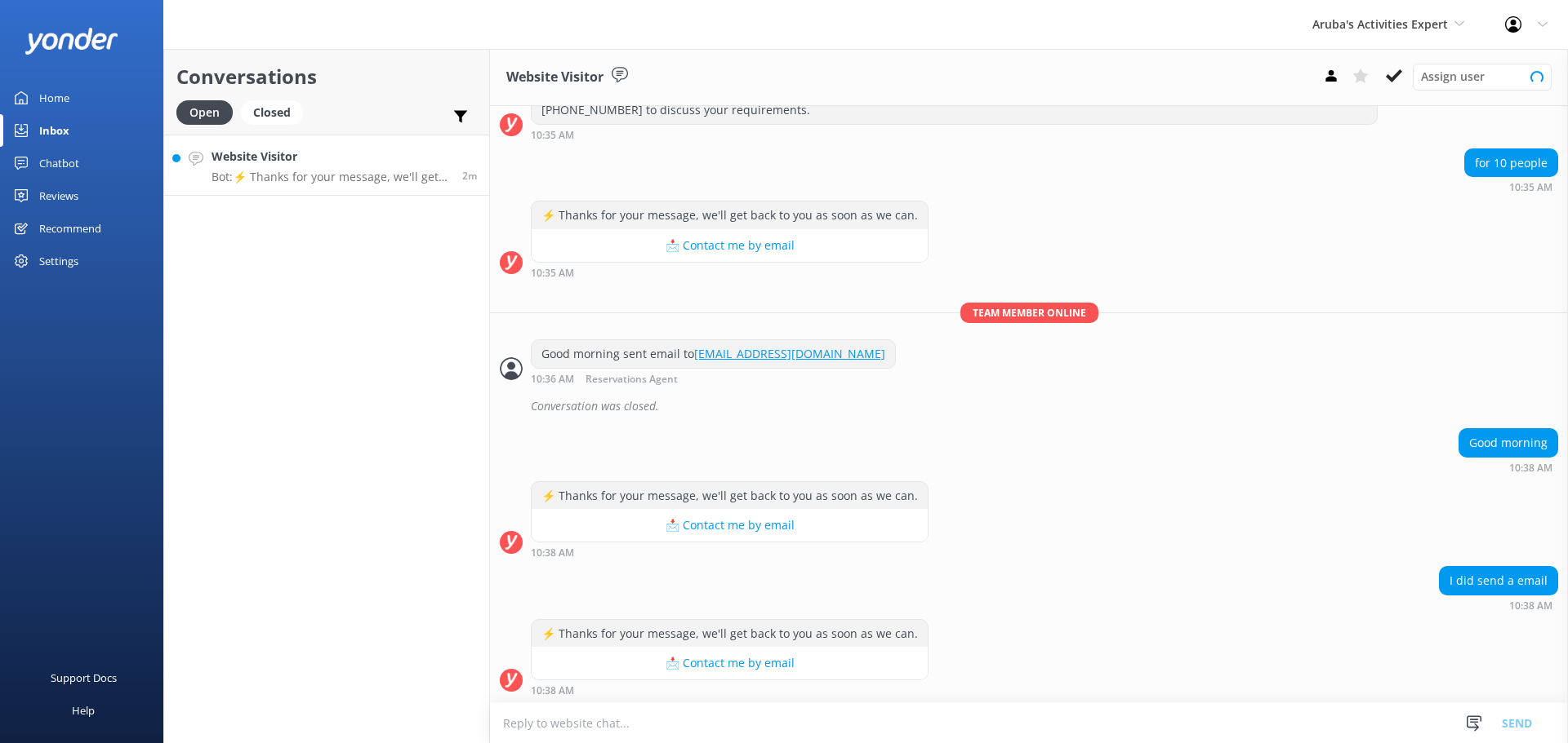
scroll to position [219, 0]
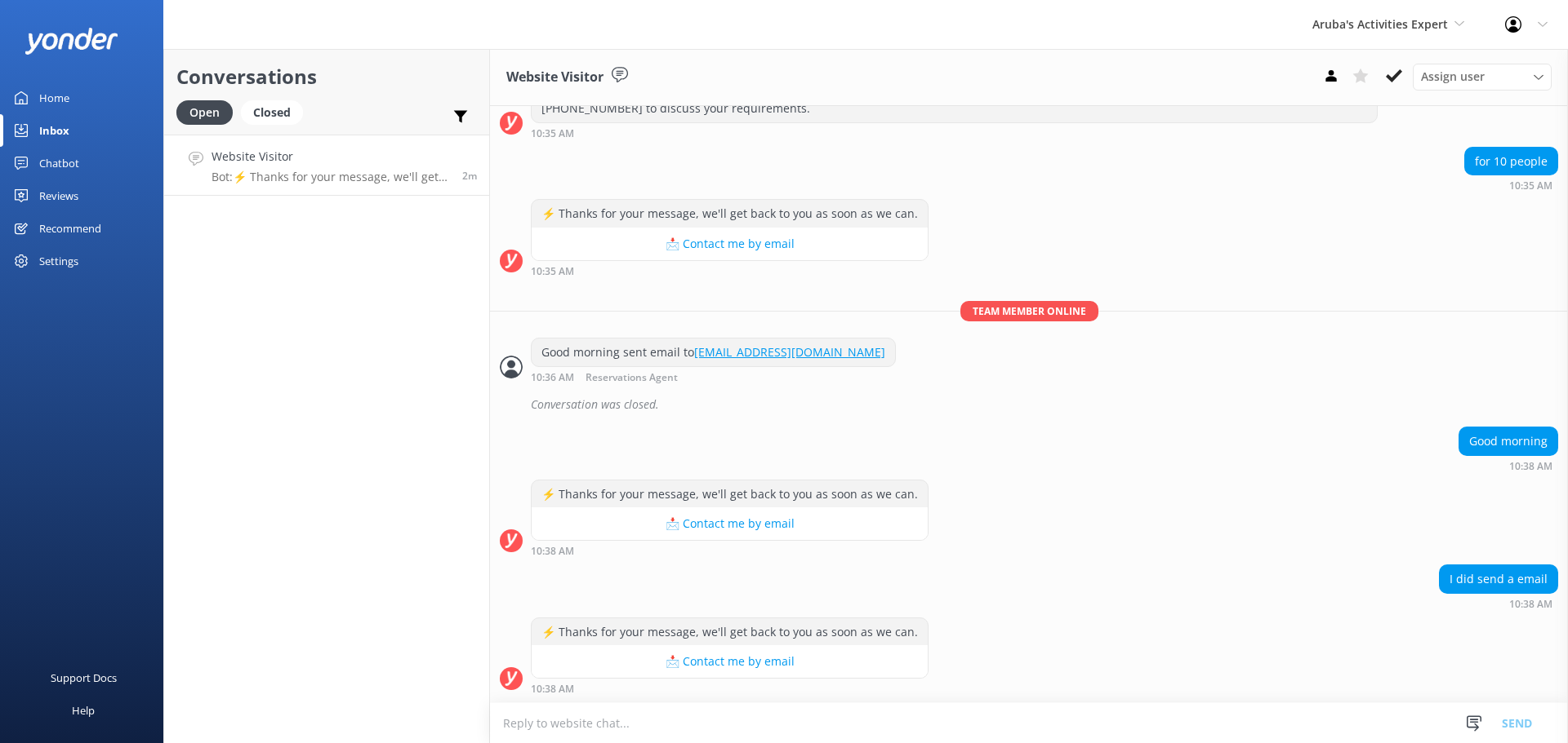
click at [636, 720] on textarea at bounding box center [1029, 723] width 1078 height 40
type textarea "if you sent the email they will reply back"
click at [1504, 727] on button "Send" at bounding box center [1517, 723] width 62 height 40
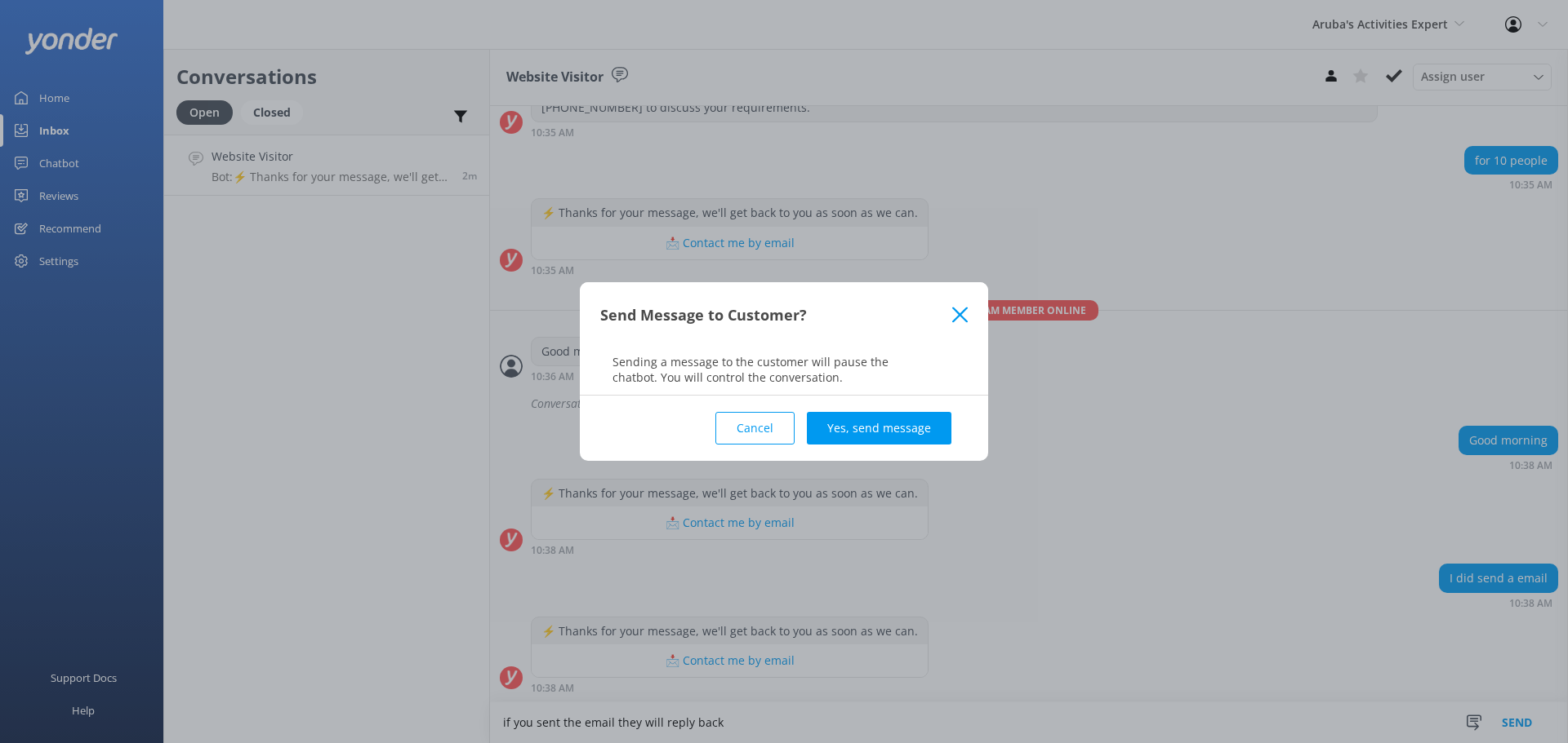
click at [895, 445] on div "Cancel Yes, send message" at bounding box center [783, 429] width 367 height 65
click at [895, 435] on button "Yes, send message" at bounding box center [879, 428] width 144 height 33
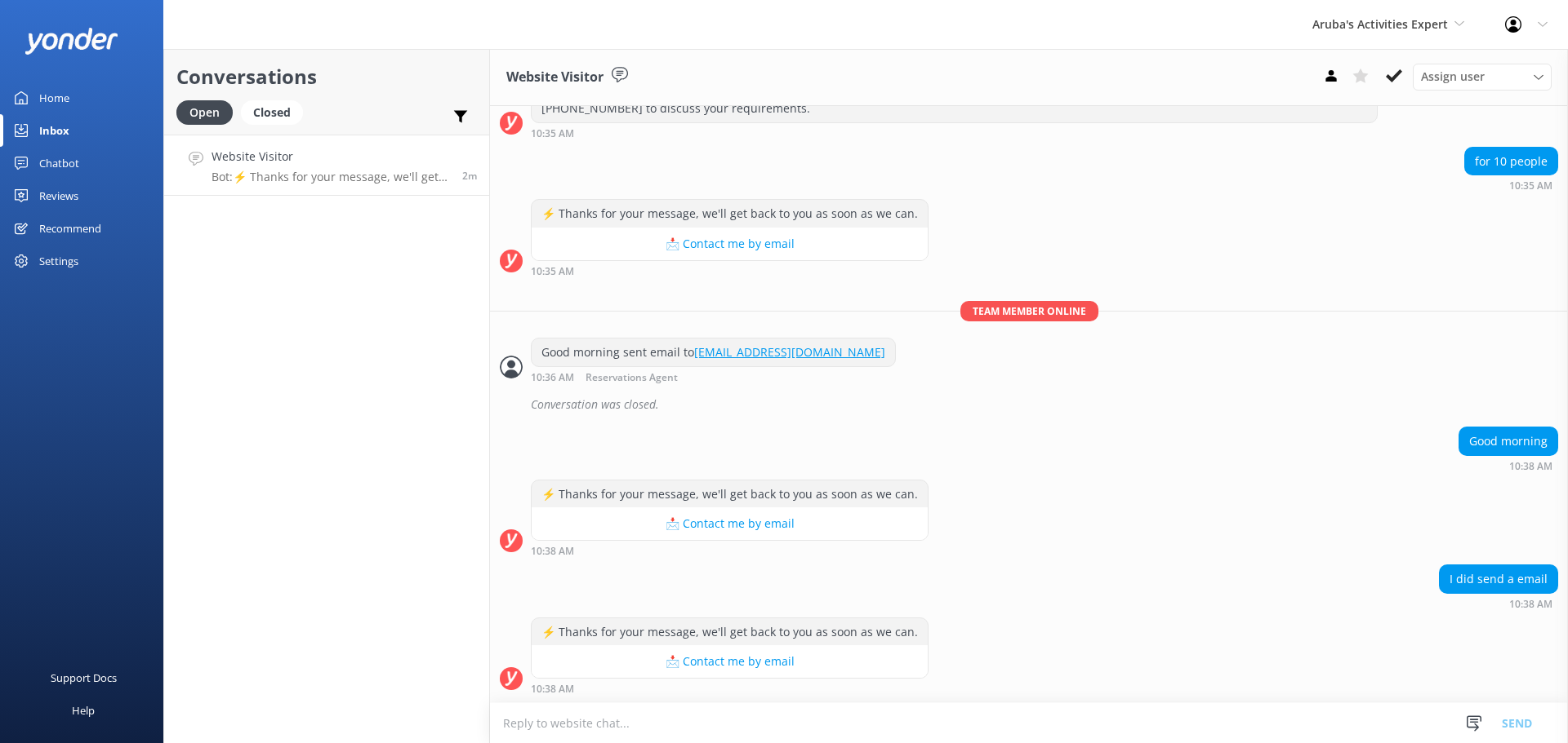
scroll to position [326, 0]
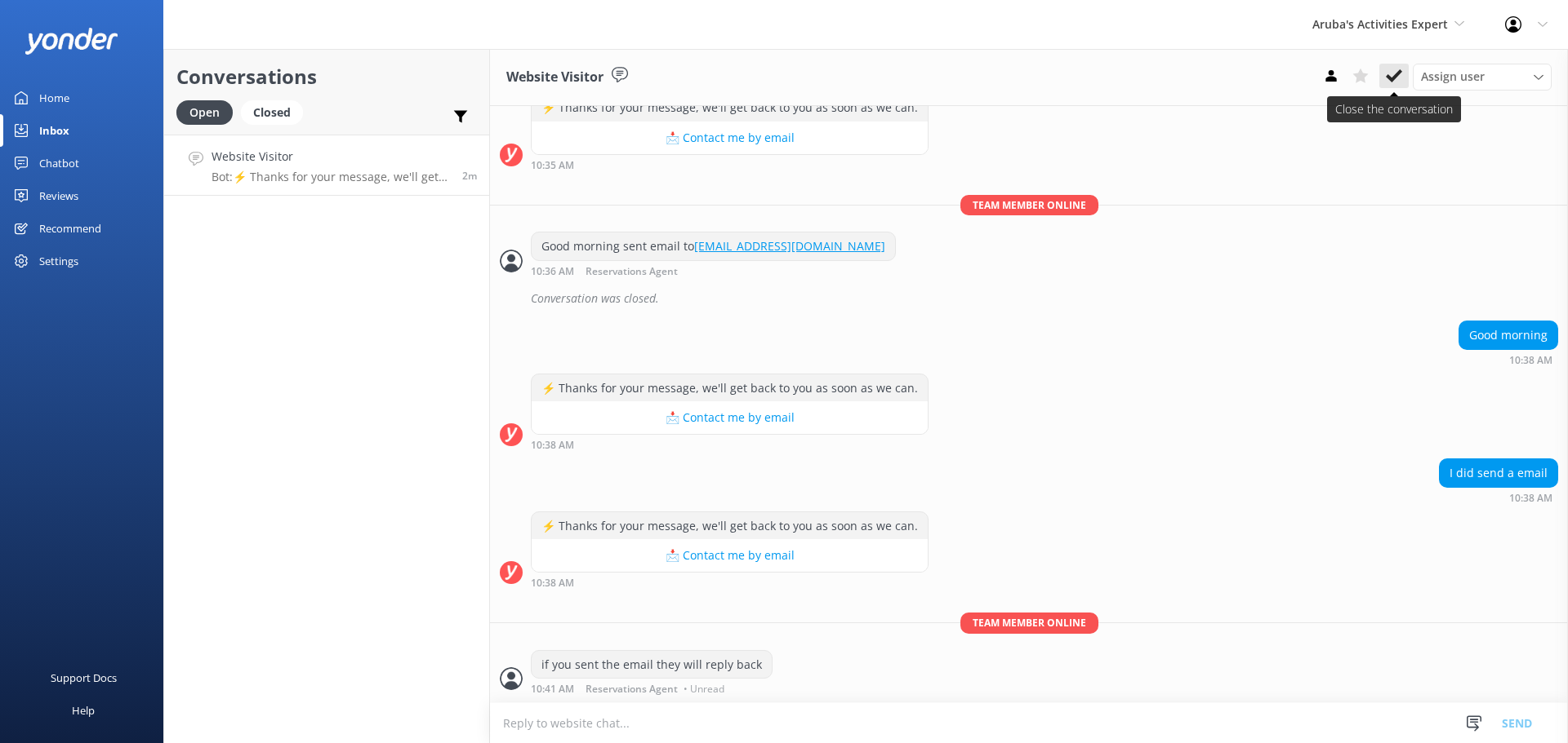
click at [1391, 70] on icon at bounding box center [1394, 76] width 17 height 17
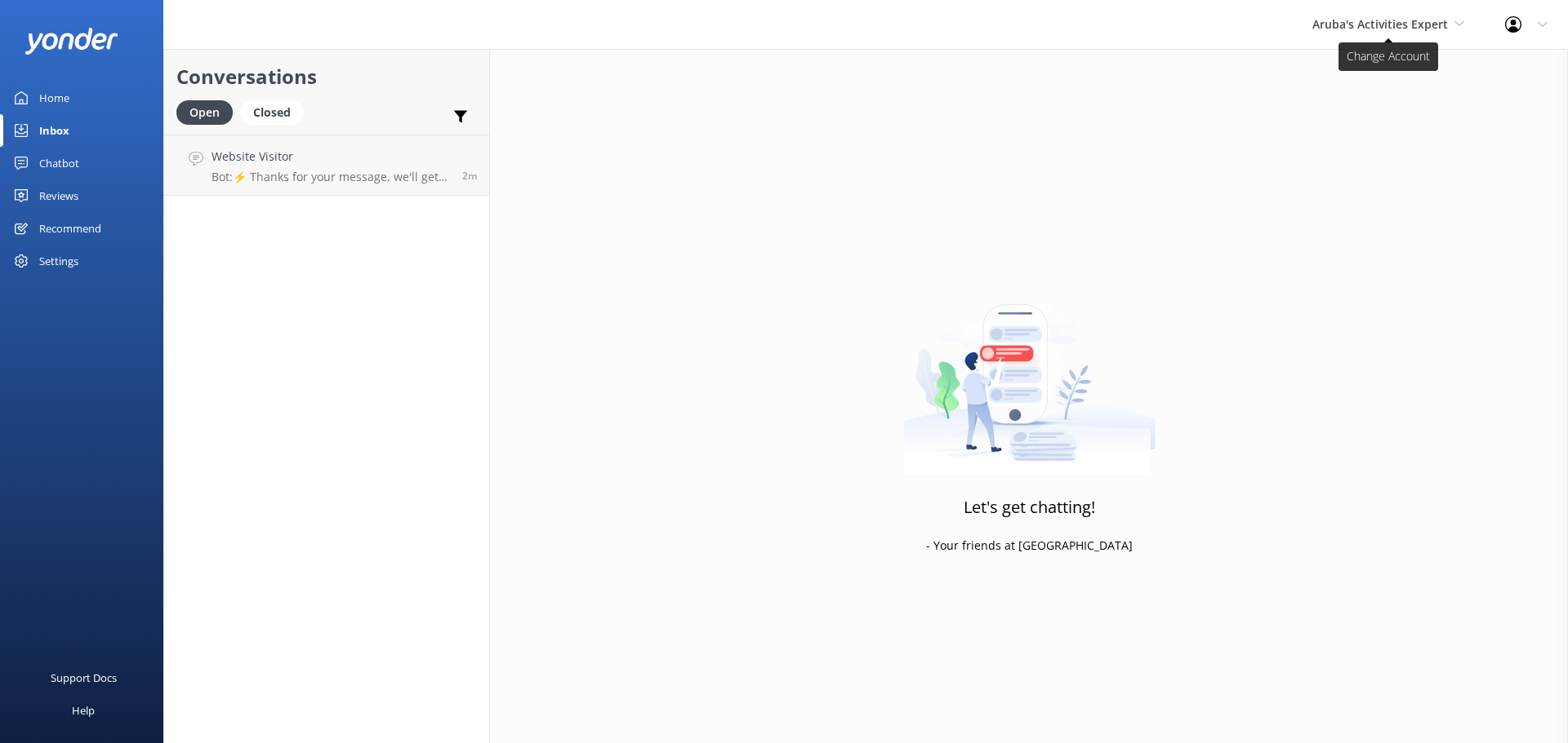
click at [1374, 29] on span "Aruba's Activities Expert" at bounding box center [1380, 25] width 136 height 16
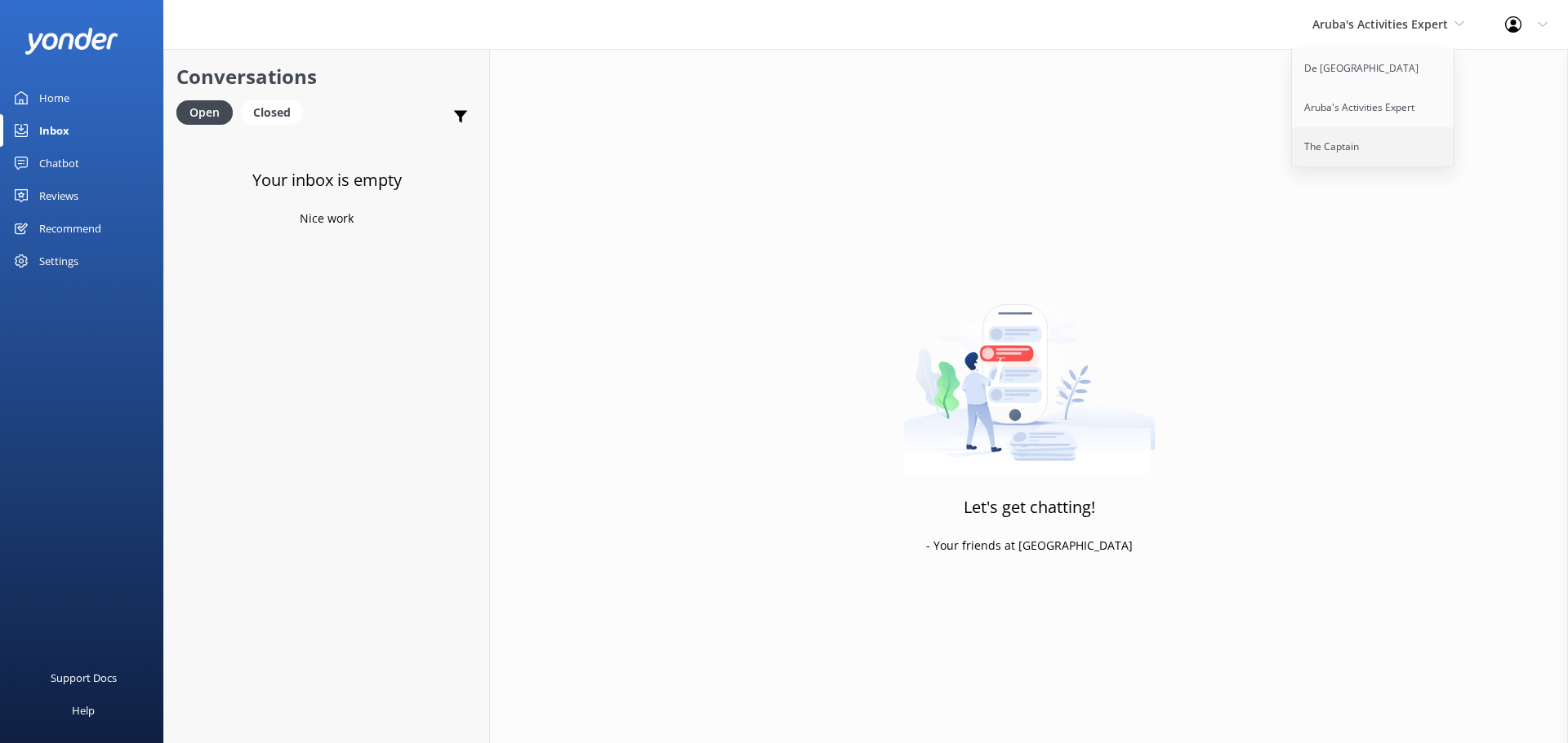
click at [1360, 154] on link "The Captain" at bounding box center [1372, 147] width 163 height 39
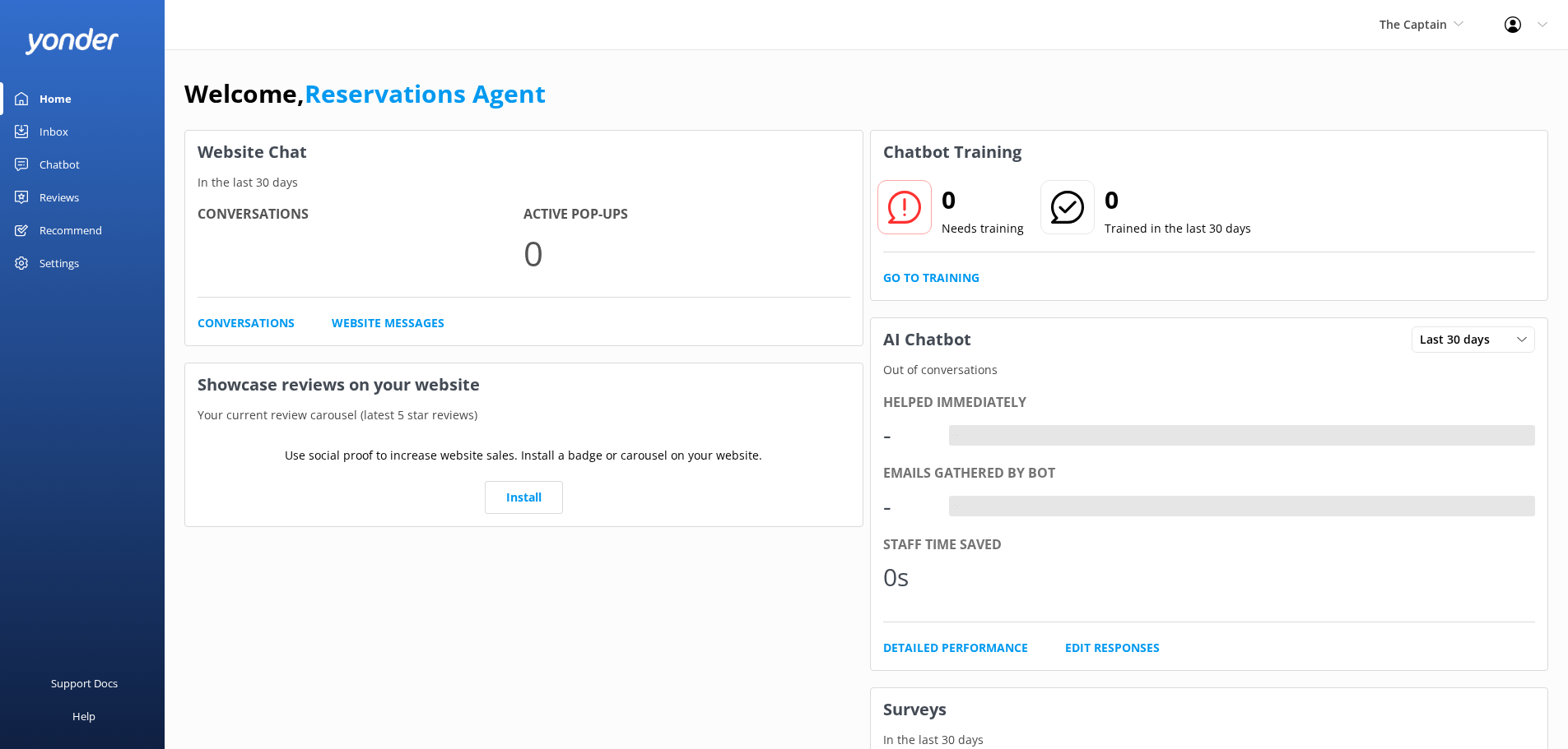
click at [74, 131] on link "Inbox" at bounding box center [82, 131] width 164 height 33
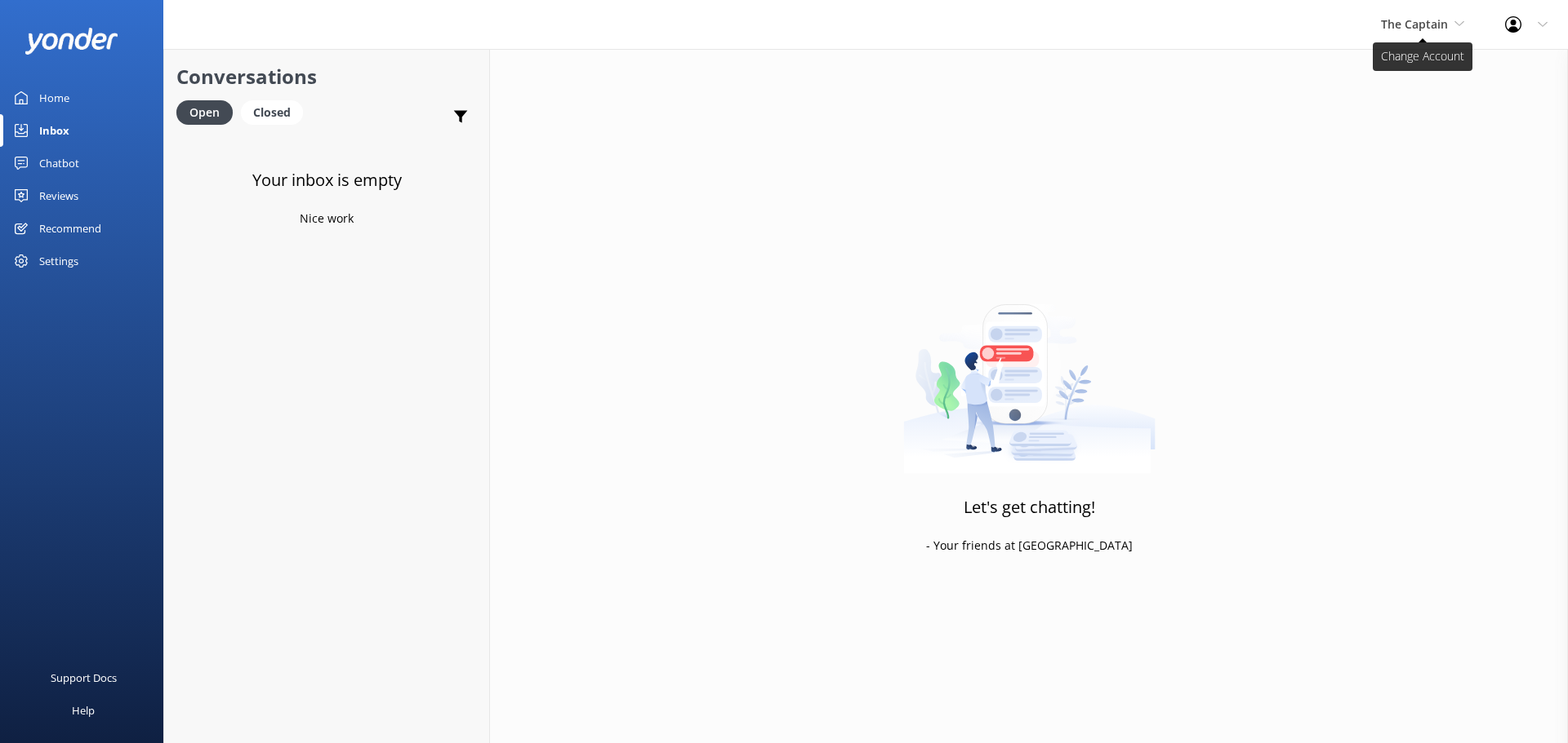
click at [1425, 29] on span "The Captain" at bounding box center [1415, 25] width 67 height 16
click at [1419, 96] on link "Aruba's Activities Expert" at bounding box center [1441, 107] width 163 height 39
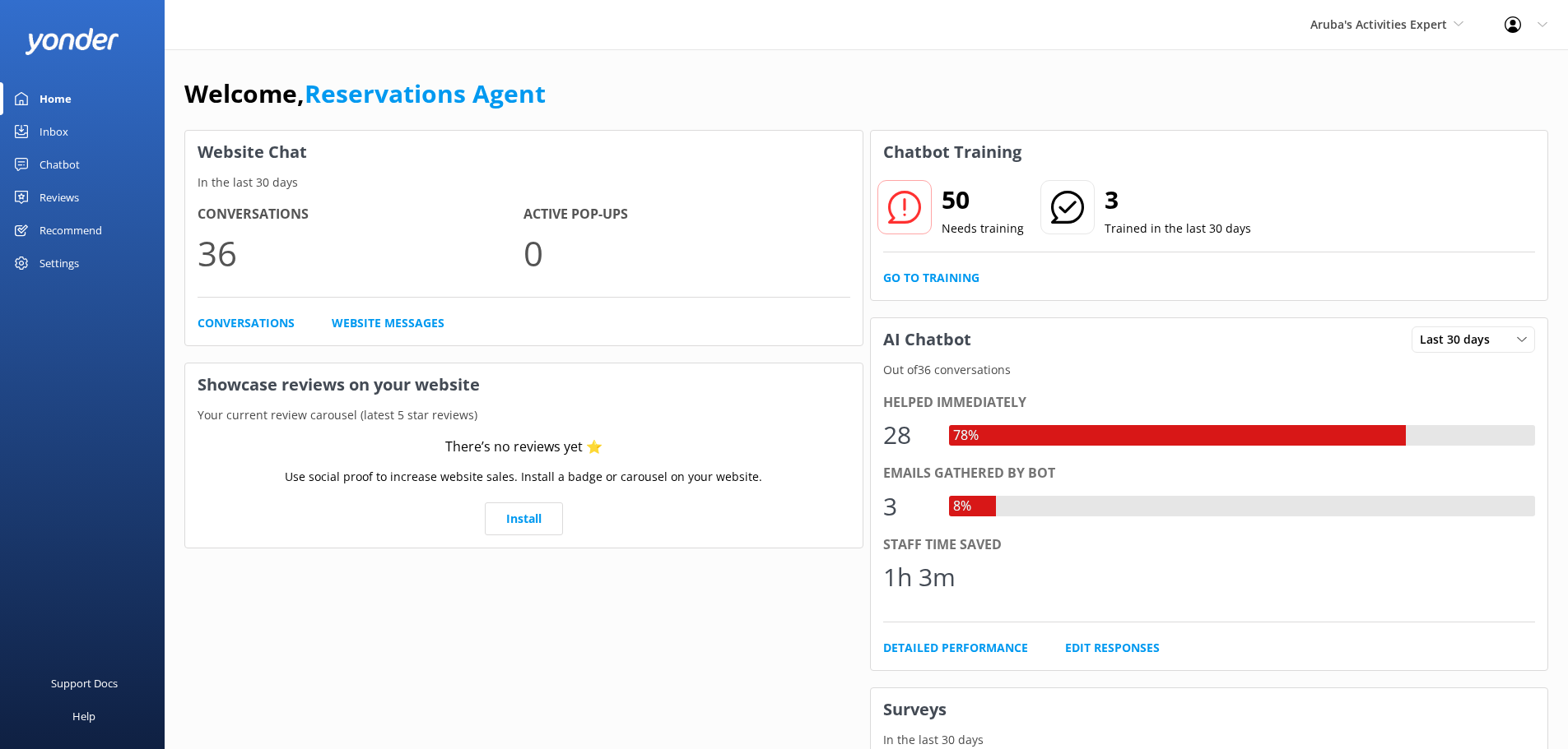
click at [53, 128] on div "Inbox" at bounding box center [53, 131] width 28 height 33
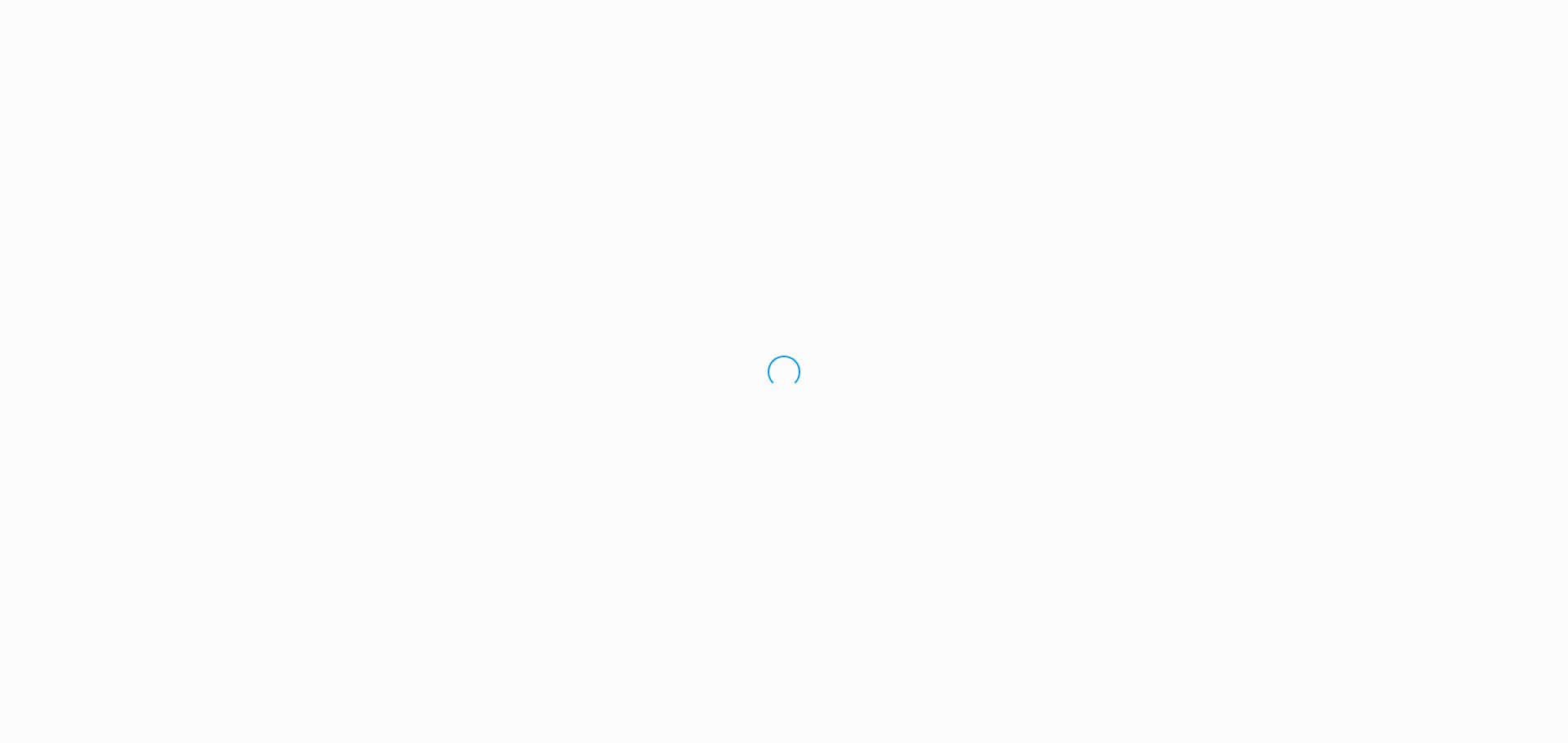
click at [1359, 22] on div "Loading.." at bounding box center [784, 372] width 1568 height 743
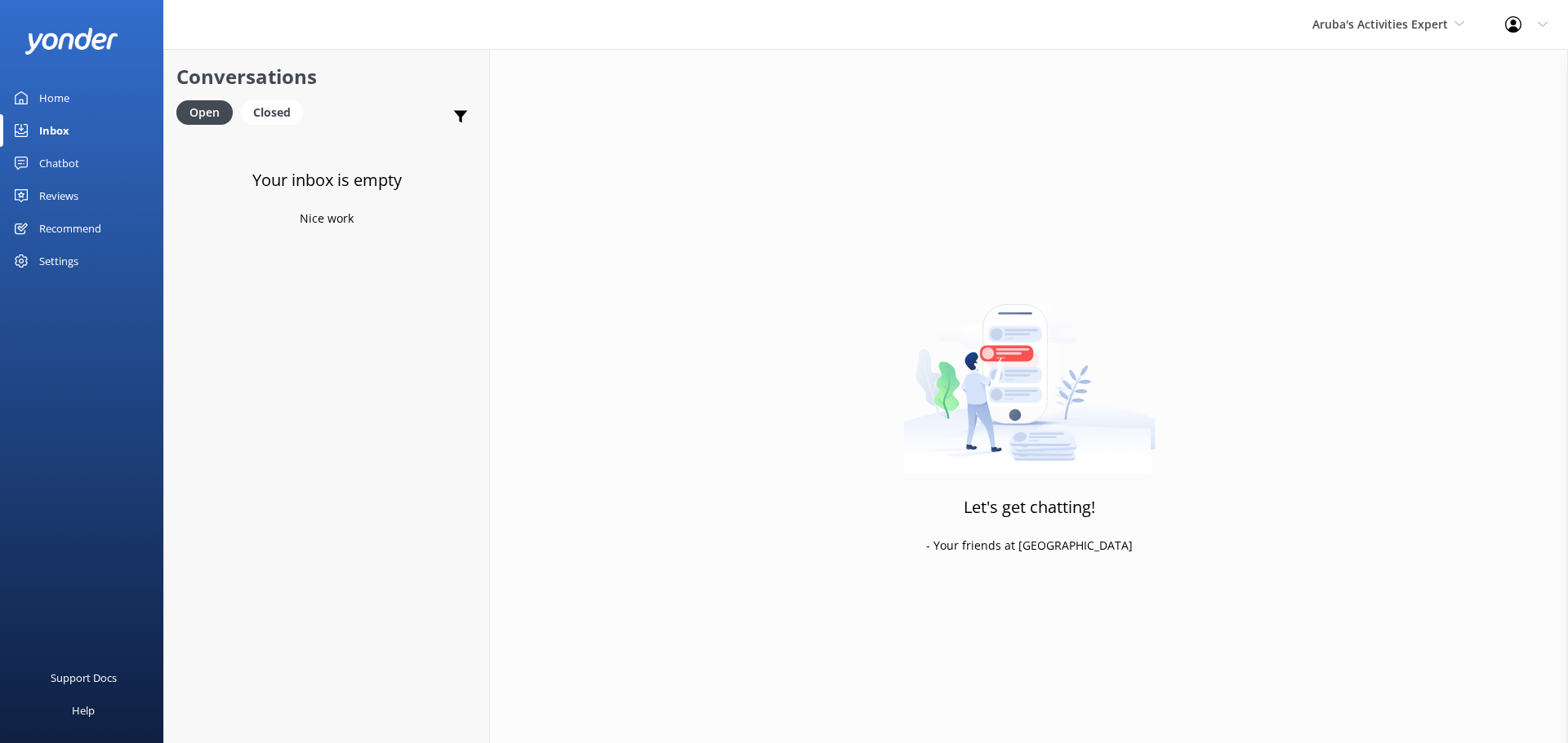
click at [1359, 22] on span "Aruba's Activities Expert" at bounding box center [1380, 25] width 136 height 16
click at [1372, 62] on link "De [GEOGRAPHIC_DATA]" at bounding box center [1372, 69] width 163 height 39
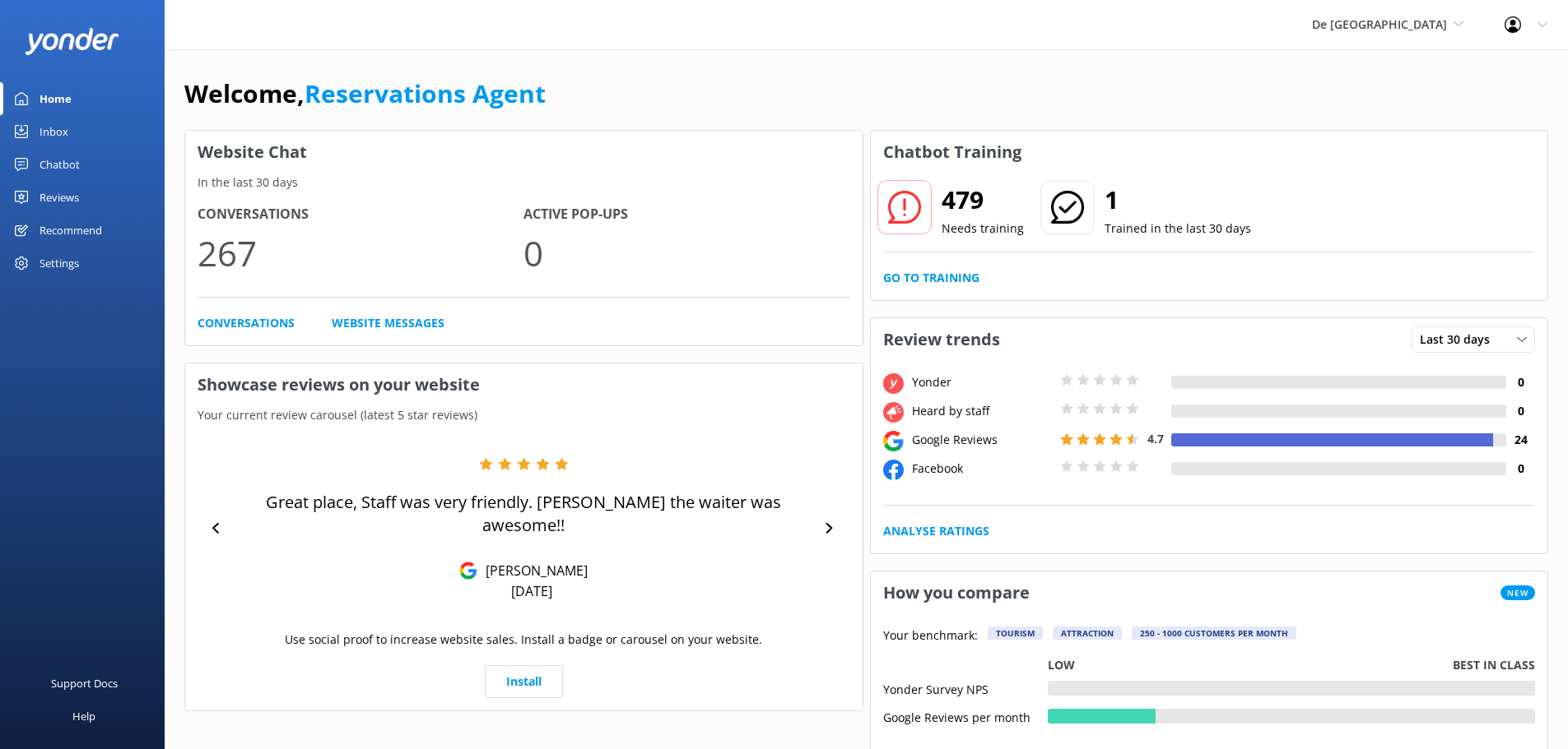
click at [66, 130] on div "Inbox" at bounding box center [53, 131] width 28 height 33
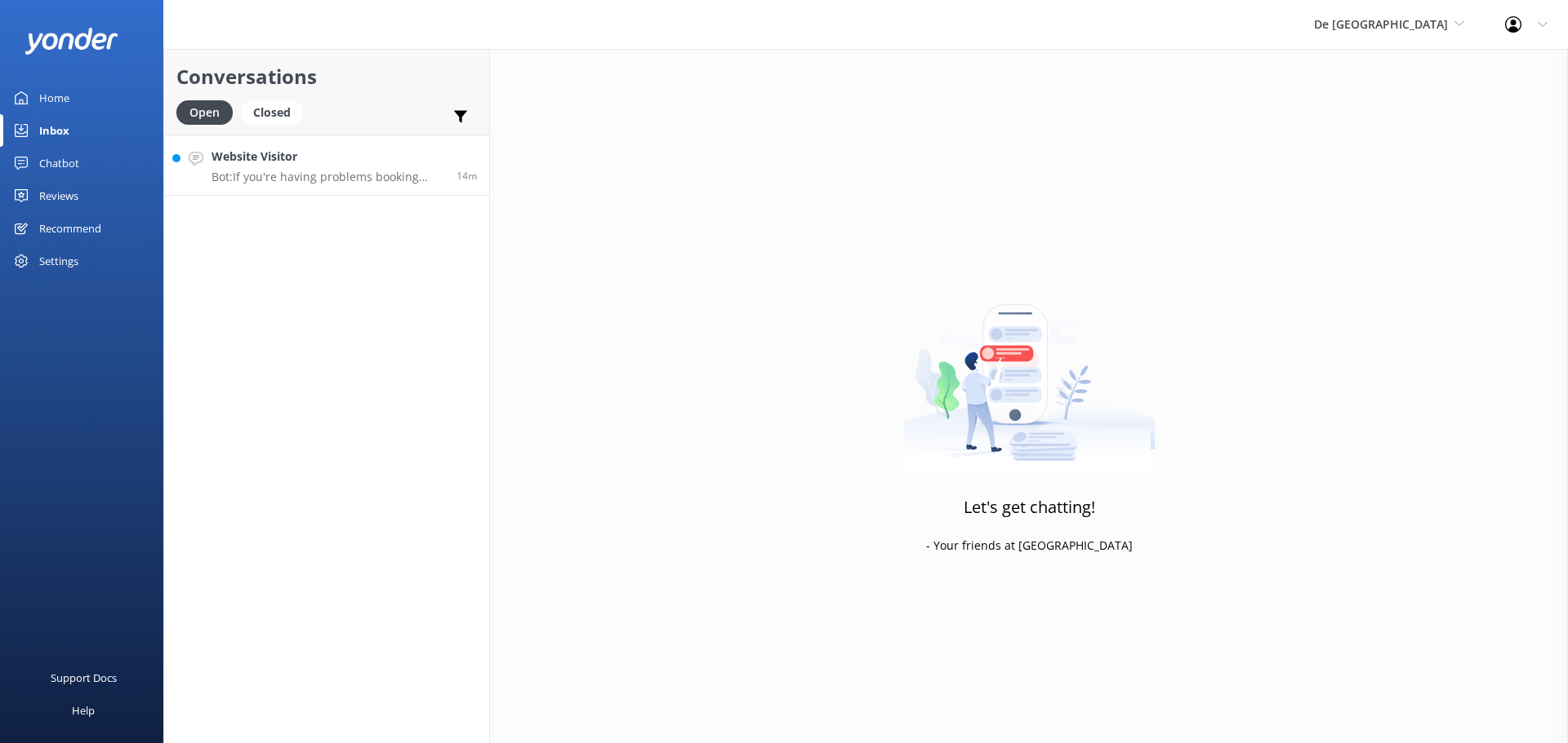
click at [321, 161] on h4 "Website Visitor" at bounding box center [328, 157] width 233 height 18
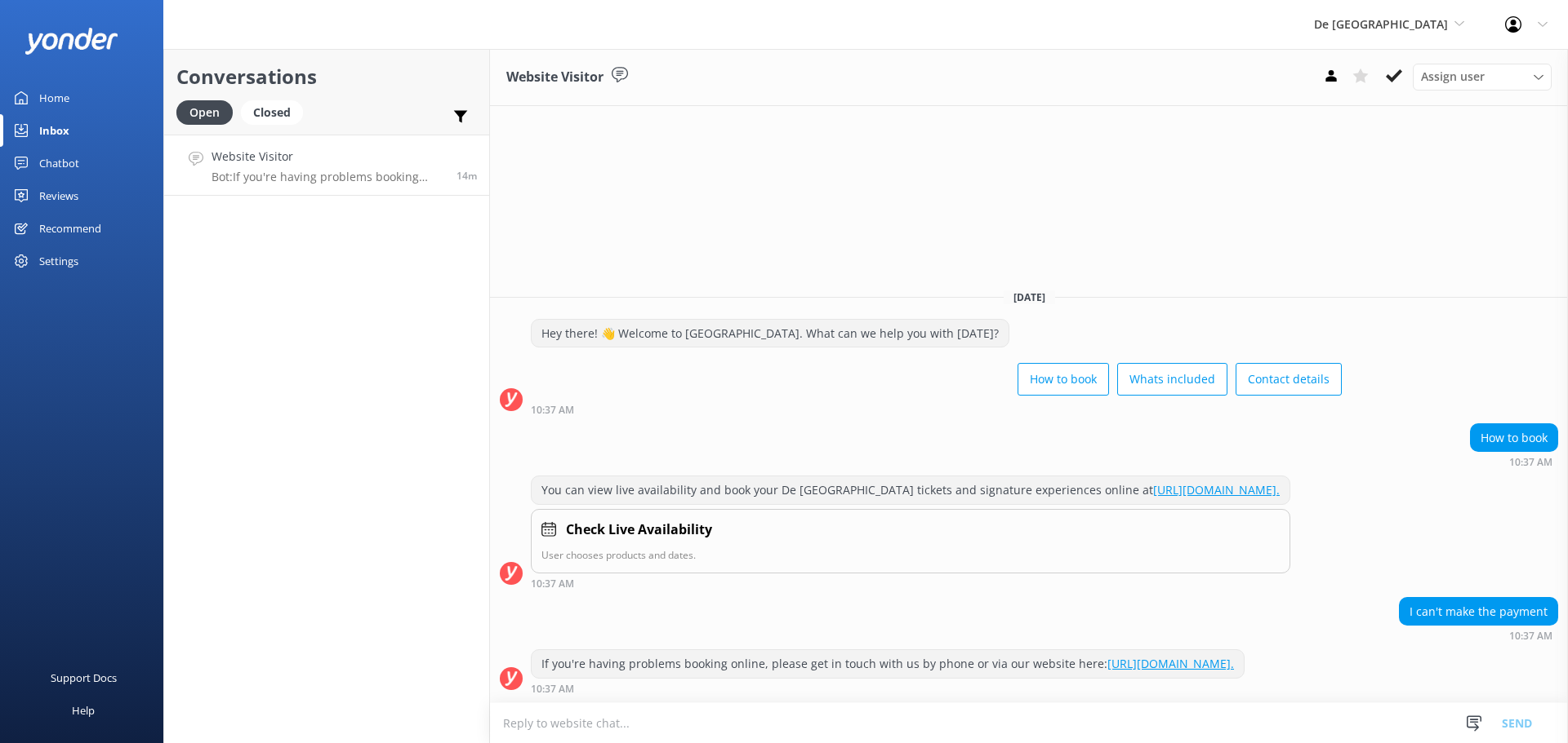
click at [699, 714] on textarea at bounding box center [1029, 723] width 1078 height 40
click at [640, 717] on textarea at bounding box center [1029, 723] width 1078 height 40
type textarea "T"
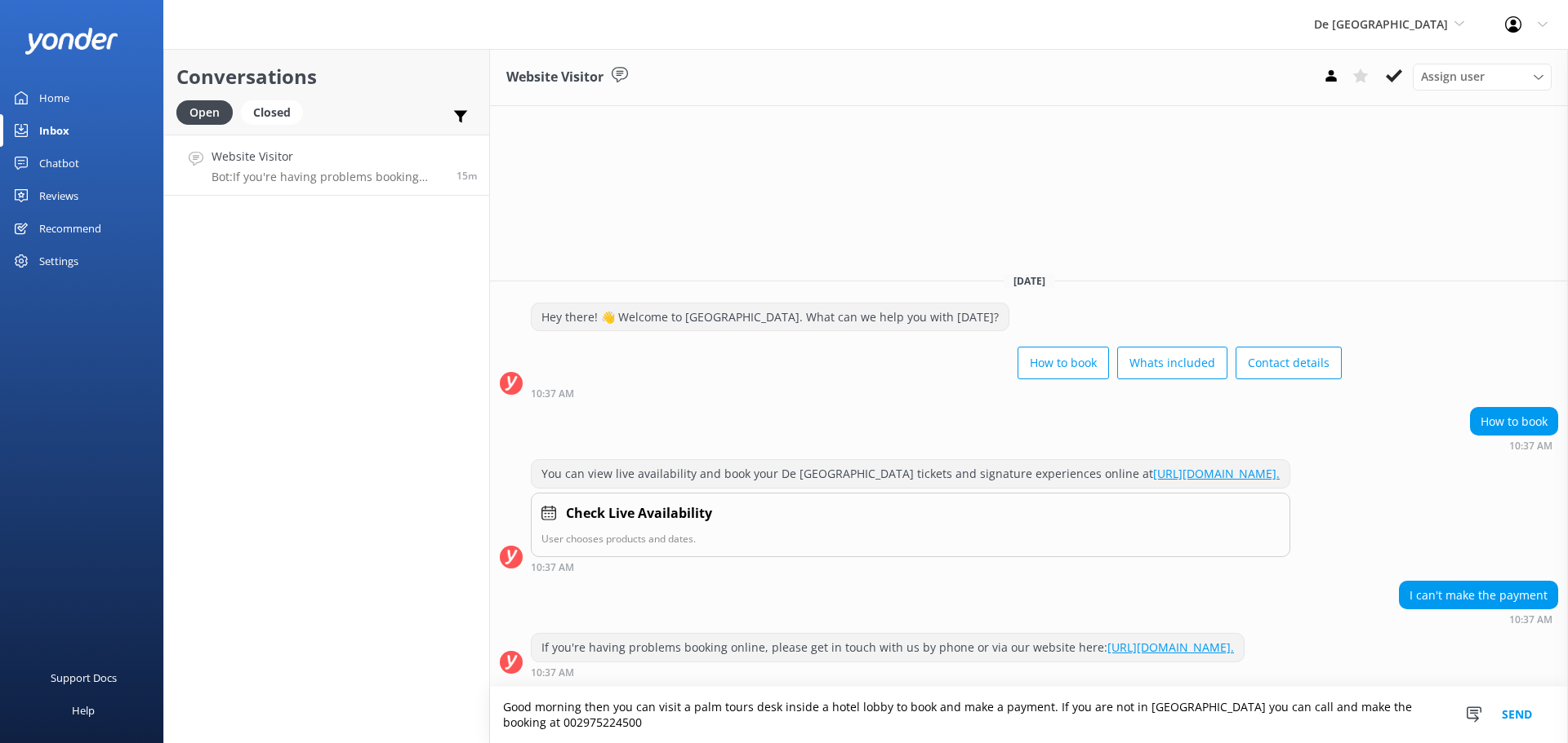
type textarea "Good morning then you can visit a palm tours desk inside a hotel lobby to book …"
click at [1545, 703] on button "Send" at bounding box center [1517, 716] width 62 height 56
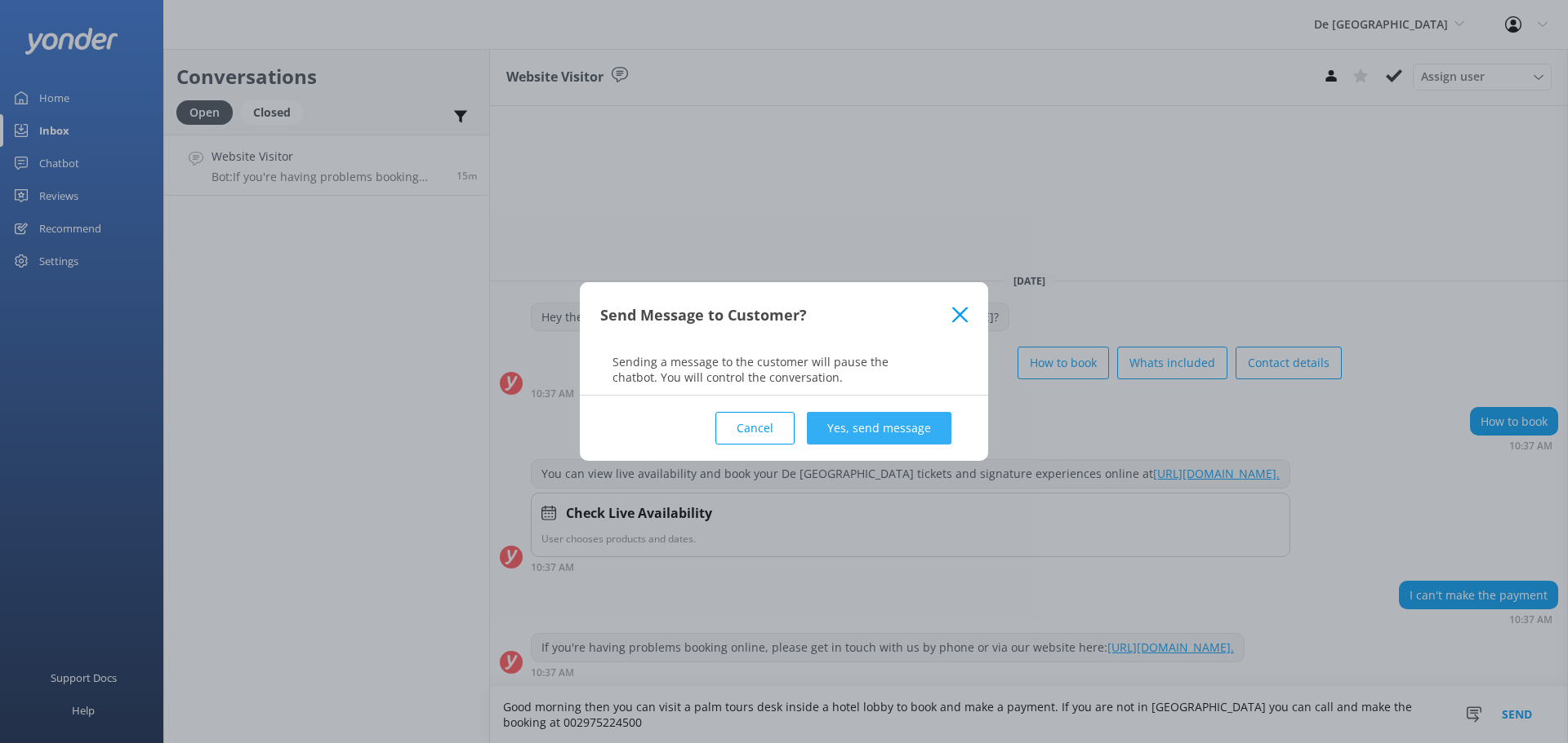
click at [920, 438] on button "Yes, send message" at bounding box center [879, 428] width 144 height 33
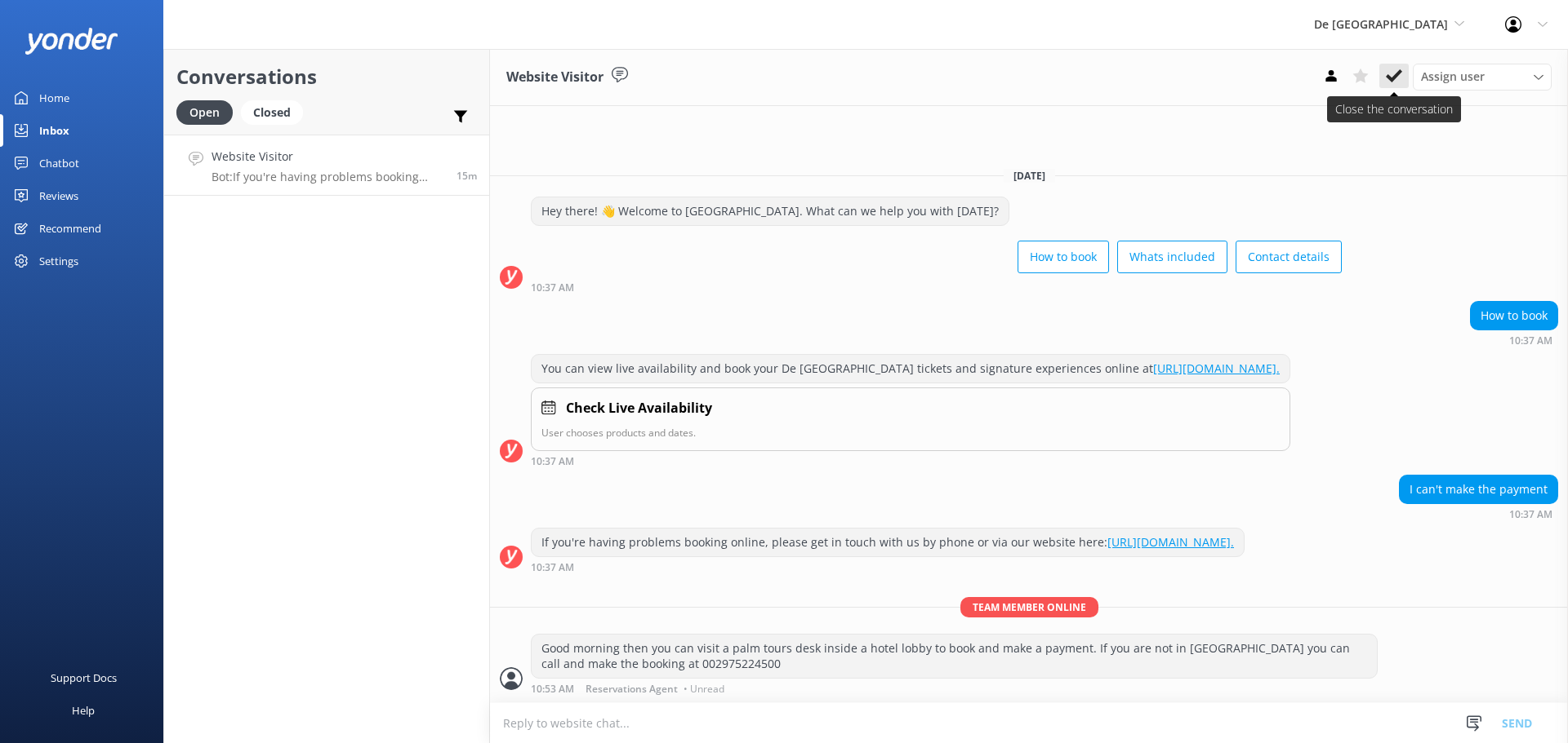
click at [1394, 72] on icon at bounding box center [1394, 76] width 17 height 17
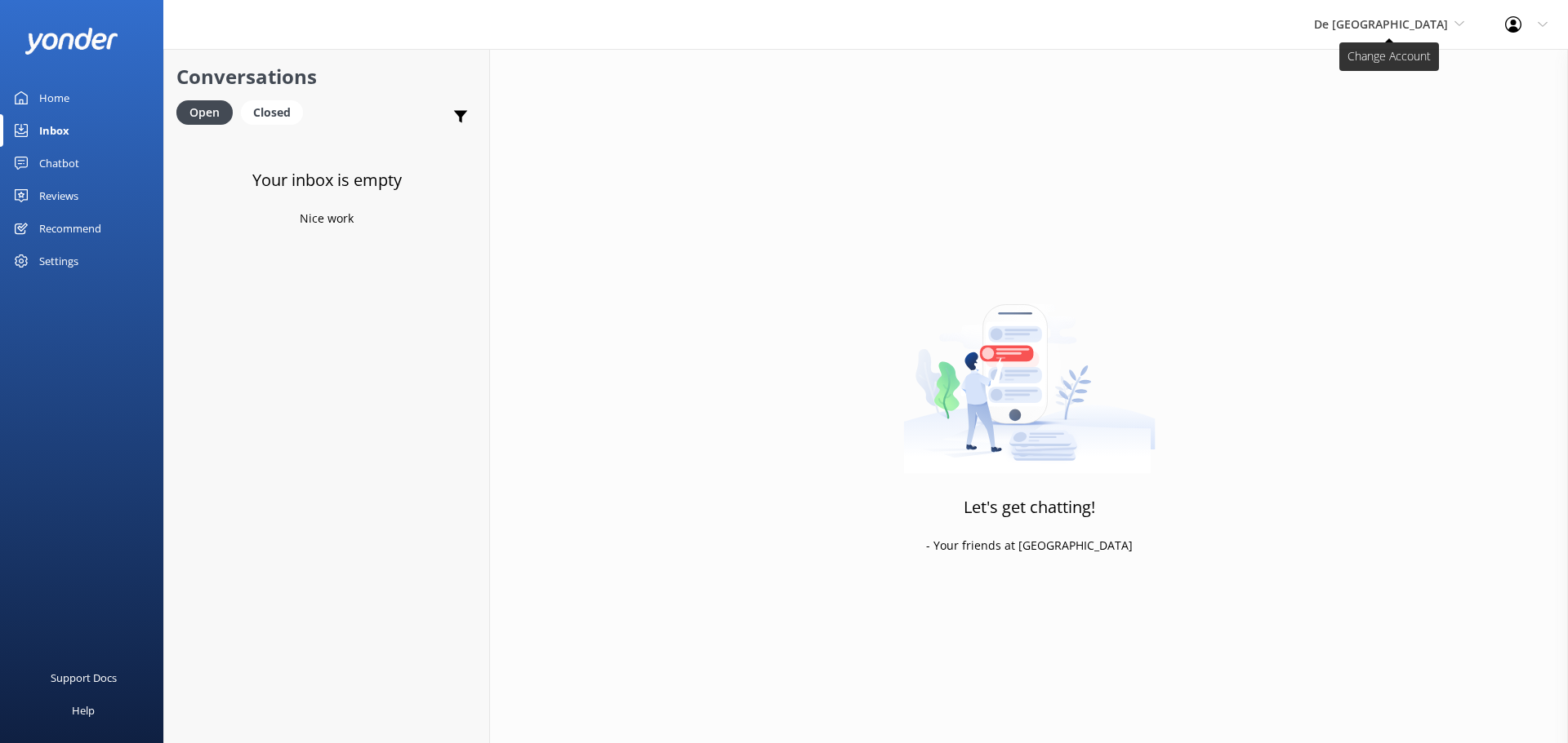
click at [1436, 23] on span "De [GEOGRAPHIC_DATA]" at bounding box center [1380, 25] width 134 height 16
click at [1387, 102] on link "Aruba's Activities Expert" at bounding box center [1374, 107] width 163 height 39
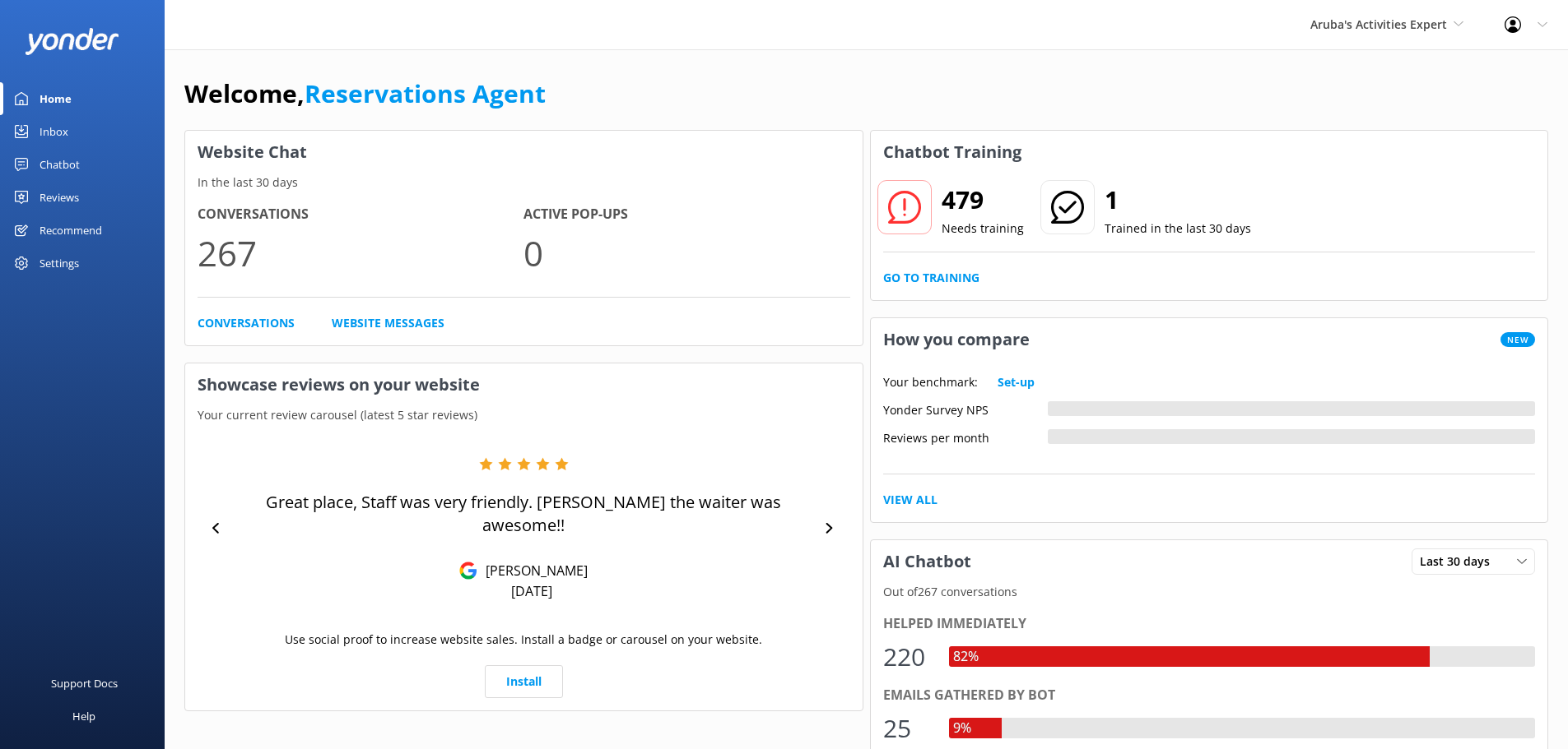
click at [84, 124] on link "Inbox" at bounding box center [82, 131] width 164 height 33
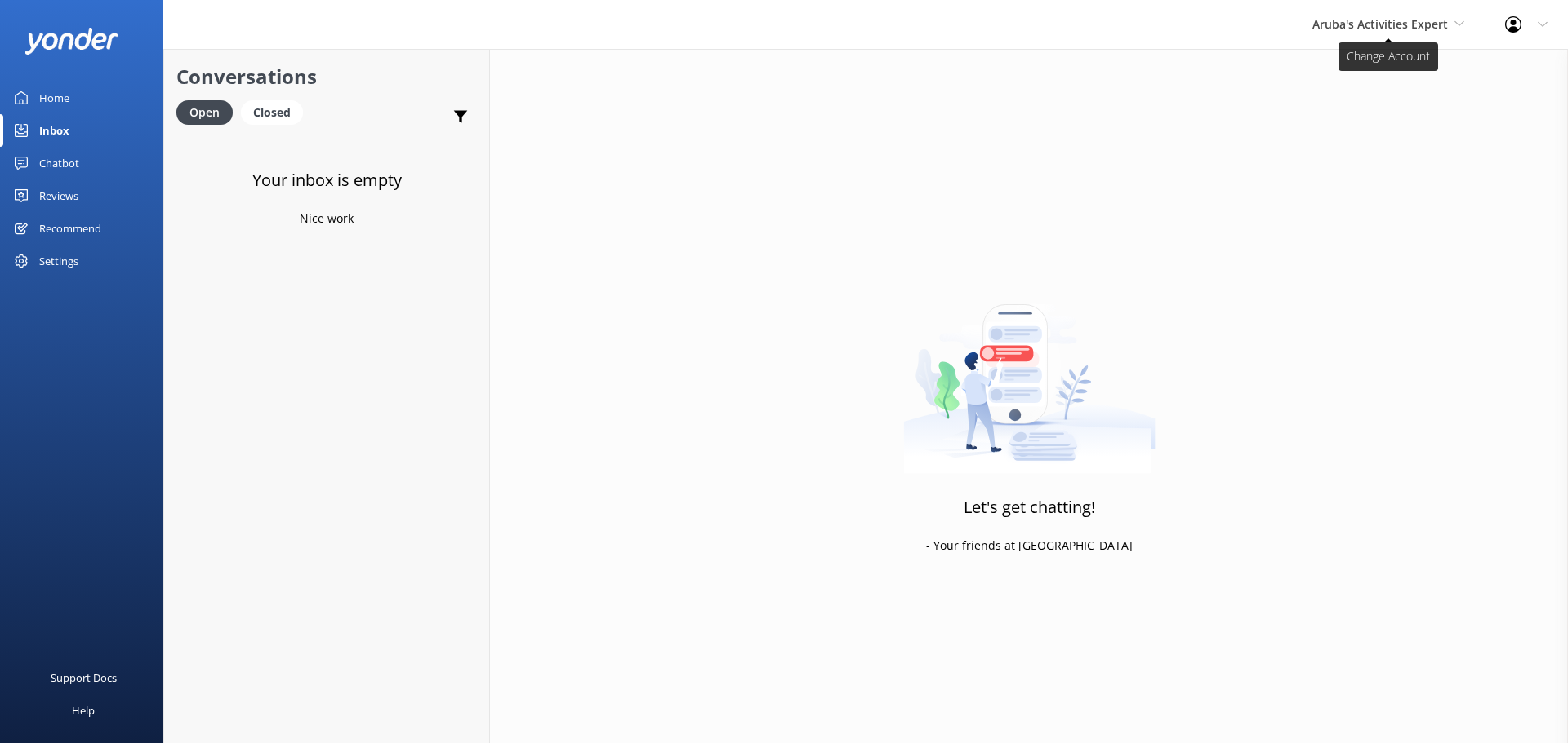
click at [1313, 33] on span "Aruba's Activities Expert" at bounding box center [1388, 25] width 152 height 18
click at [1357, 141] on link "The Captain" at bounding box center [1372, 147] width 163 height 39
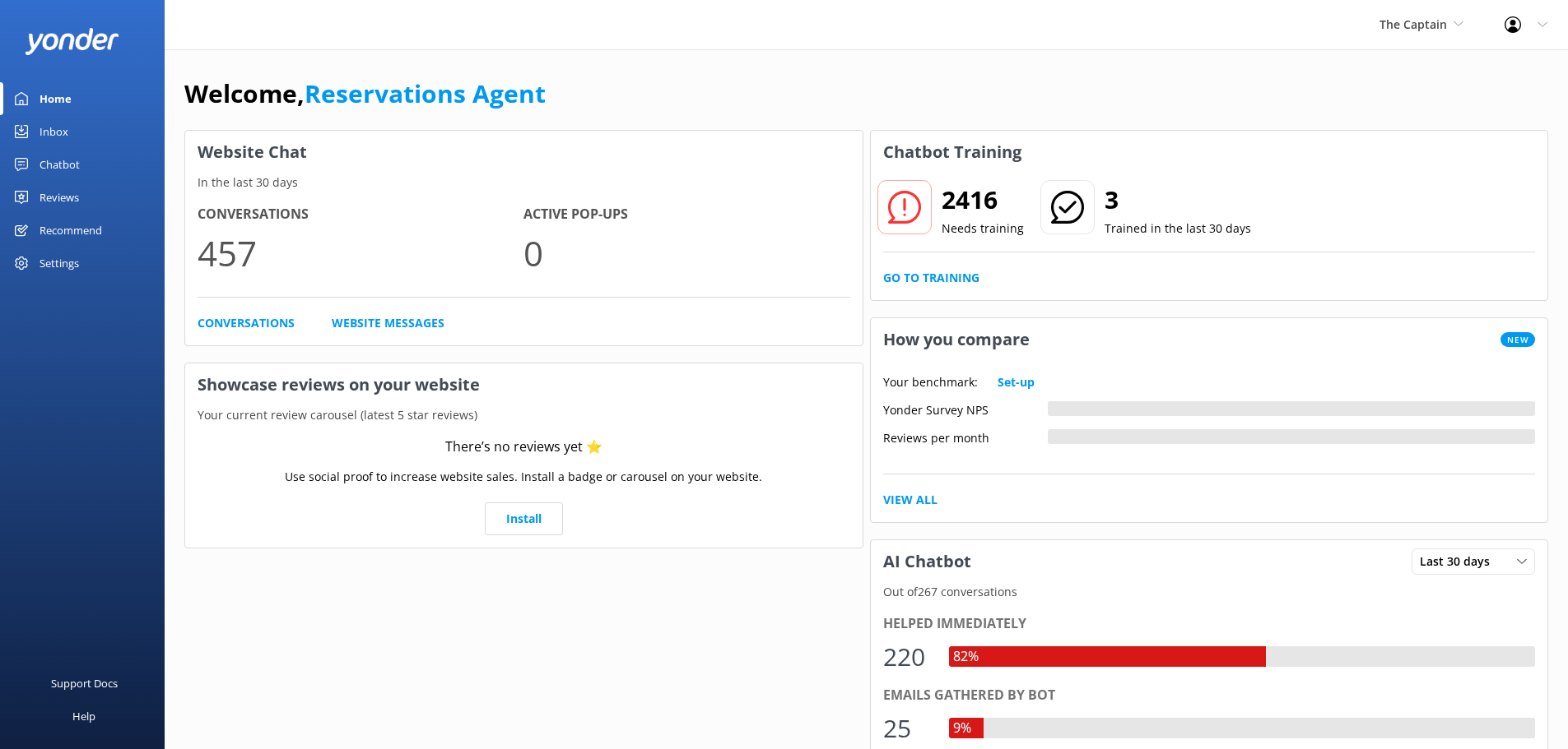
click at [62, 129] on div "Inbox" at bounding box center [53, 131] width 28 height 33
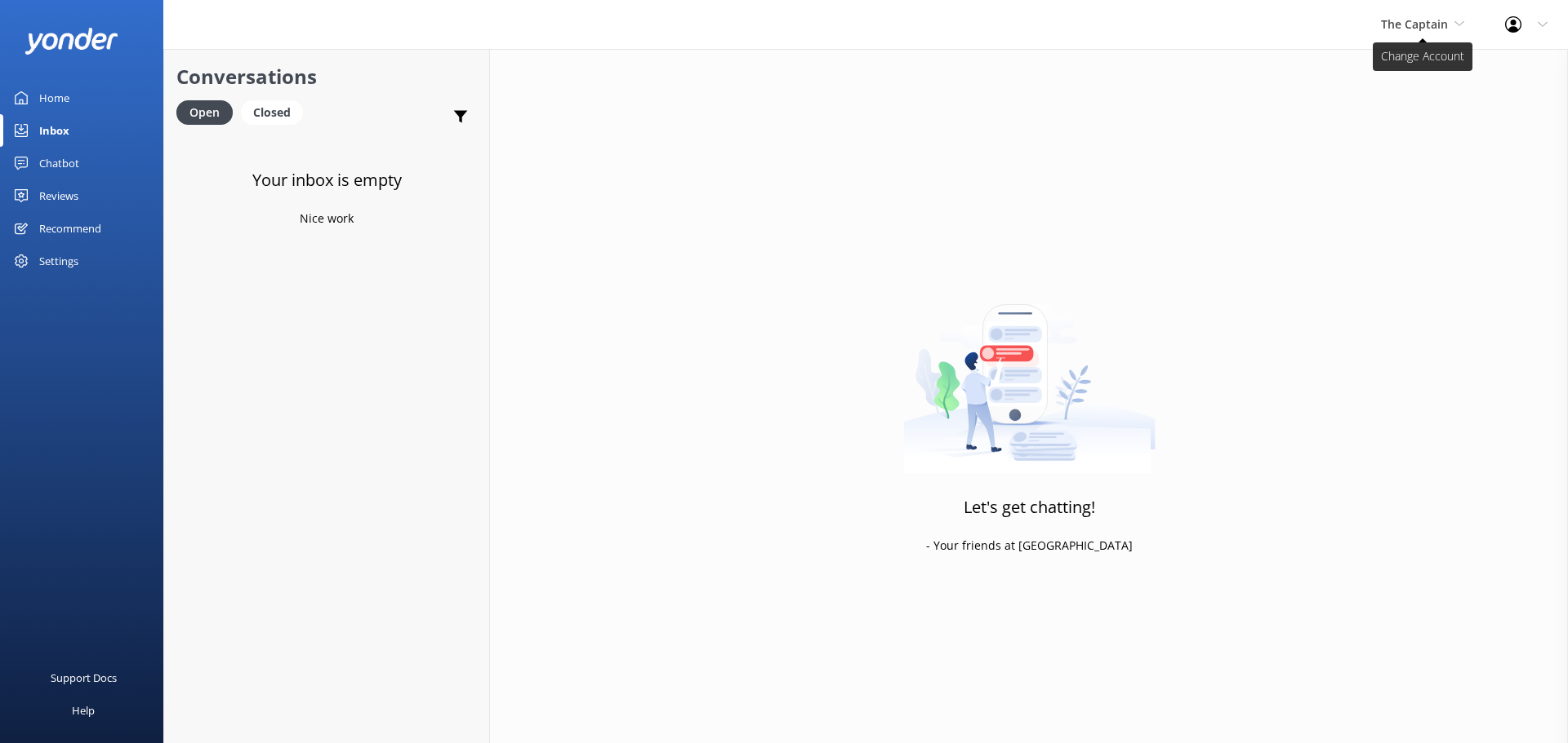
click at [1418, 33] on span "The Captain" at bounding box center [1423, 25] width 84 height 18
click at [1419, 28] on span "The Captain" at bounding box center [1415, 25] width 67 height 16
click at [1410, 66] on link "De [GEOGRAPHIC_DATA]" at bounding box center [1441, 69] width 163 height 39
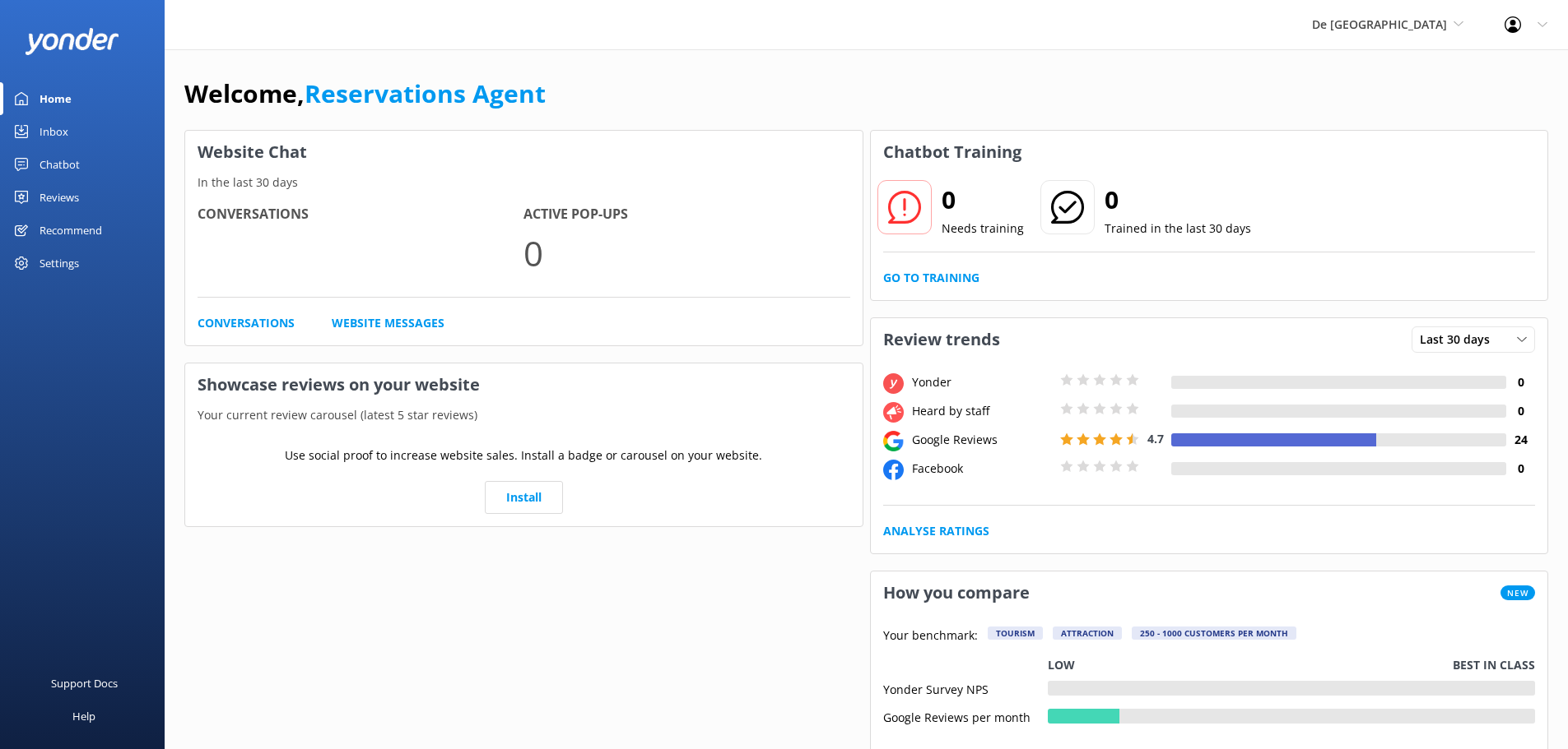
click at [67, 132] on div "Inbox" at bounding box center [53, 131] width 28 height 33
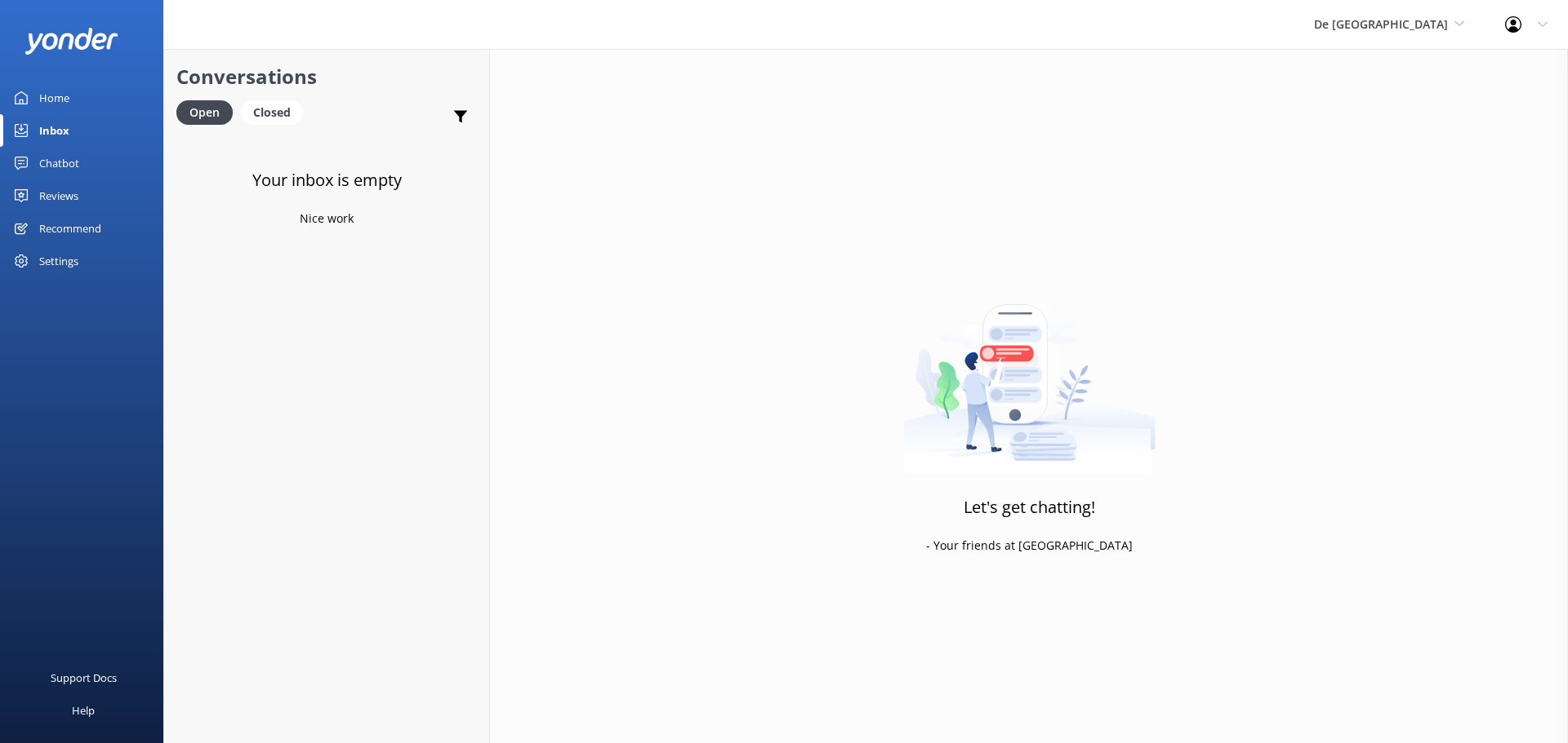
click at [1404, 38] on div "De Palm Island De Palm Island Aruba's Activities Expert The Captain" at bounding box center [1388, 25] width 191 height 49
click at [1409, 126] on link "Aruba's Activities Expert" at bounding box center [1374, 107] width 163 height 39
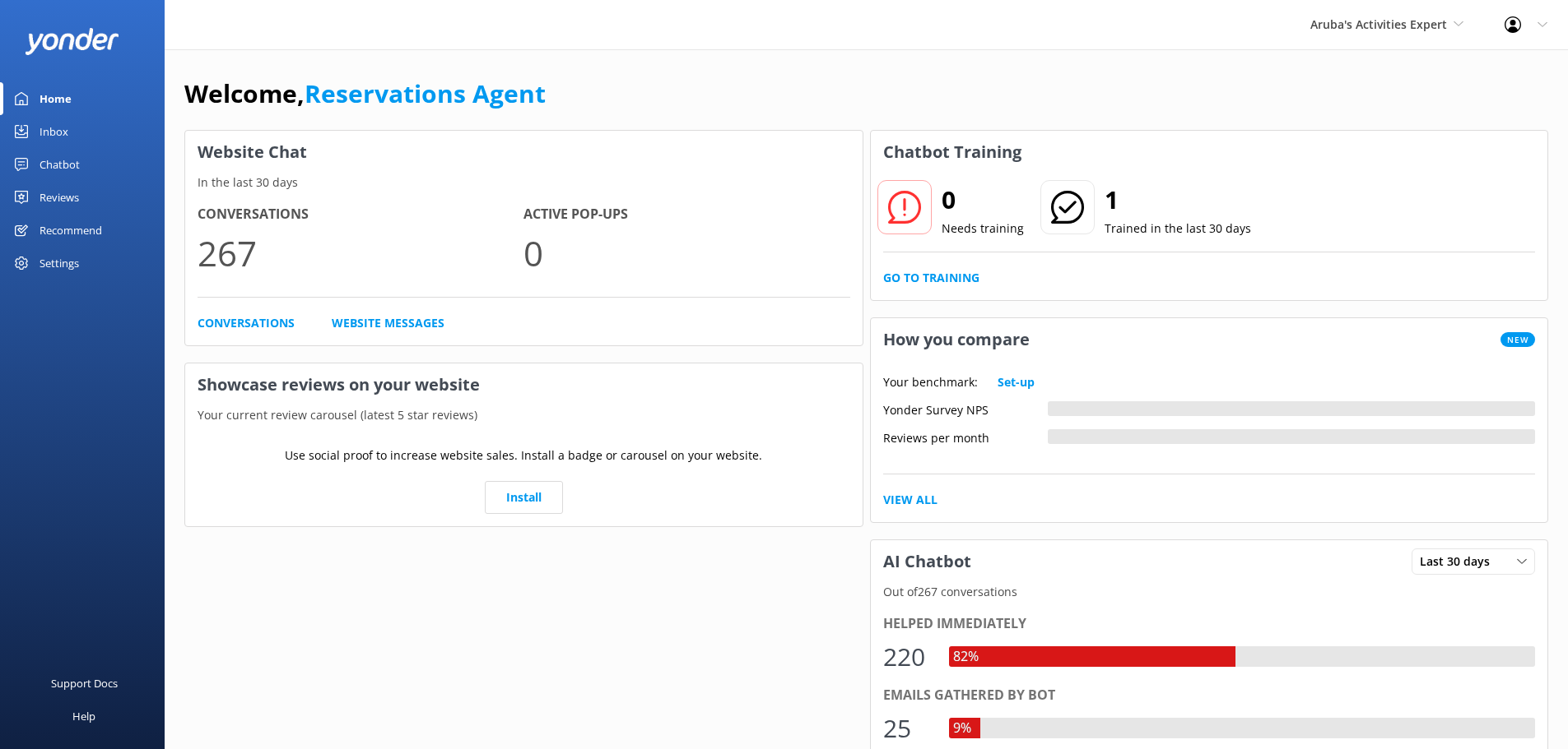
click at [69, 126] on link "Inbox" at bounding box center [82, 131] width 164 height 33
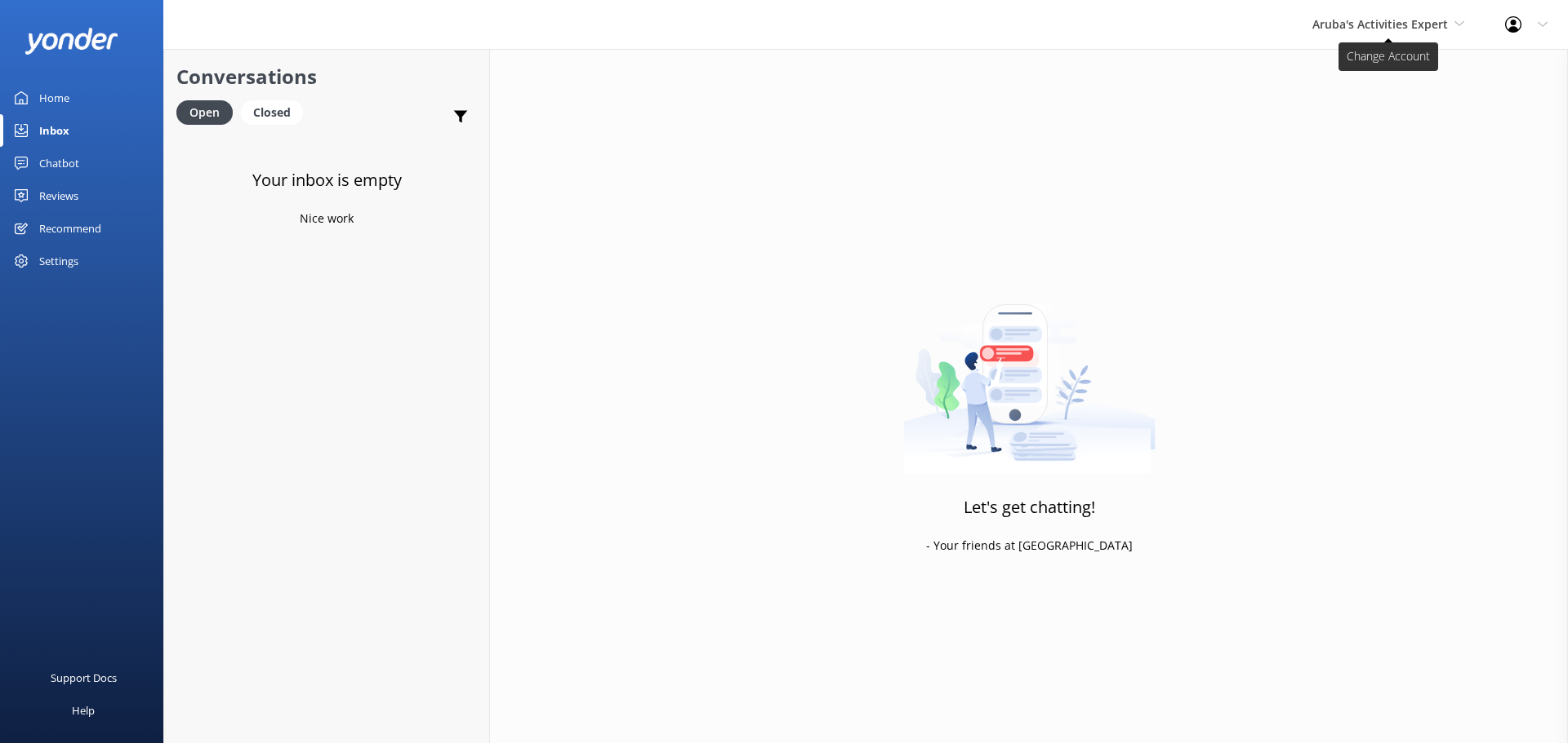
click at [1351, 31] on span "Aruba's Activities Expert" at bounding box center [1380, 25] width 136 height 16
click at [1344, 148] on link "The Captain" at bounding box center [1372, 147] width 163 height 39
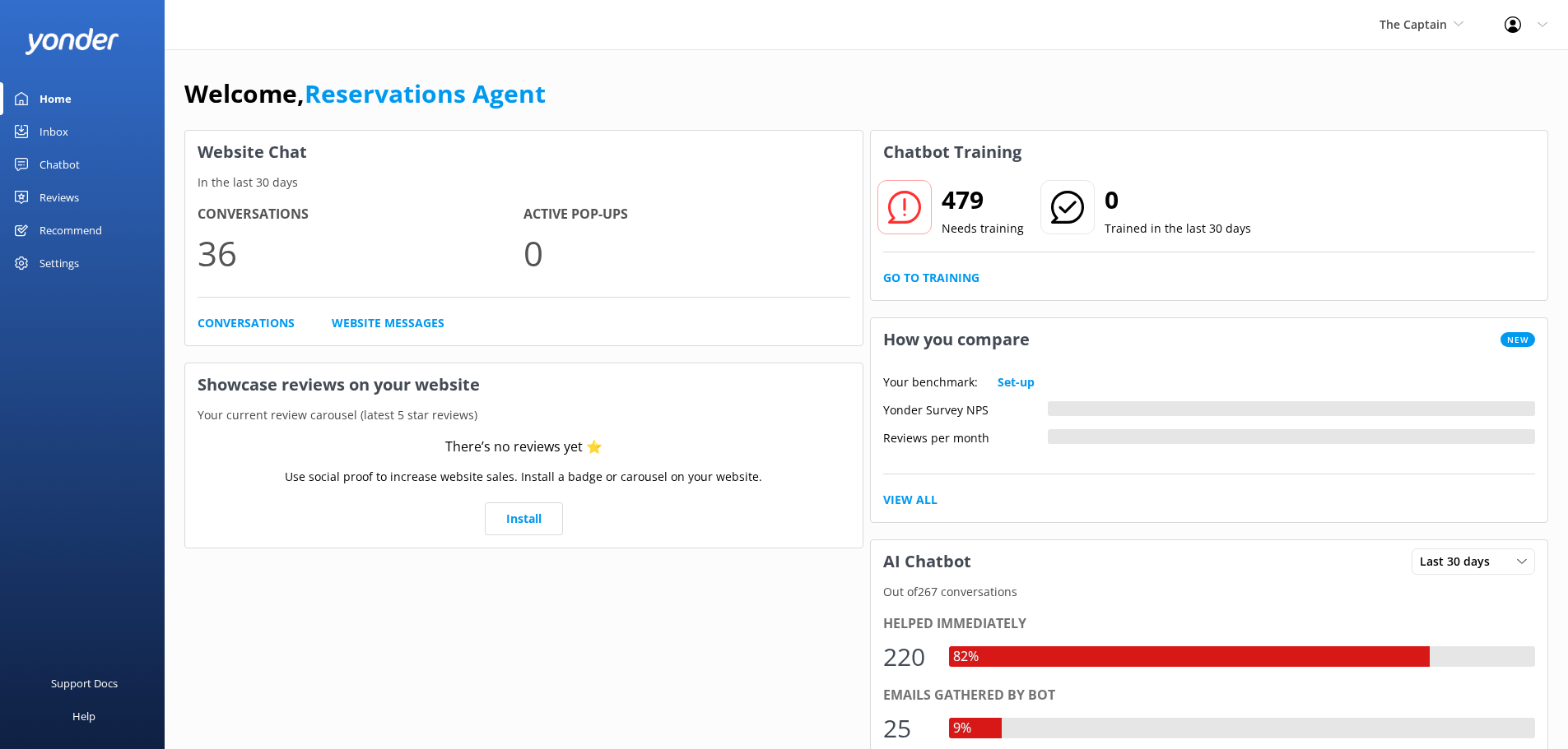
click at [84, 141] on link "Inbox" at bounding box center [82, 131] width 164 height 33
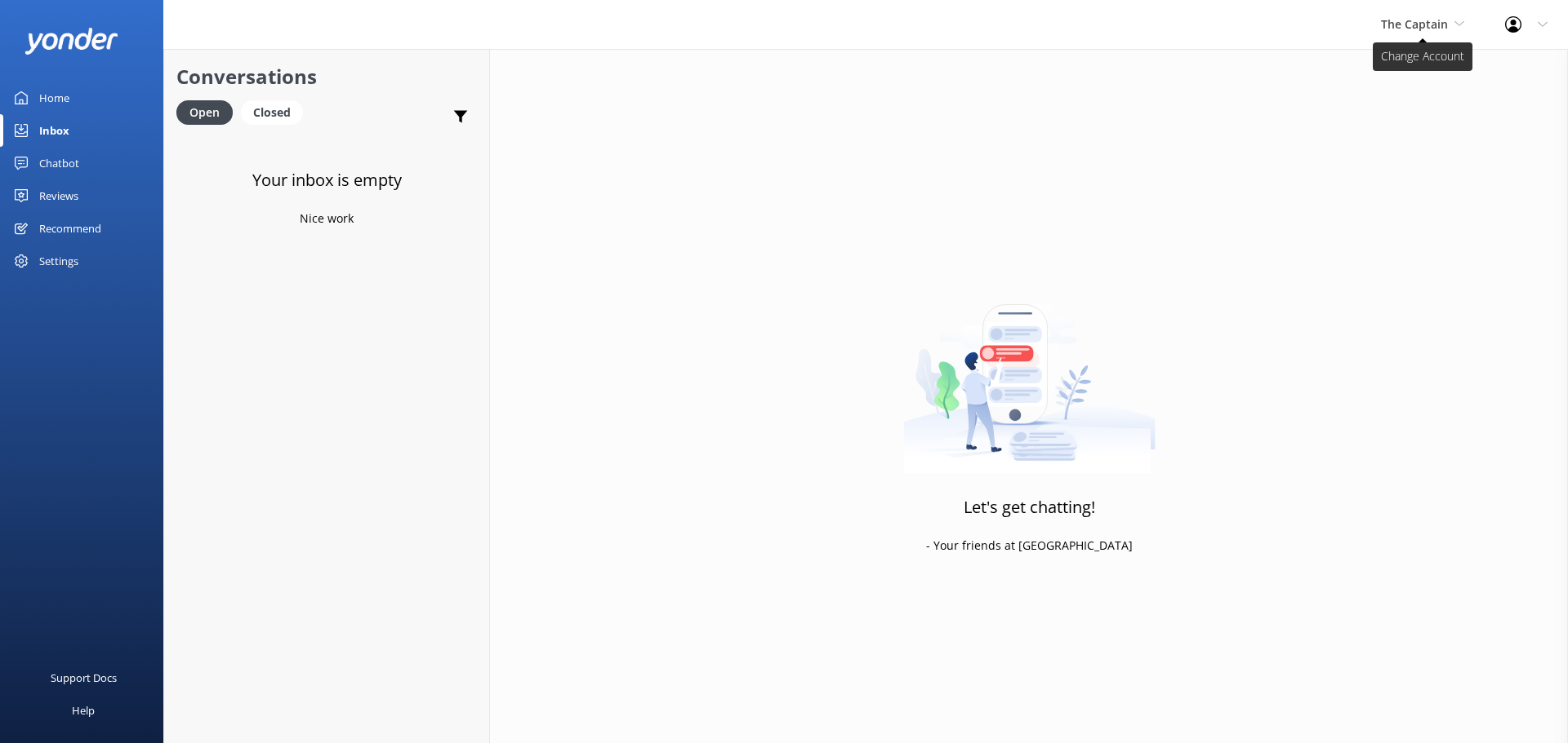
click at [1415, 24] on span "The Captain" at bounding box center [1415, 25] width 67 height 16
click at [1411, 66] on link "De [GEOGRAPHIC_DATA]" at bounding box center [1441, 69] width 163 height 39
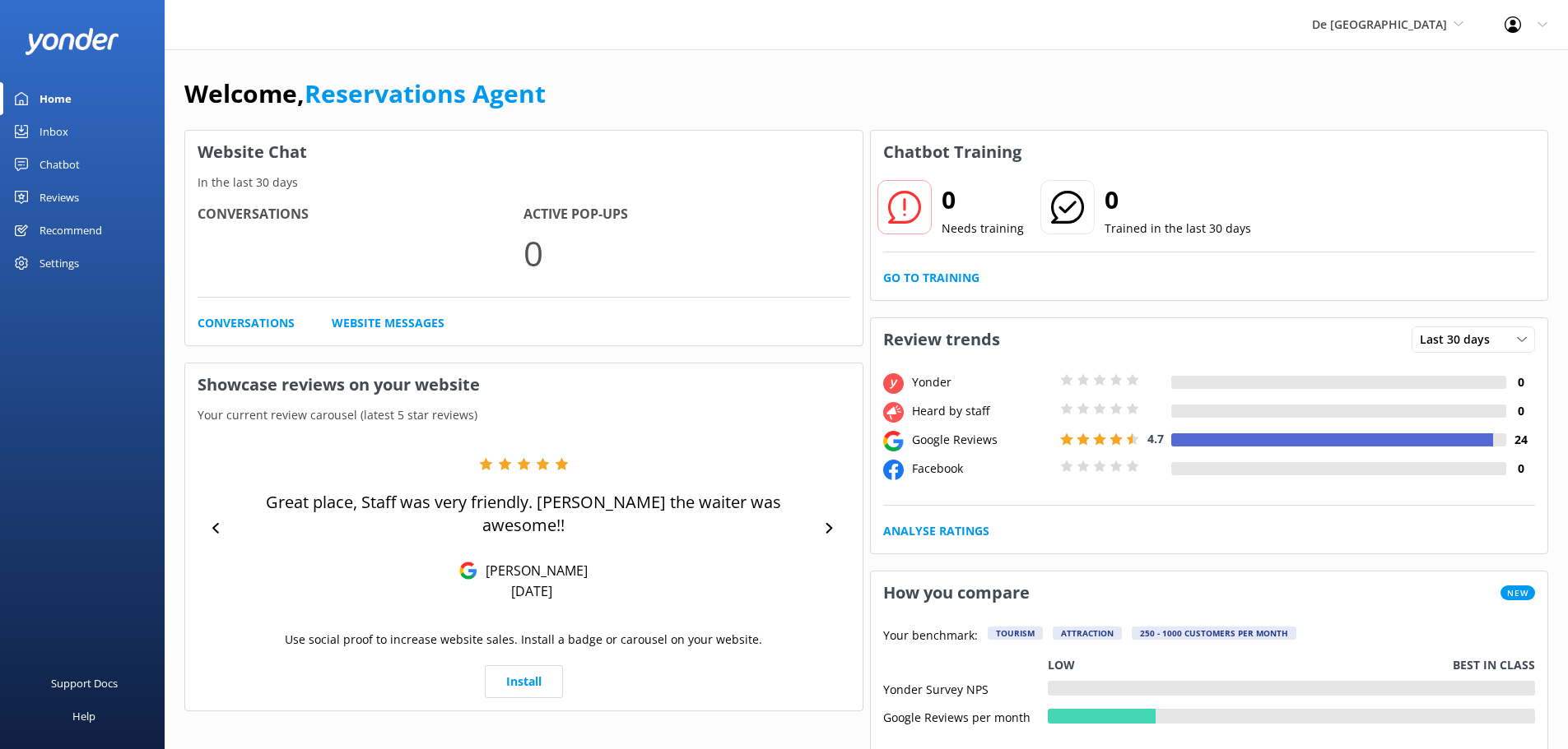
click at [57, 129] on div "Inbox" at bounding box center [53, 131] width 28 height 33
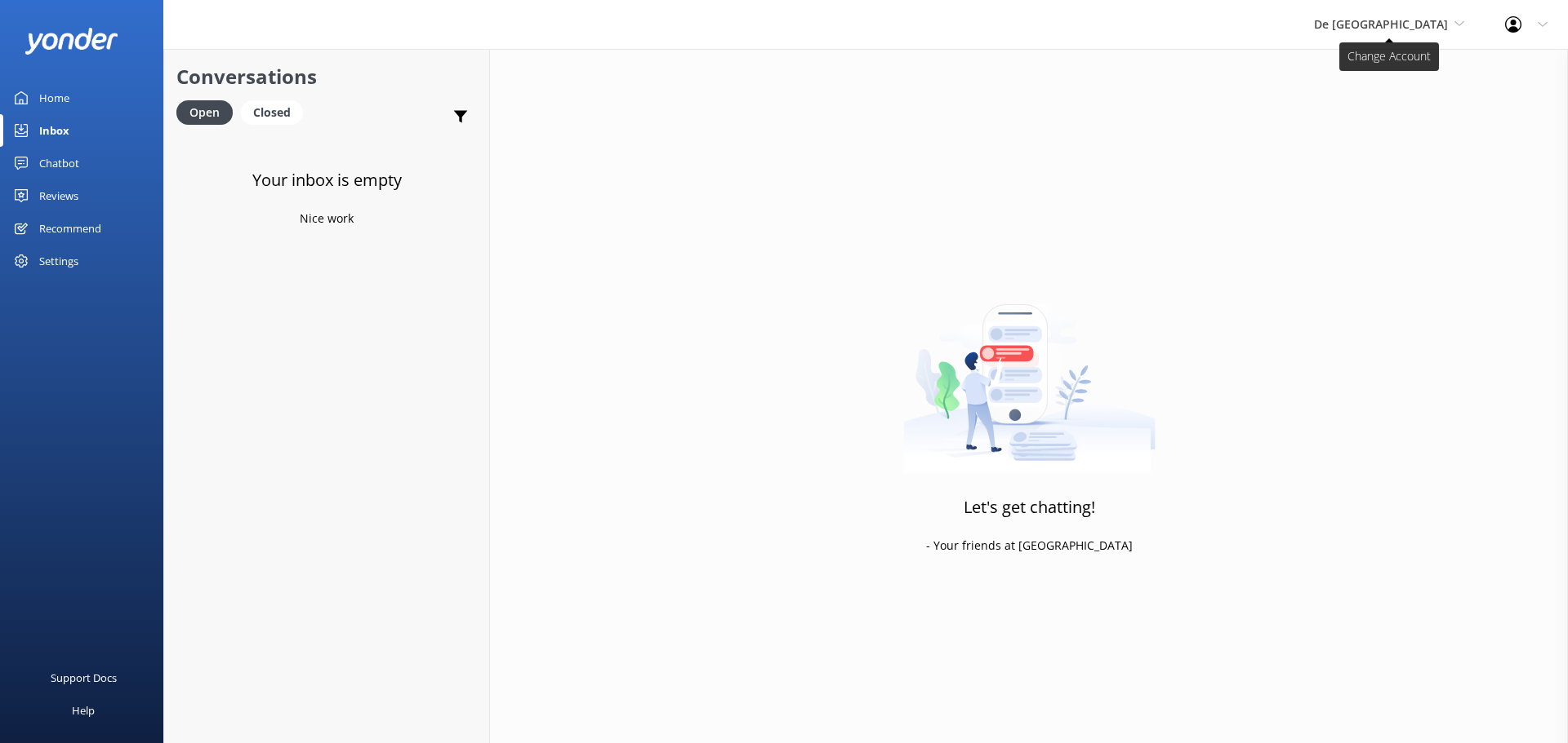
click at [1415, 24] on span "De [GEOGRAPHIC_DATA]" at bounding box center [1380, 25] width 134 height 16
click at [1403, 108] on link "Aruba's Activities Expert" at bounding box center [1374, 107] width 163 height 39
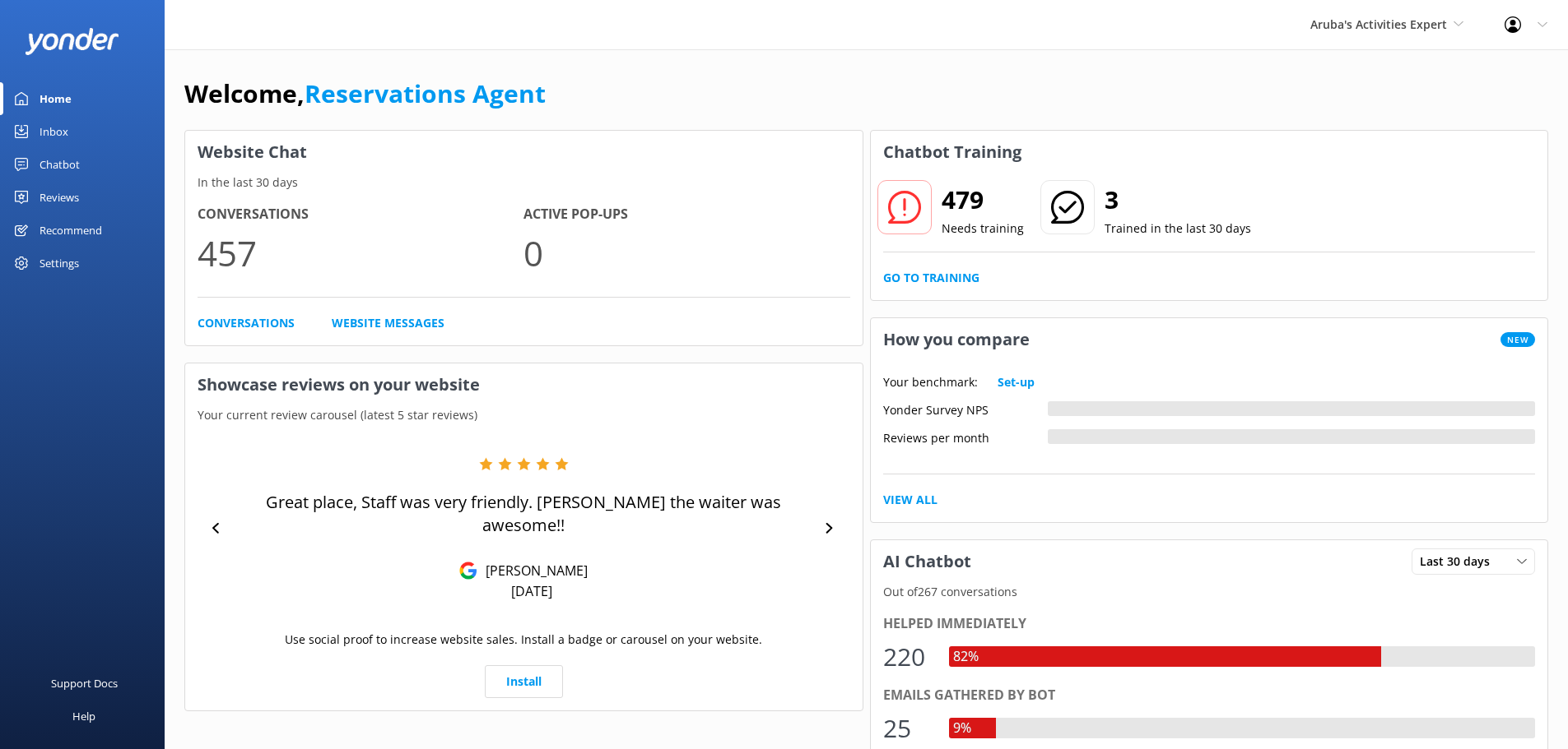
click at [51, 124] on div "Inbox" at bounding box center [53, 131] width 28 height 33
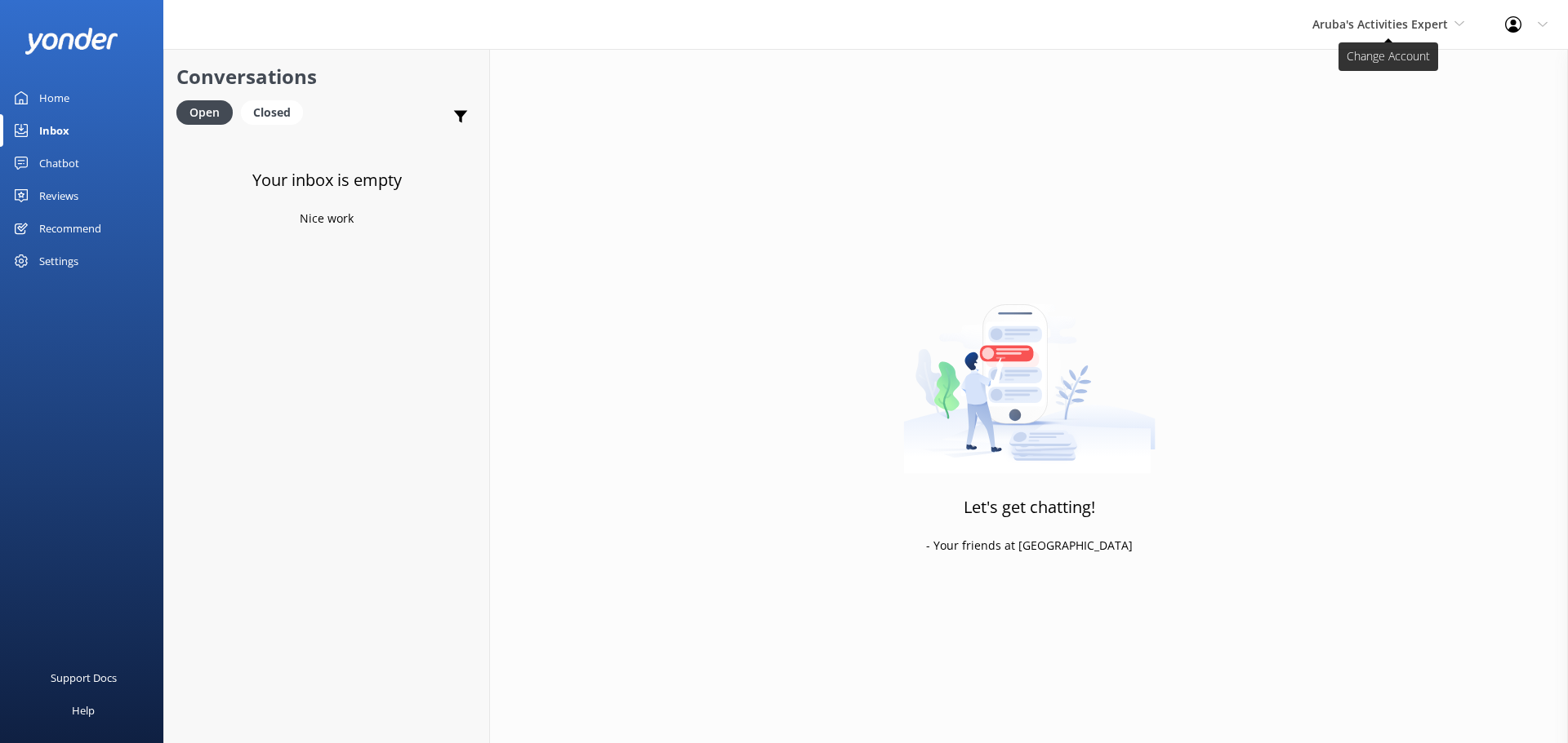
click at [1362, 21] on span "Aruba's Activities Expert" at bounding box center [1380, 25] width 136 height 16
click at [1348, 143] on link "The Captain" at bounding box center [1372, 147] width 163 height 39
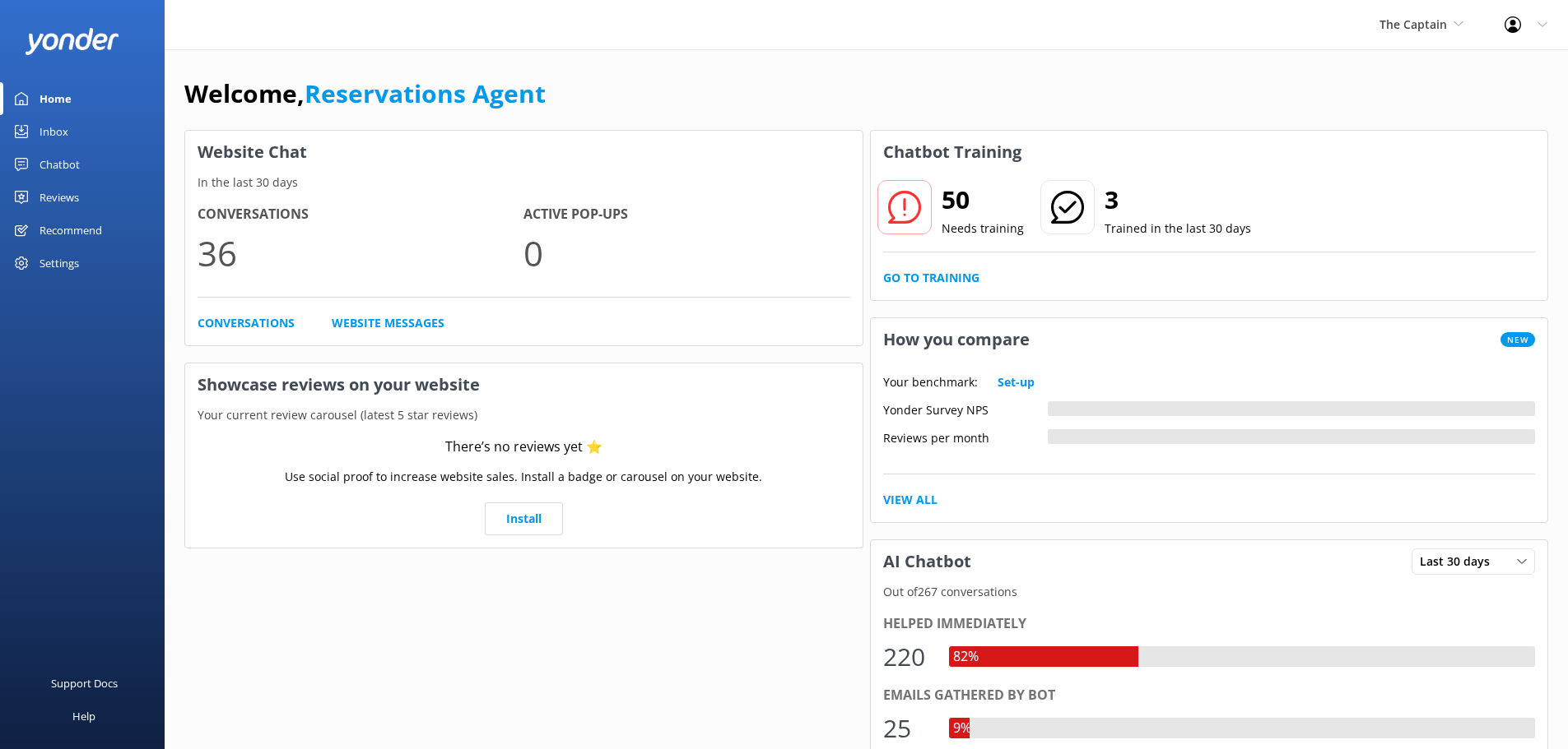
click at [74, 132] on link "Inbox" at bounding box center [82, 131] width 164 height 33
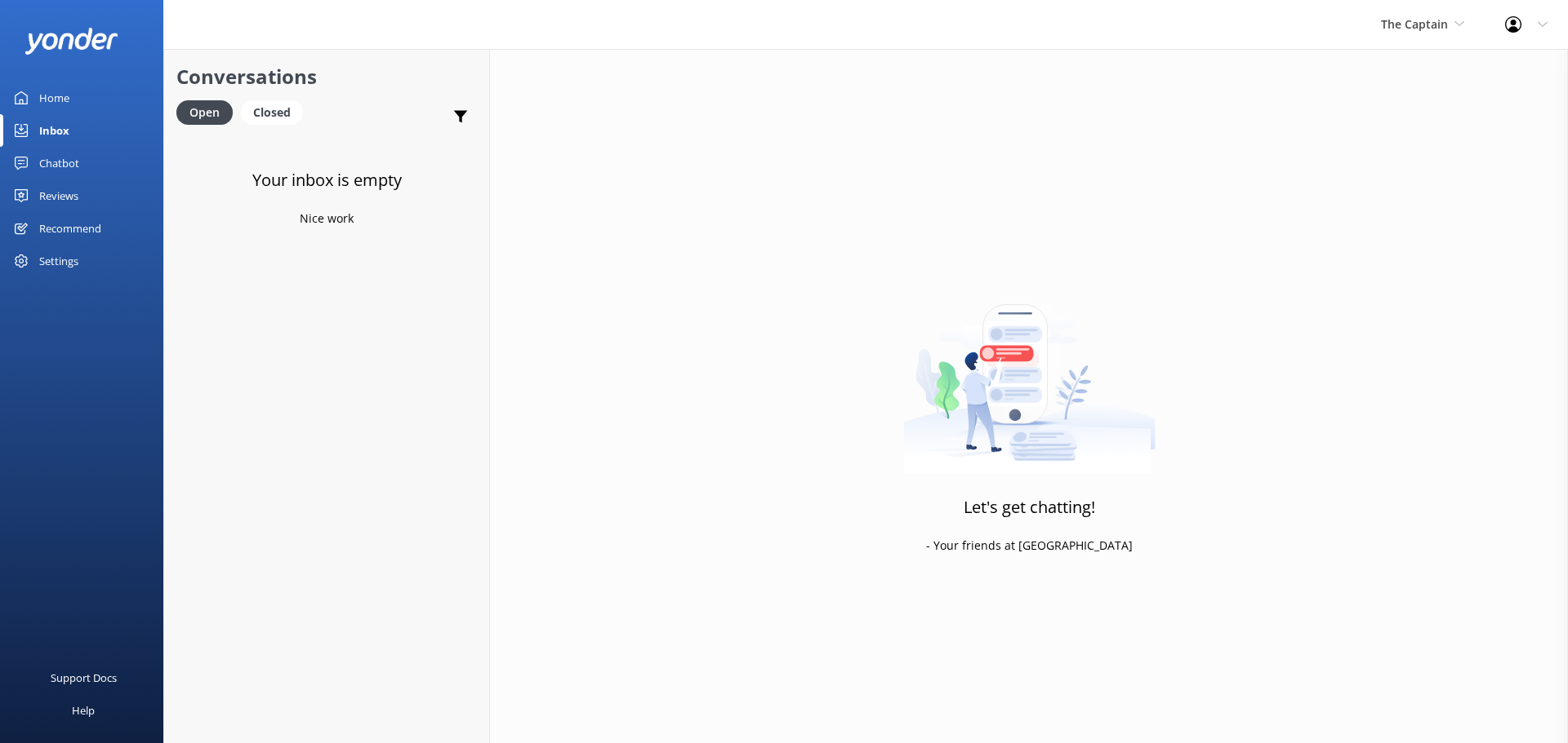
click at [68, 133] on div "Inbox" at bounding box center [54, 130] width 30 height 33
click at [1422, 13] on div "The Captain De Palm Island Aruba's Activities Expert The Captain" at bounding box center [1422, 25] width 124 height 49
click at [1411, 77] on link "De [GEOGRAPHIC_DATA]" at bounding box center [1441, 69] width 163 height 39
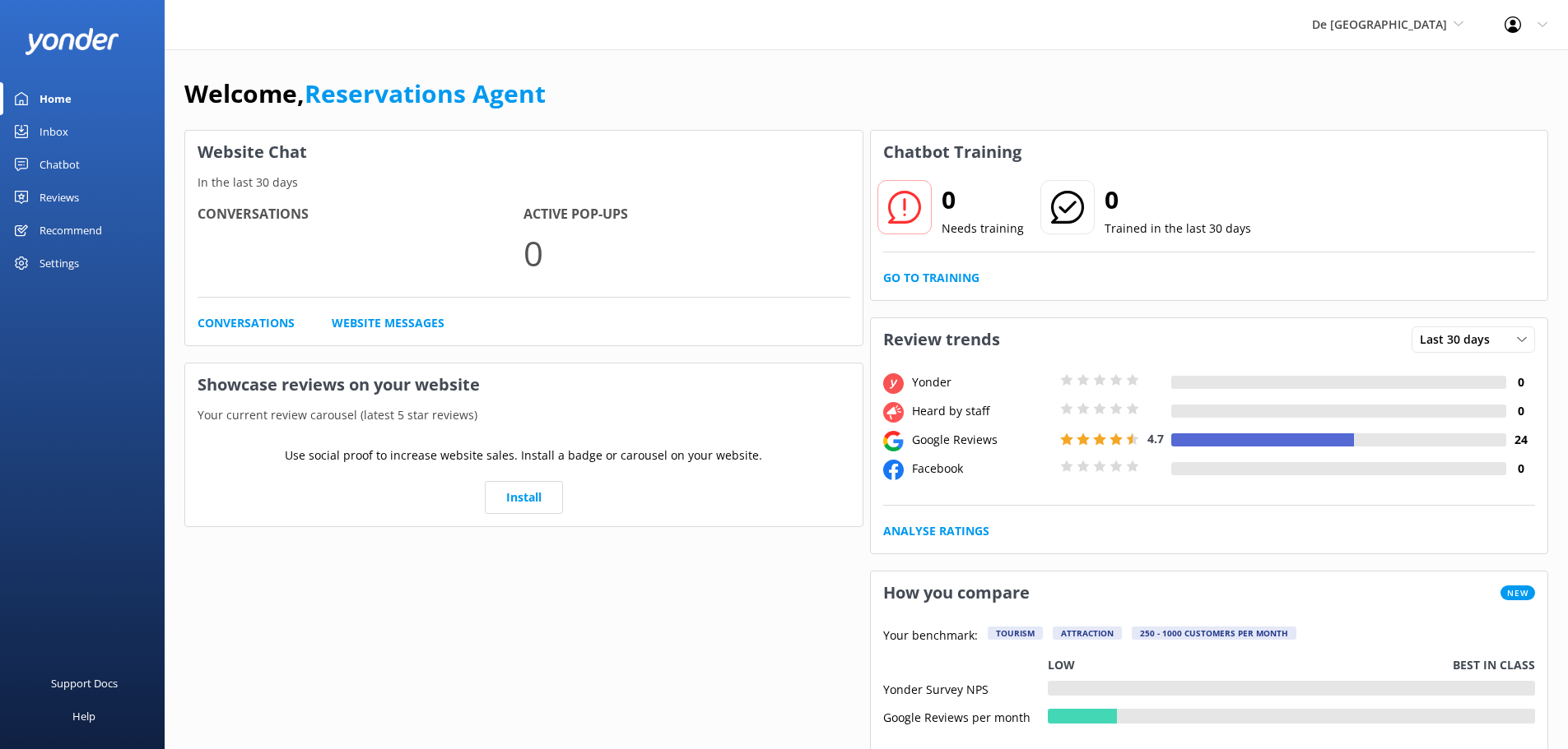
click at [67, 134] on div "Inbox" at bounding box center [53, 131] width 28 height 33
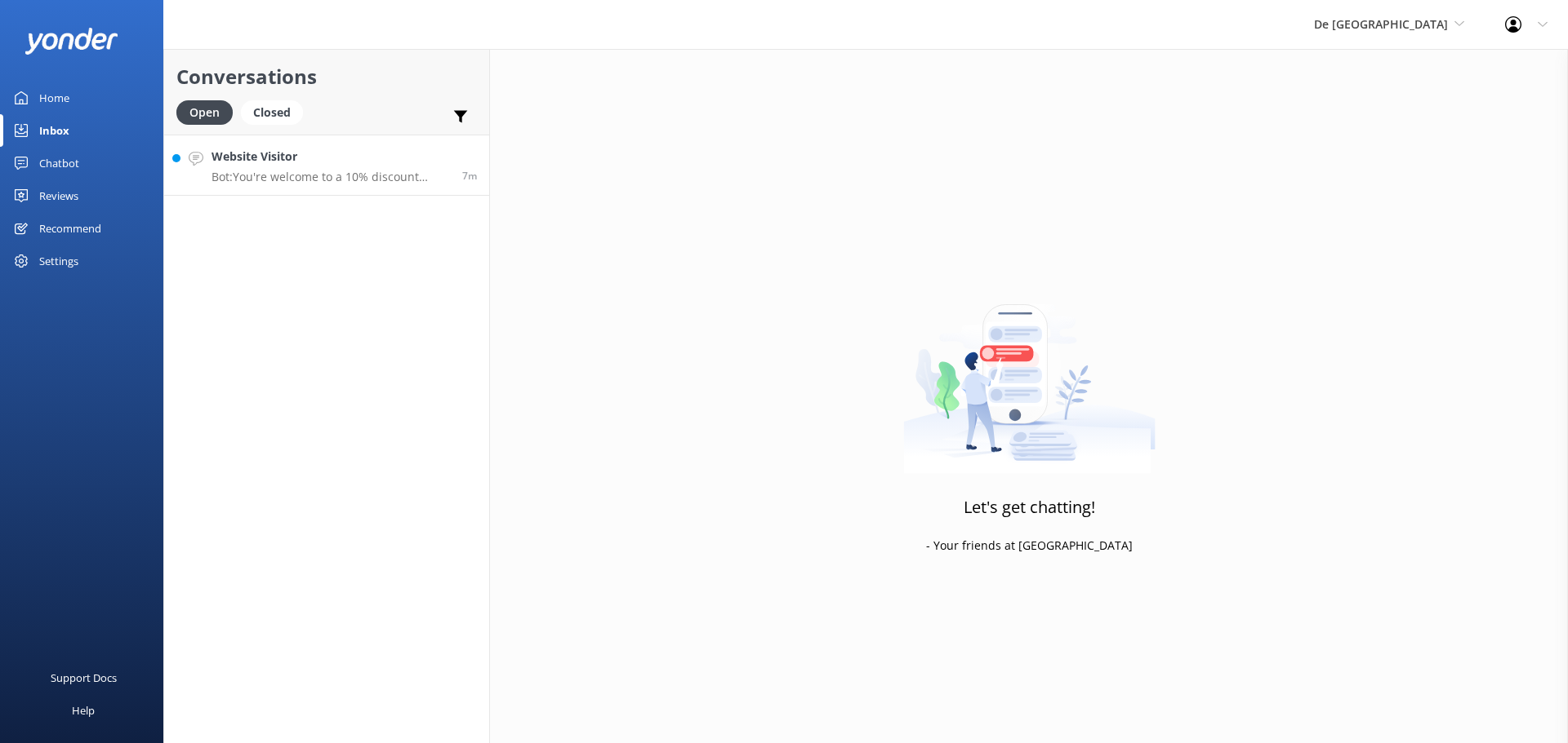
click at [325, 162] on h4 "Website Visitor" at bounding box center [330, 157] width 239 height 18
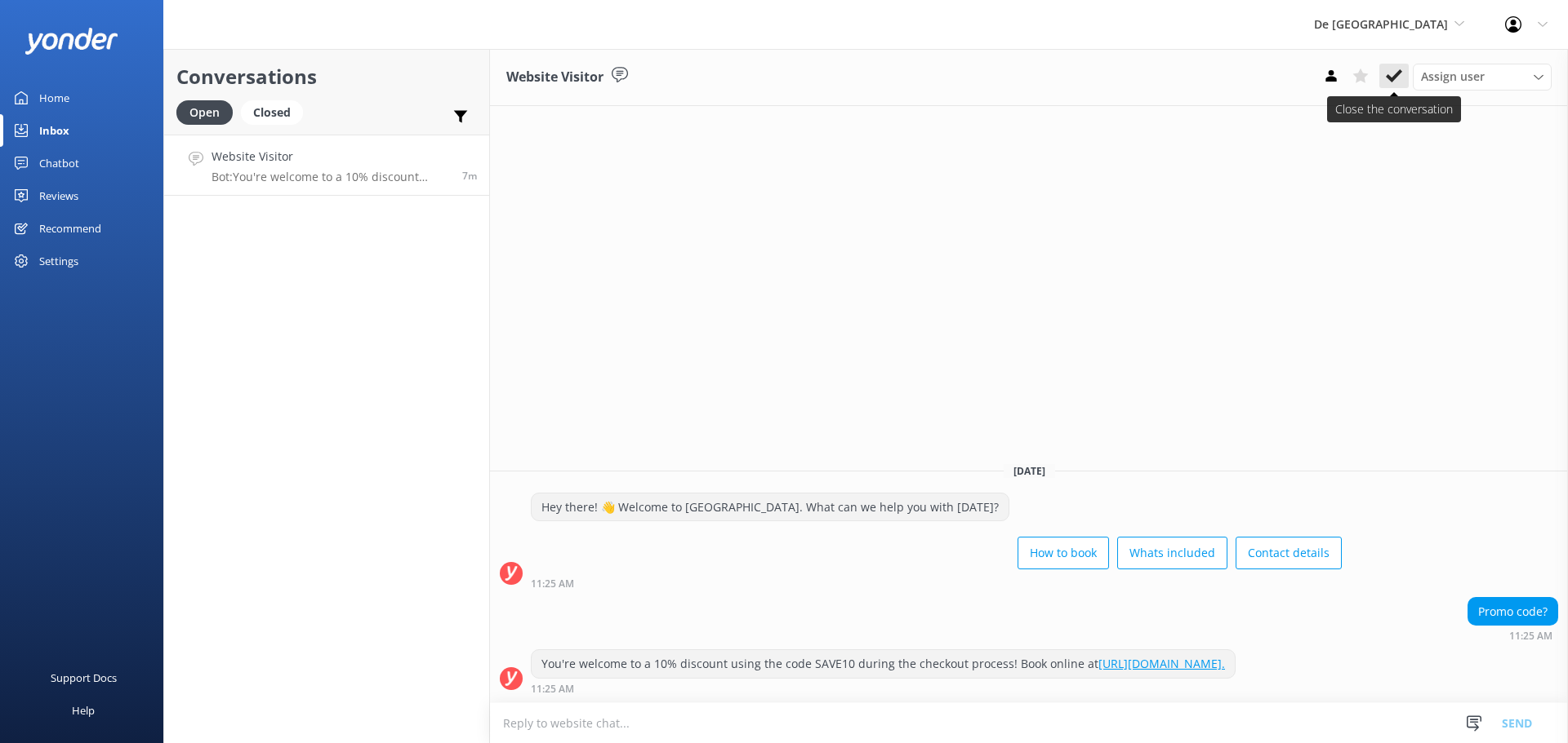
click at [1388, 72] on icon at bounding box center [1394, 76] width 17 height 17
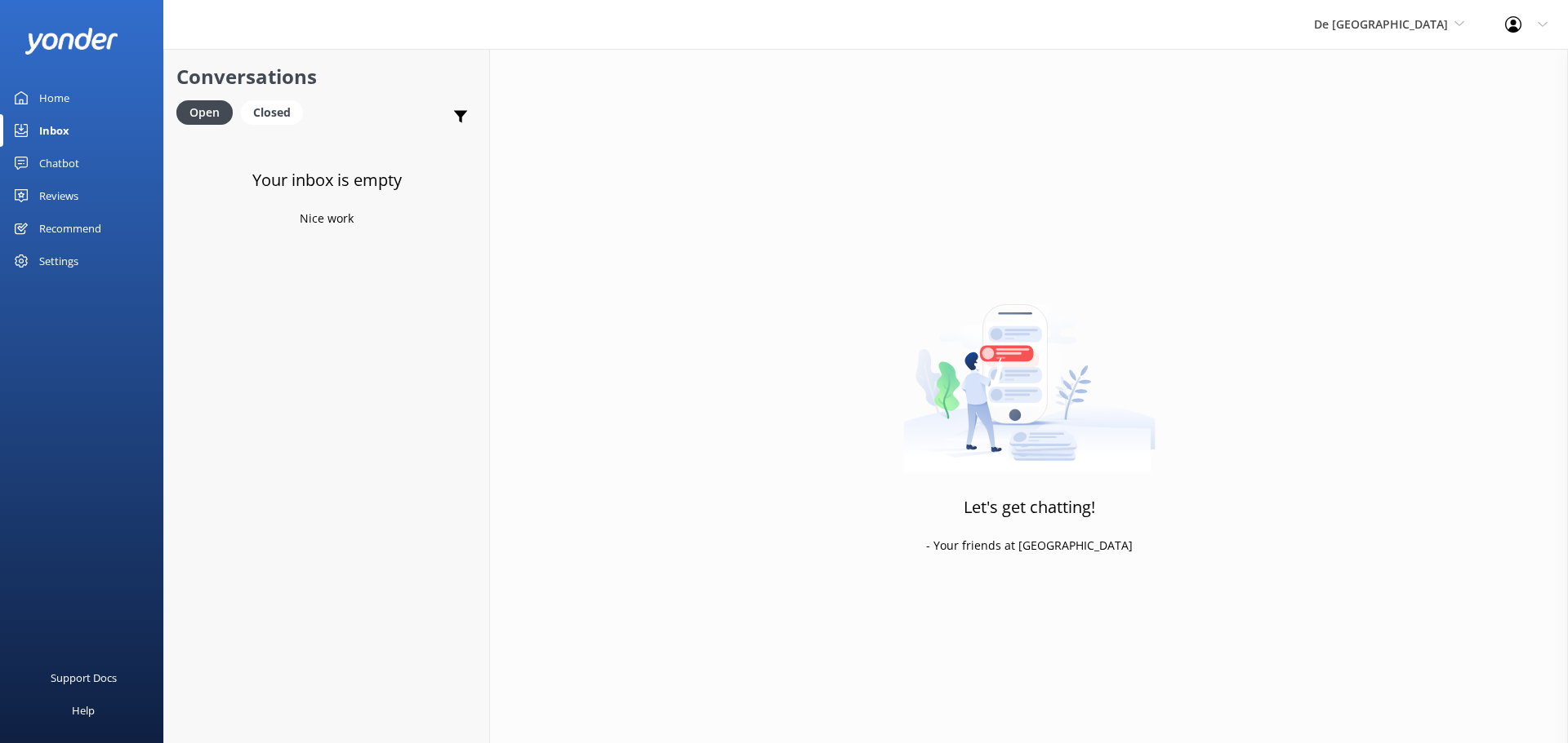
click at [1411, 14] on div "De [GEOGRAPHIC_DATA] [GEOGRAPHIC_DATA] [GEOGRAPHIC_DATA]'s Activities Expert Th…" at bounding box center [1388, 25] width 191 height 49
click at [1390, 117] on link "Aruba's Activities Expert" at bounding box center [1374, 107] width 163 height 39
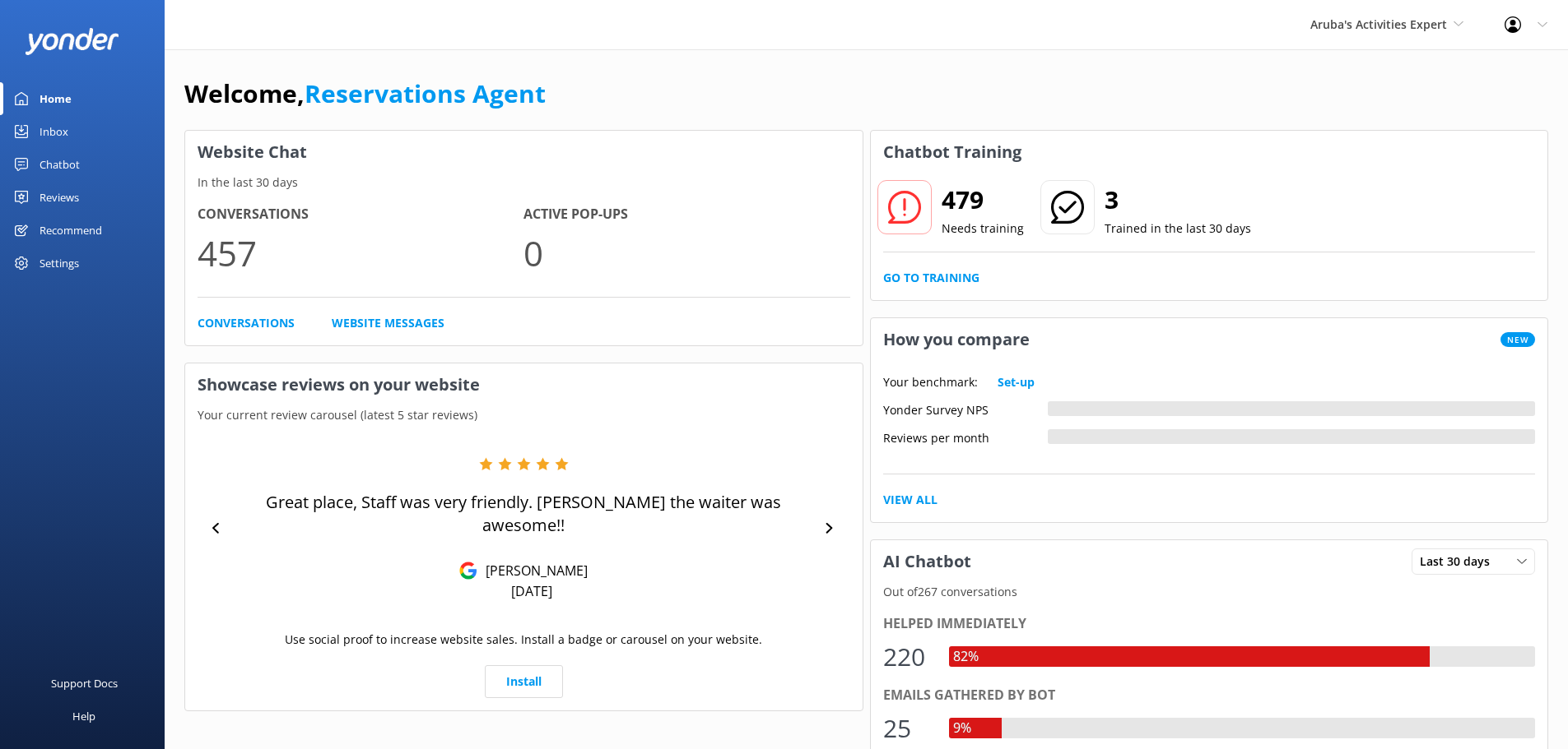
click at [59, 125] on div "Inbox" at bounding box center [53, 131] width 28 height 33
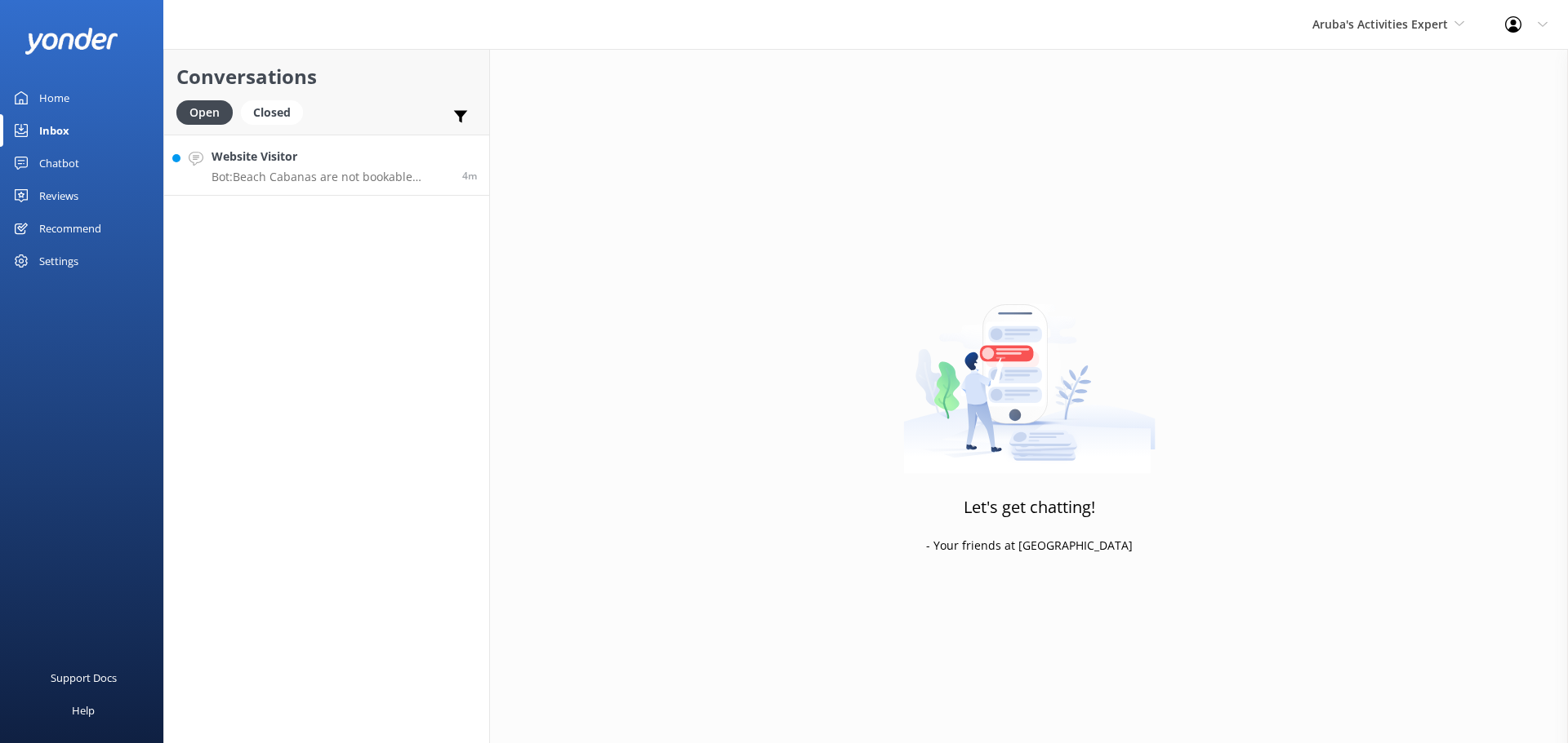
click at [327, 180] on p "Bot: Beach Cabanas are not bookable online. Please send an email to [EMAIL_ADDR…" at bounding box center [330, 177] width 239 height 15
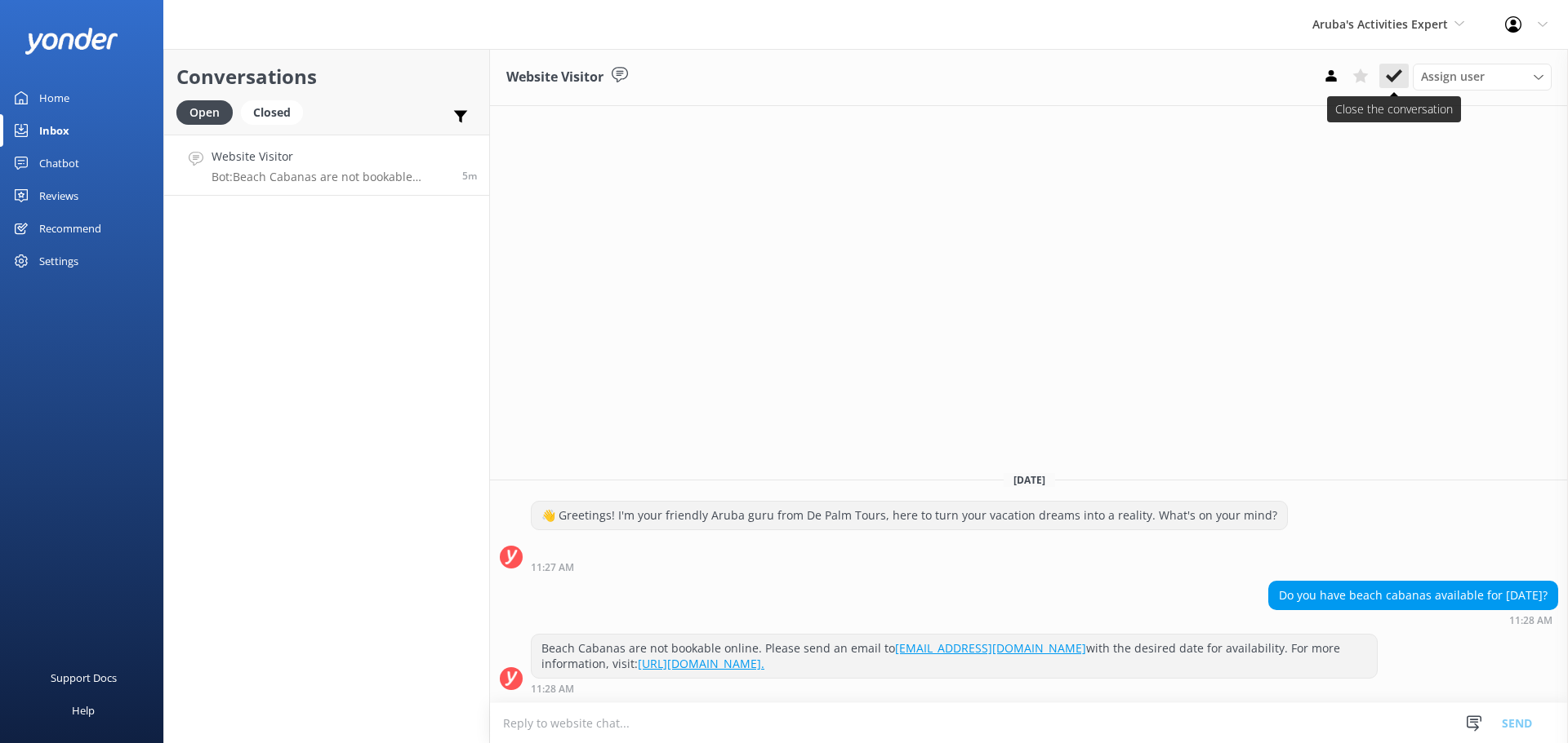
click at [1394, 72] on icon at bounding box center [1394, 76] width 17 height 17
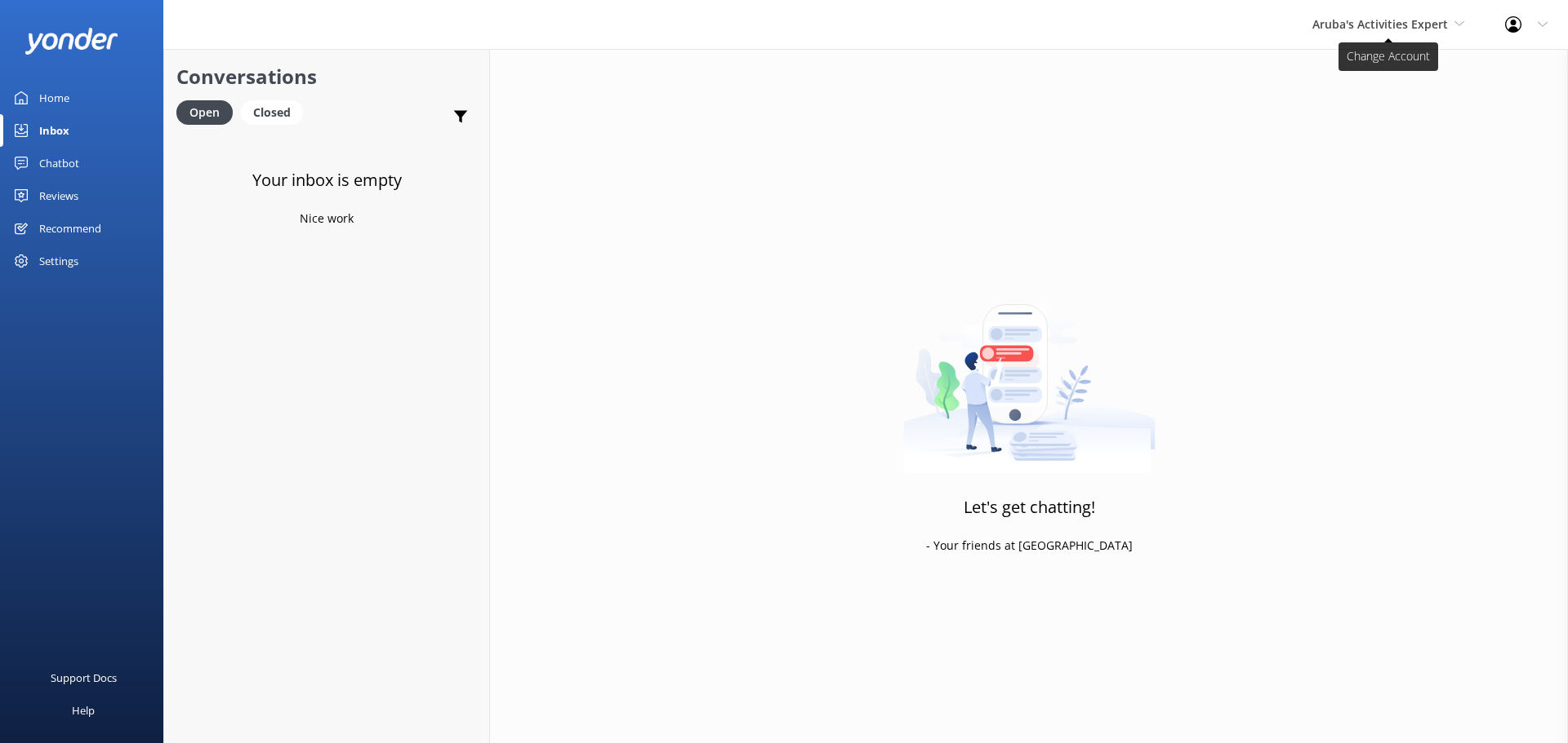
click at [1375, 28] on span "Aruba's Activities Expert" at bounding box center [1380, 25] width 136 height 16
click at [1350, 68] on link "De [GEOGRAPHIC_DATA]" at bounding box center [1372, 69] width 163 height 39
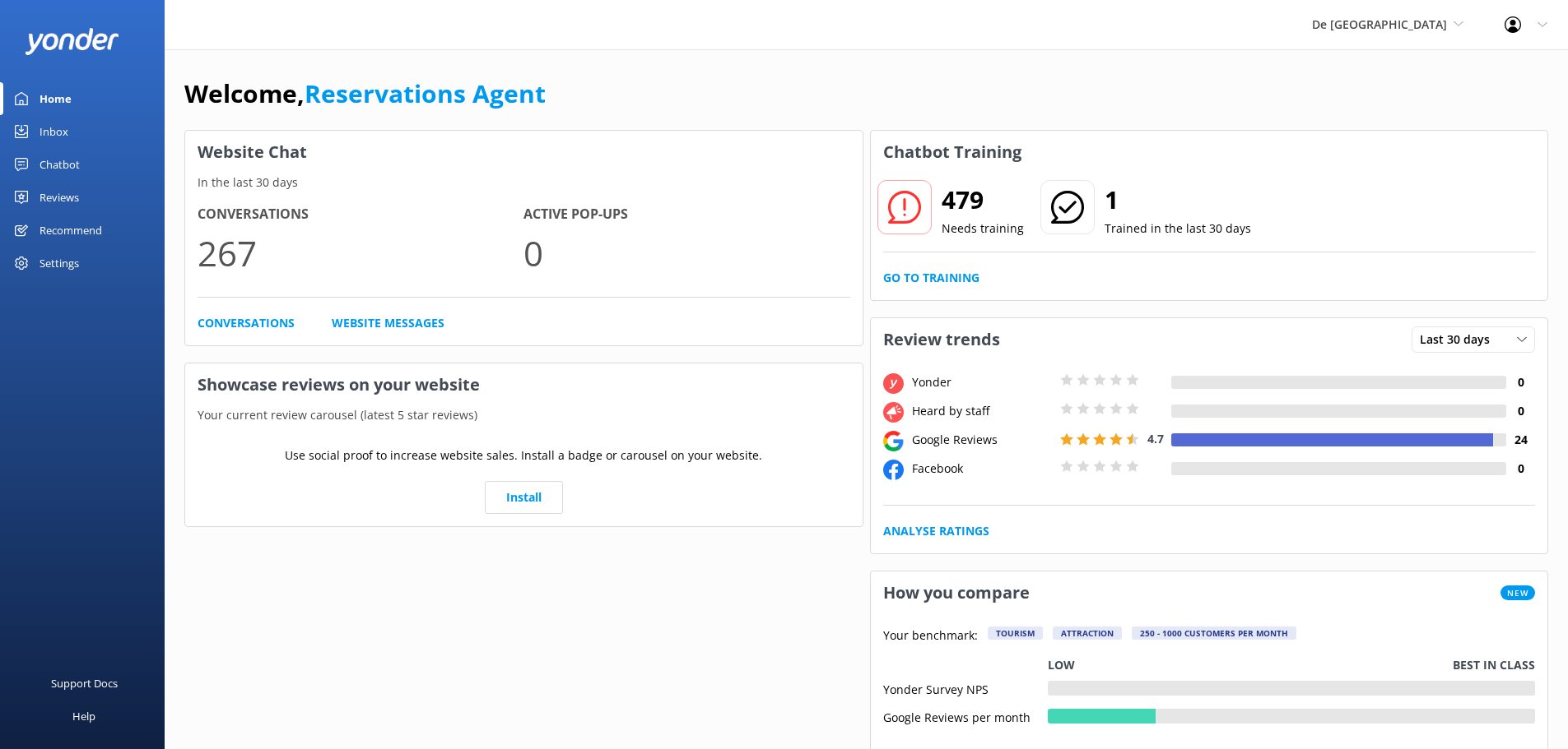
click at [80, 138] on link "Inbox" at bounding box center [82, 131] width 164 height 33
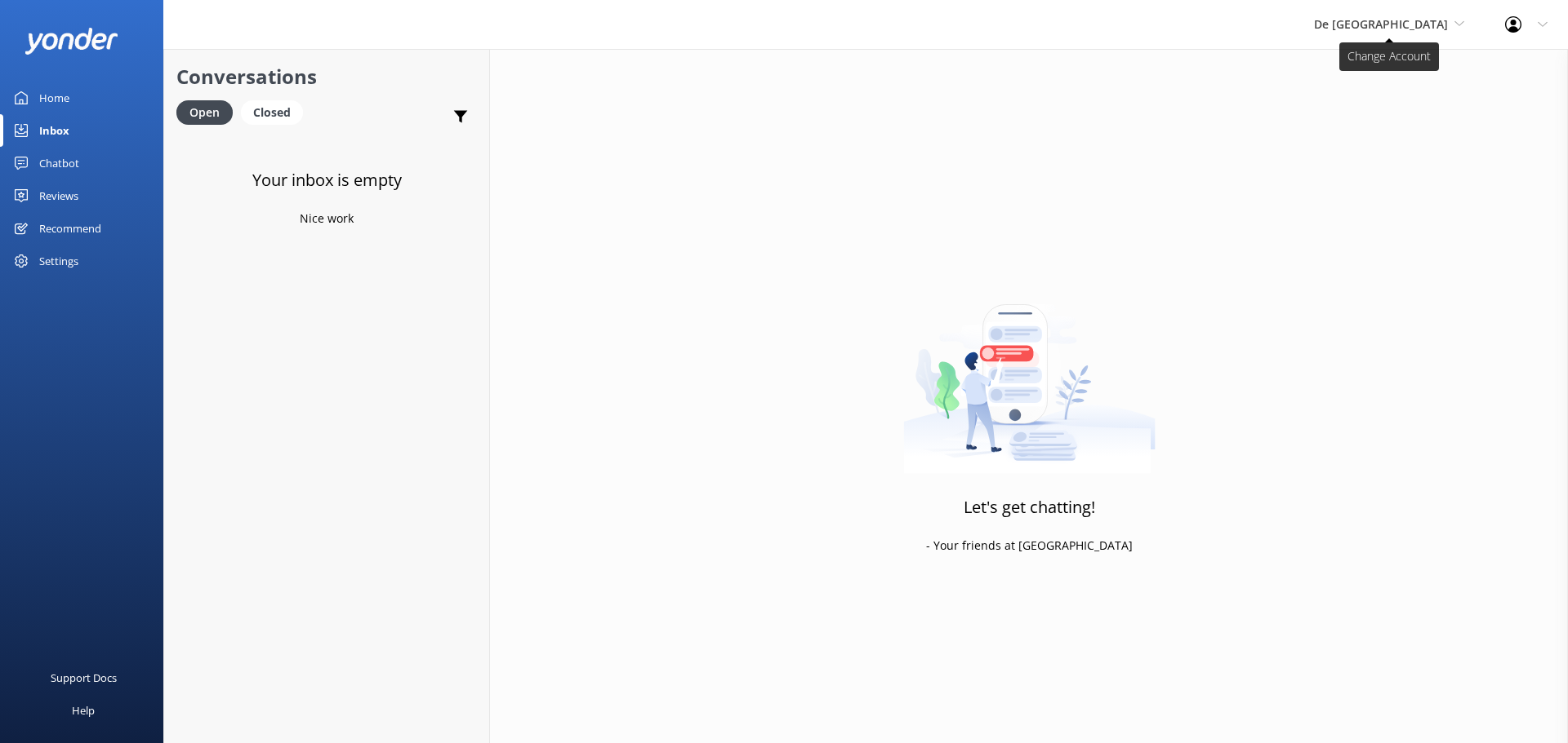
click at [1420, 30] on span "De [GEOGRAPHIC_DATA]" at bounding box center [1380, 25] width 134 height 16
click at [1399, 99] on link "Aruba's Activities Expert" at bounding box center [1374, 107] width 163 height 39
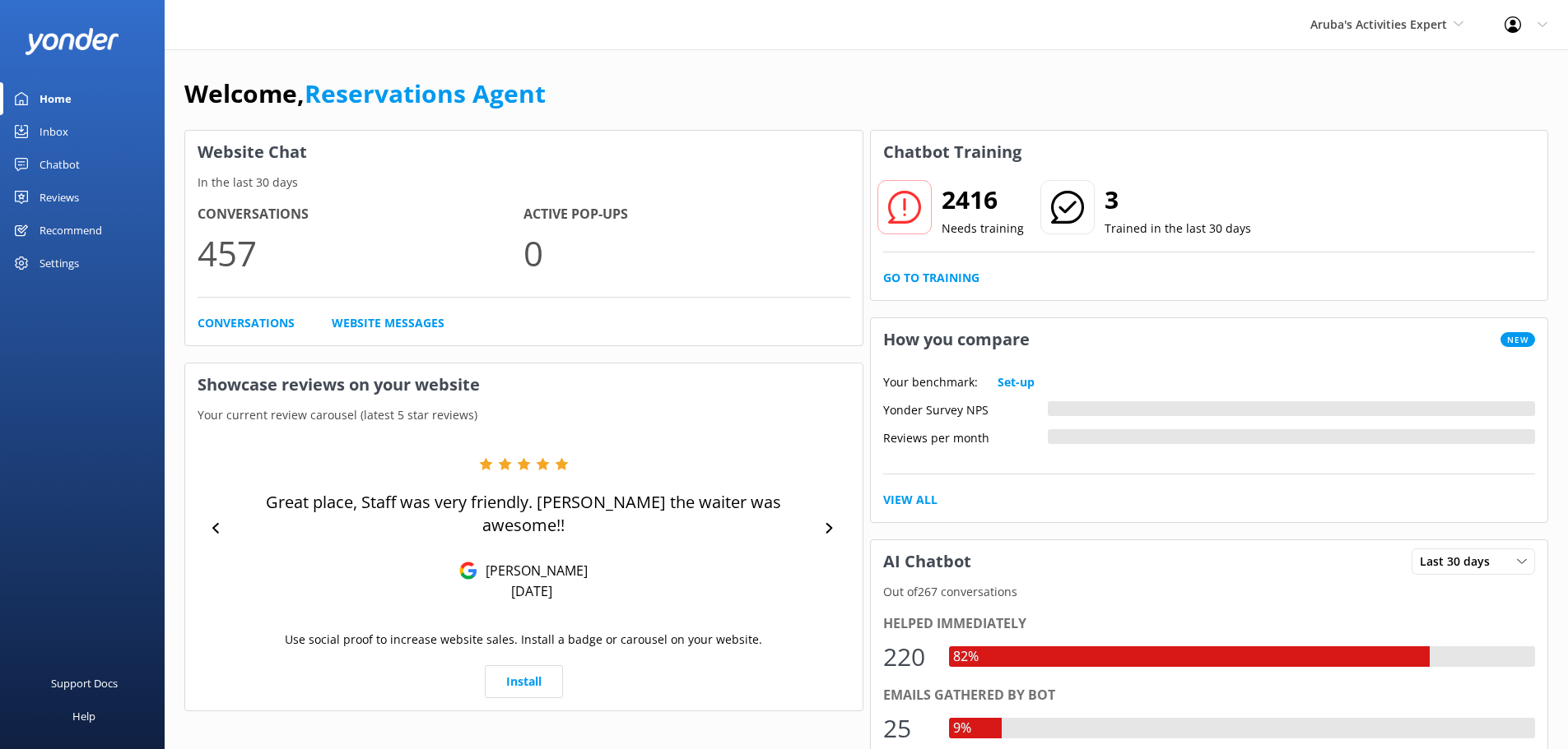
click at [51, 132] on div "Inbox" at bounding box center [53, 131] width 28 height 33
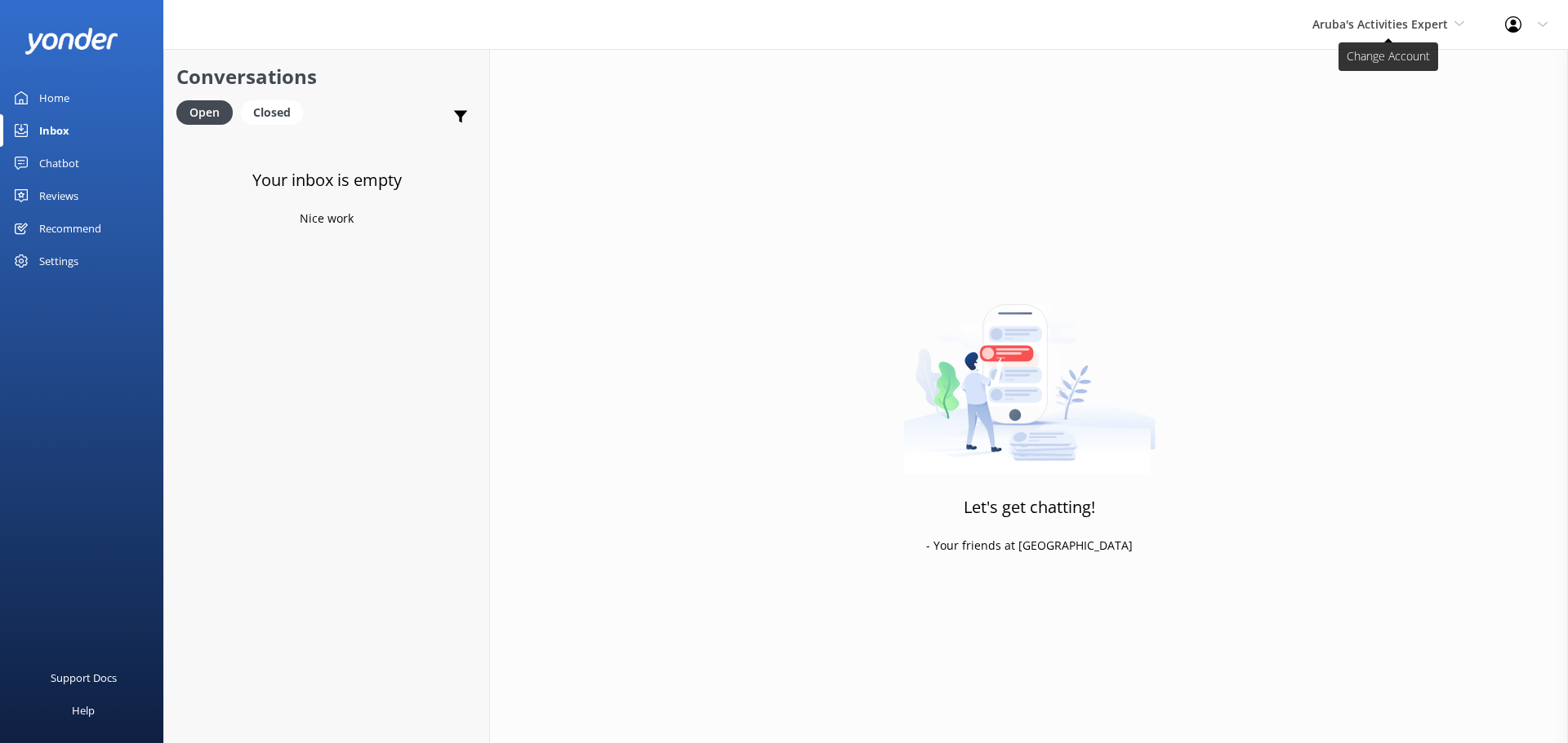
click at [1358, 23] on span "Aruba's Activities Expert" at bounding box center [1380, 25] width 136 height 16
click at [1344, 156] on link "The Captain" at bounding box center [1372, 147] width 163 height 39
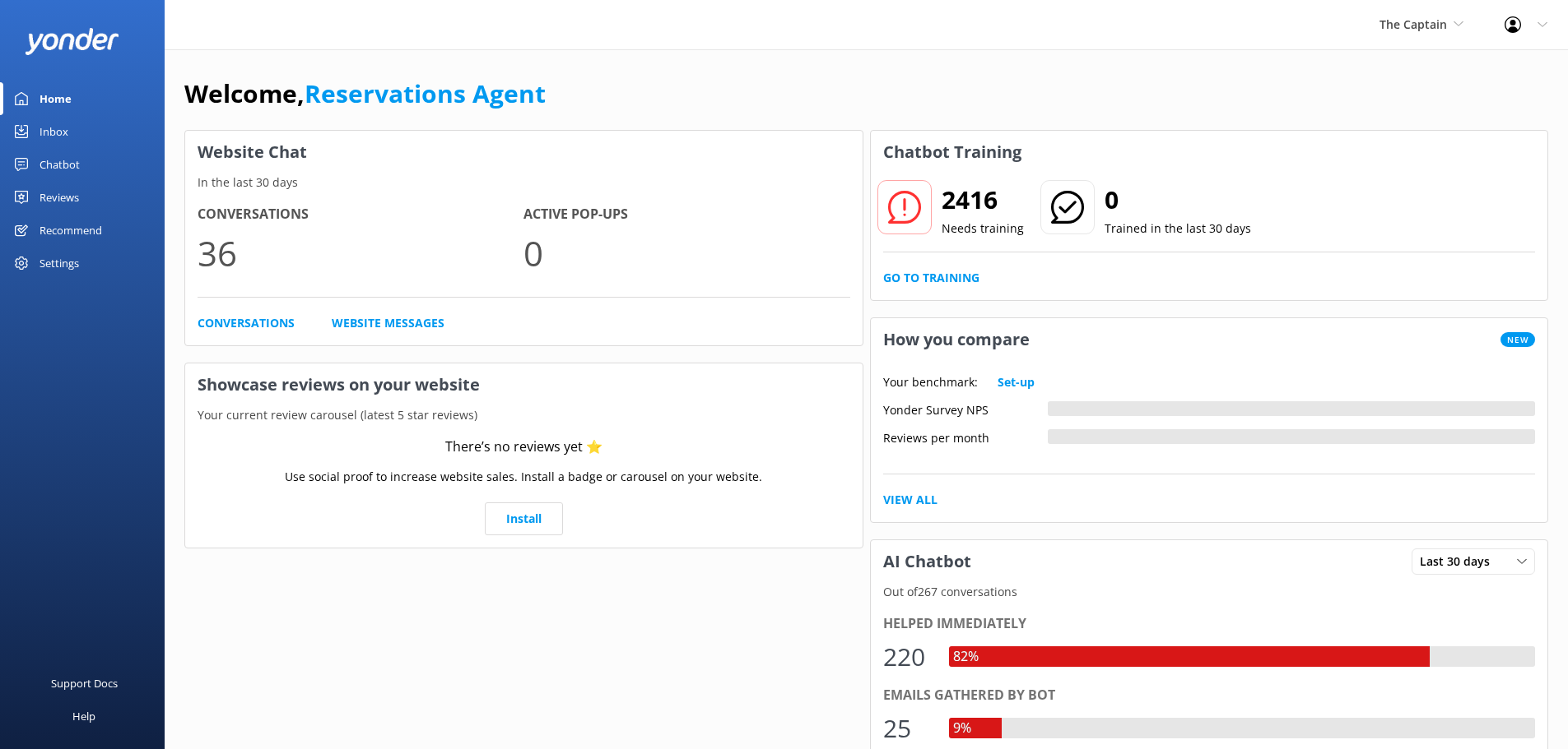
click at [69, 137] on link "Inbox" at bounding box center [82, 131] width 164 height 33
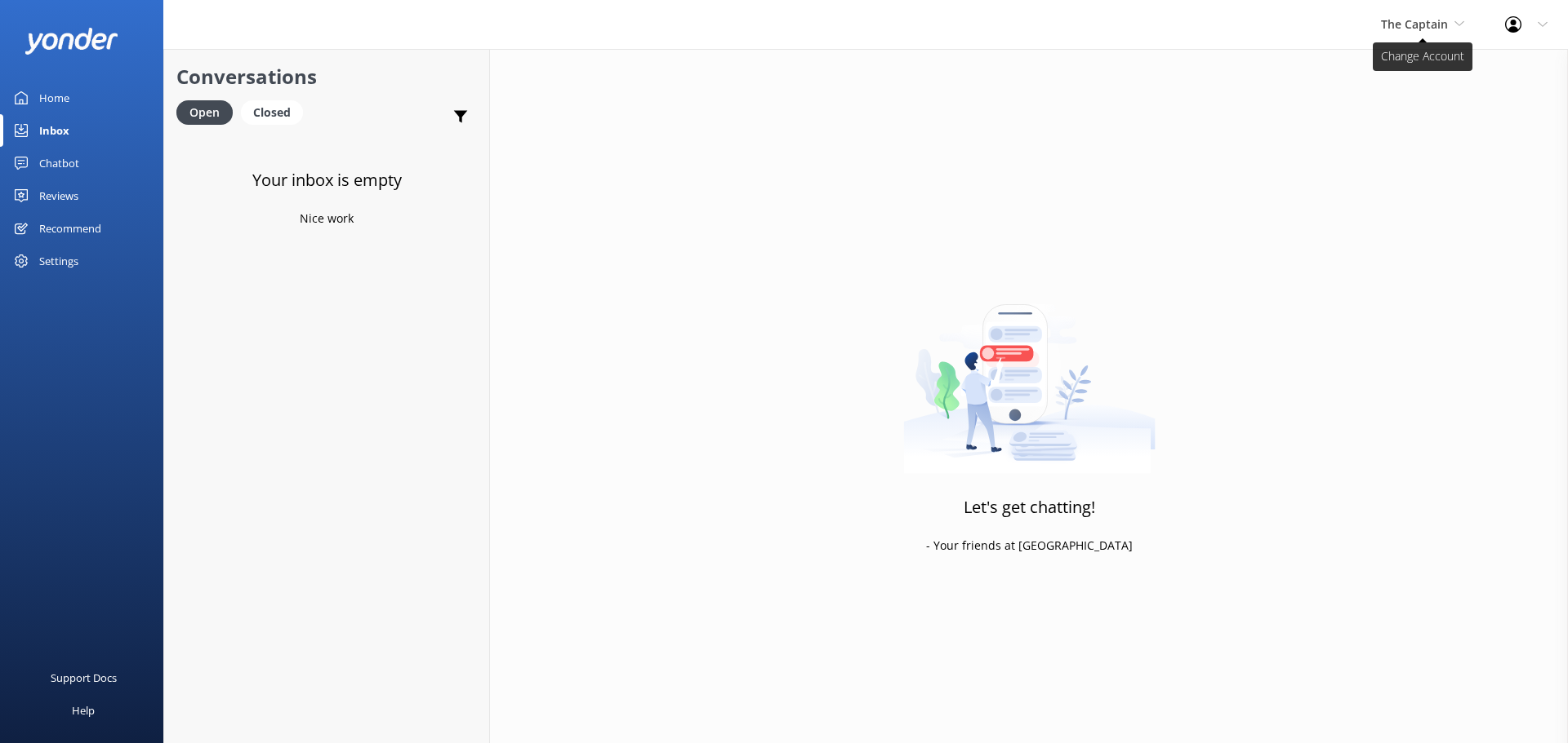
click at [1425, 28] on span "The Captain" at bounding box center [1415, 25] width 67 height 16
click at [1408, 135] on link "The Captain" at bounding box center [1441, 147] width 163 height 39
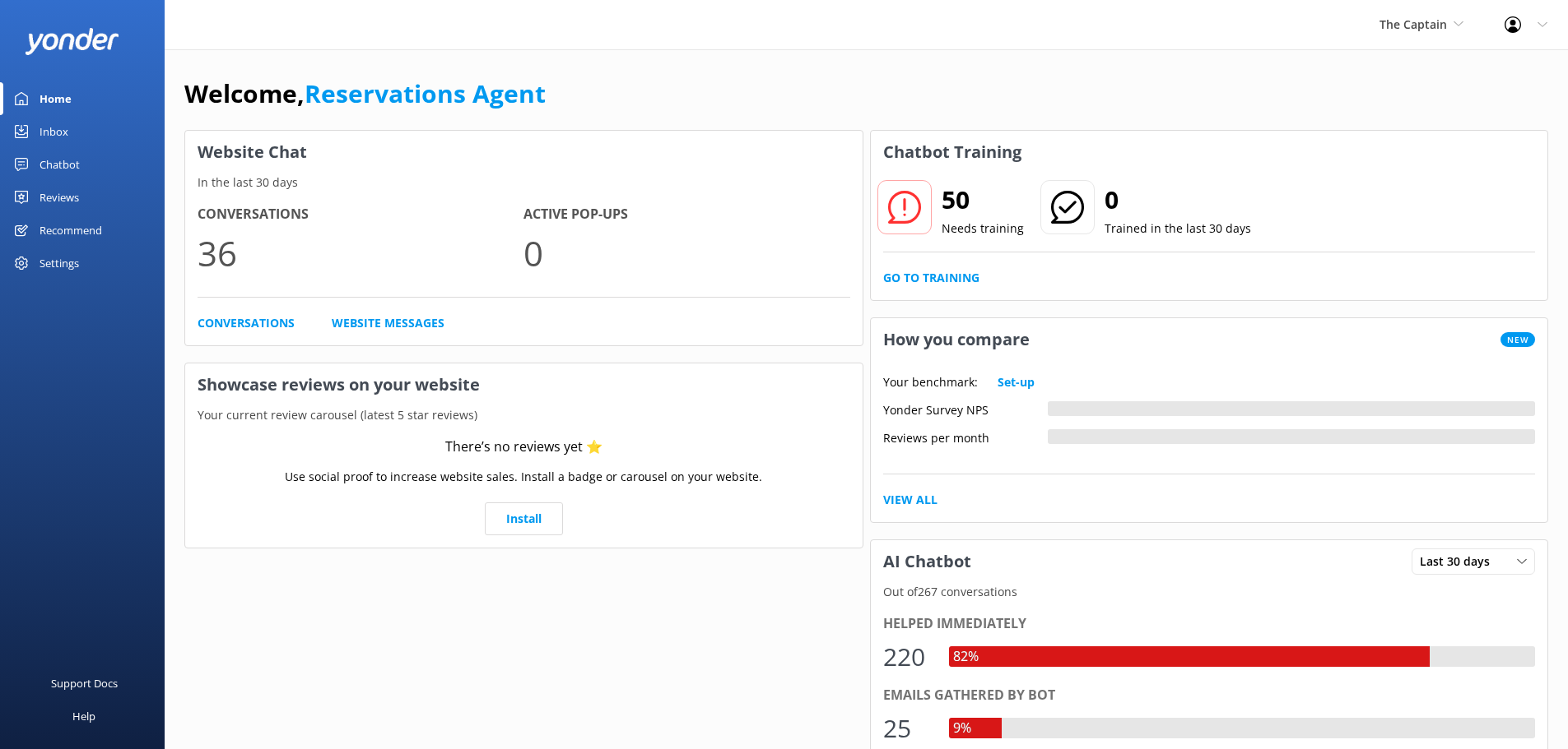
click at [51, 132] on div "Inbox" at bounding box center [53, 131] width 28 height 33
